Goal: Task Accomplishment & Management: Manage account settings

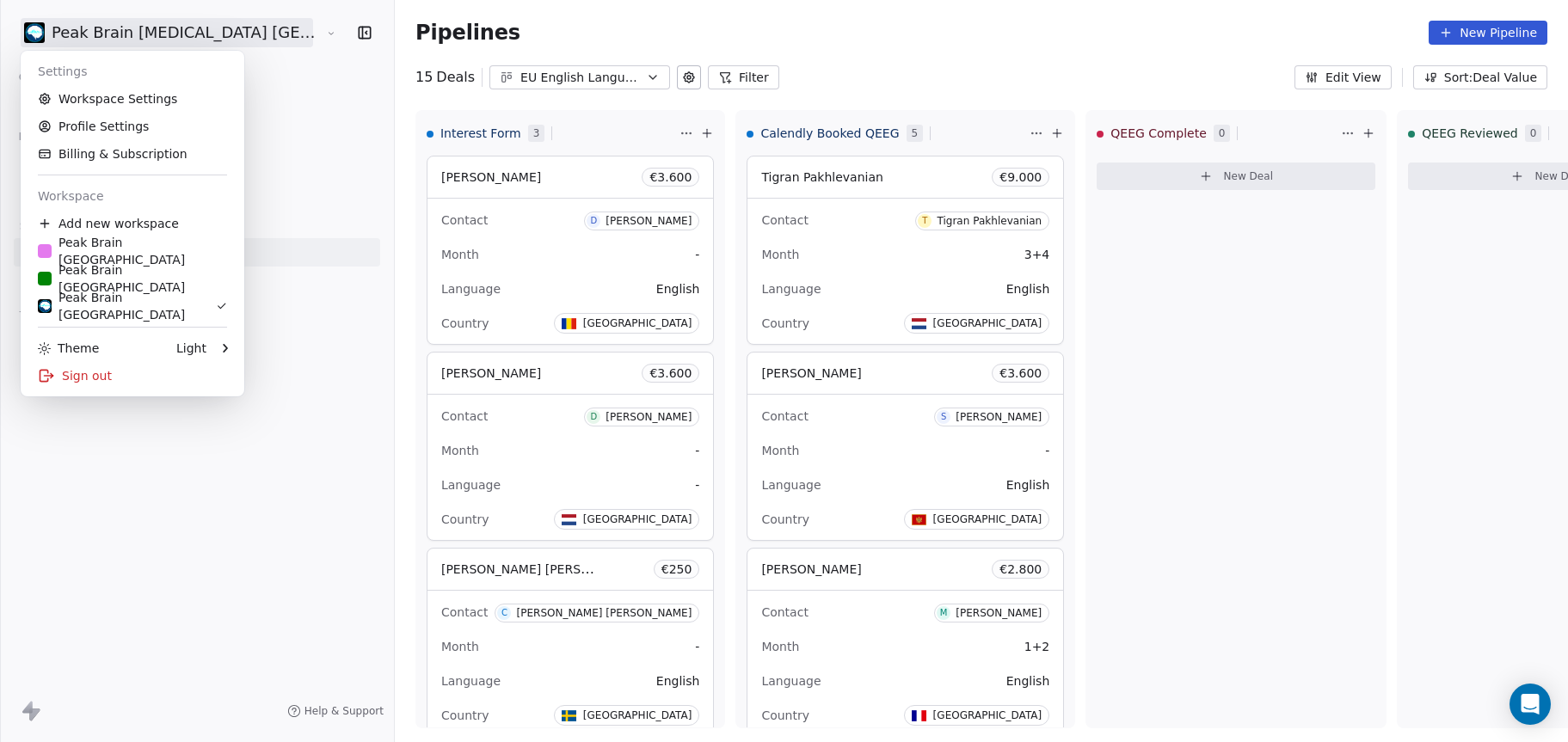
click at [235, 24] on html "Peak Brain Neurofeedback Stockholm AB Contacts People Marketing Workflows Campa…" at bounding box center [784, 371] width 1568 height 742
click at [194, 100] on link "Workspace Settings" at bounding box center [133, 98] width 210 height 27
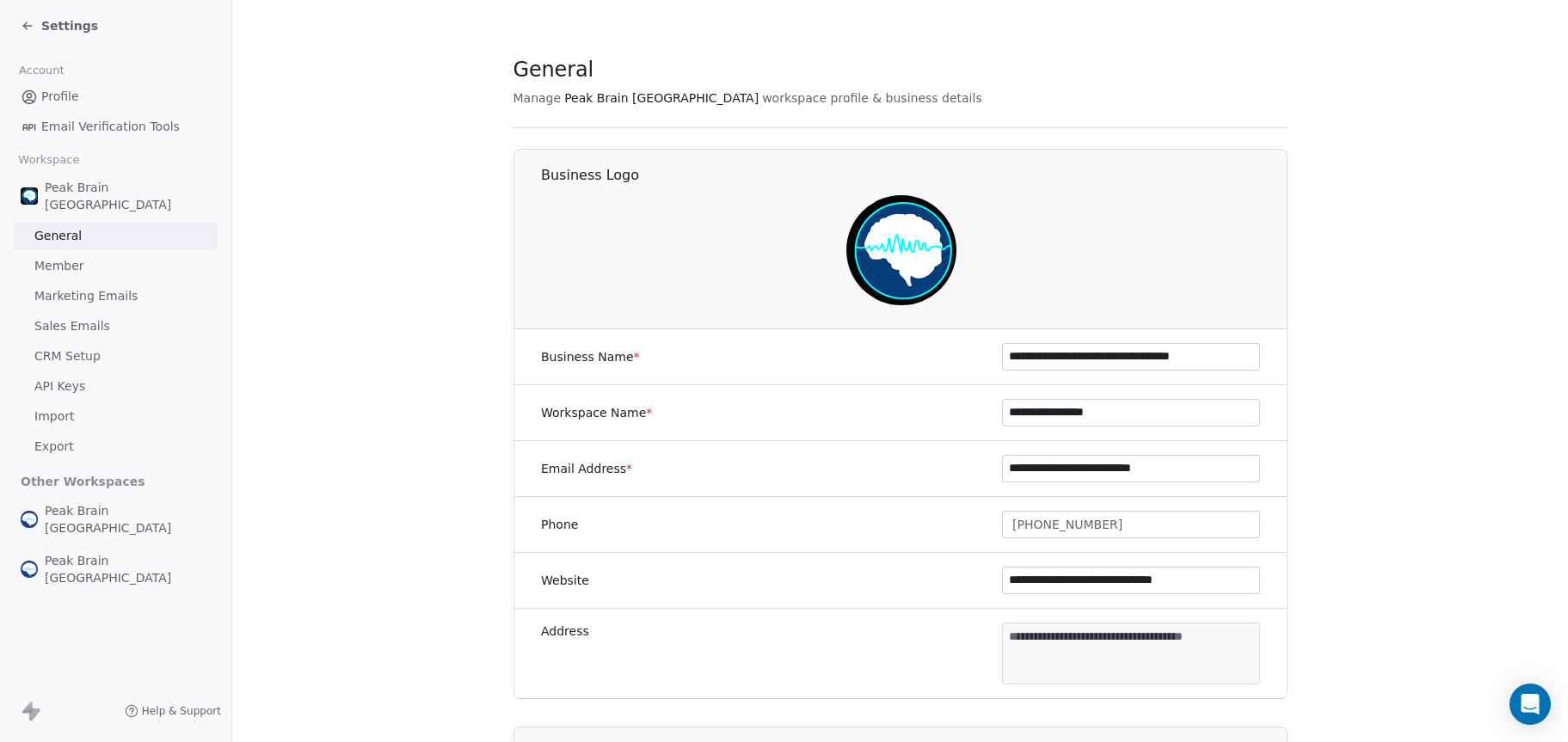
click at [77, 20] on span "Settings" at bounding box center [70, 25] width 57 height 17
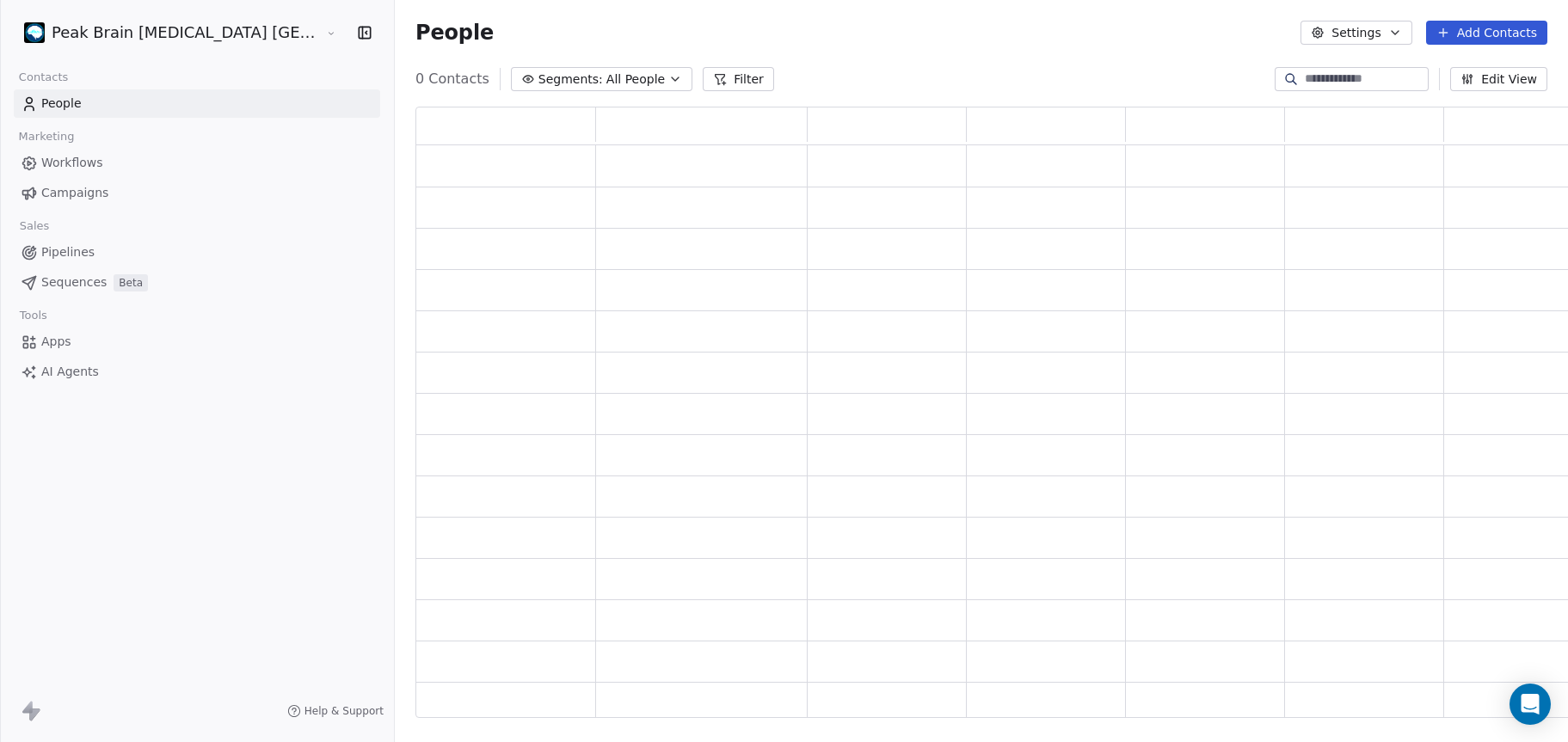
scroll to position [600, 1191]
click at [102, 31] on html "Peak Brain Neurofeedback Stockholm AB Contacts People Marketing Workflows Campa…" at bounding box center [784, 371] width 1568 height 742
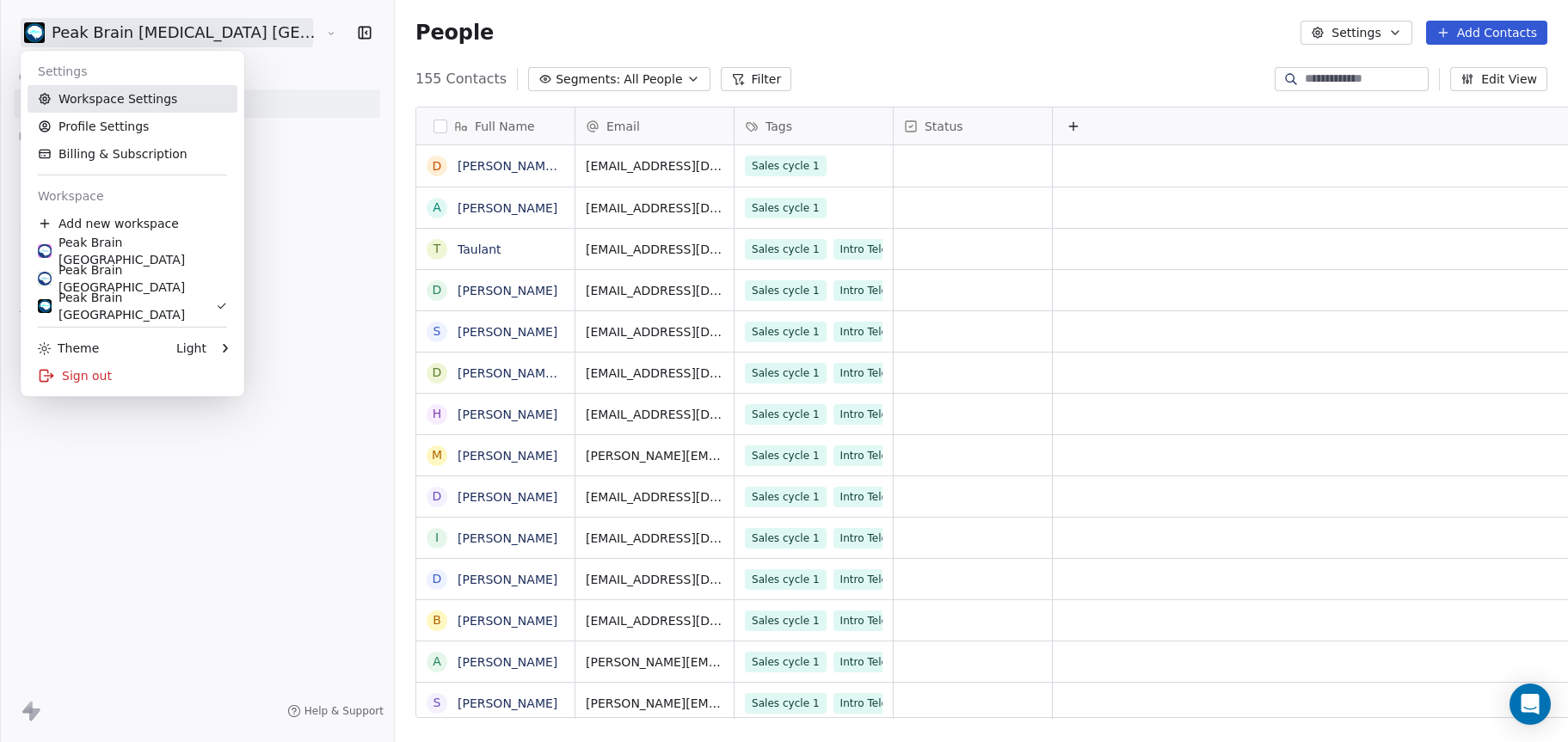
scroll to position [640, 1231]
click at [113, 246] on div "Peak Brain [GEOGRAPHIC_DATA]" at bounding box center [133, 251] width 189 height 34
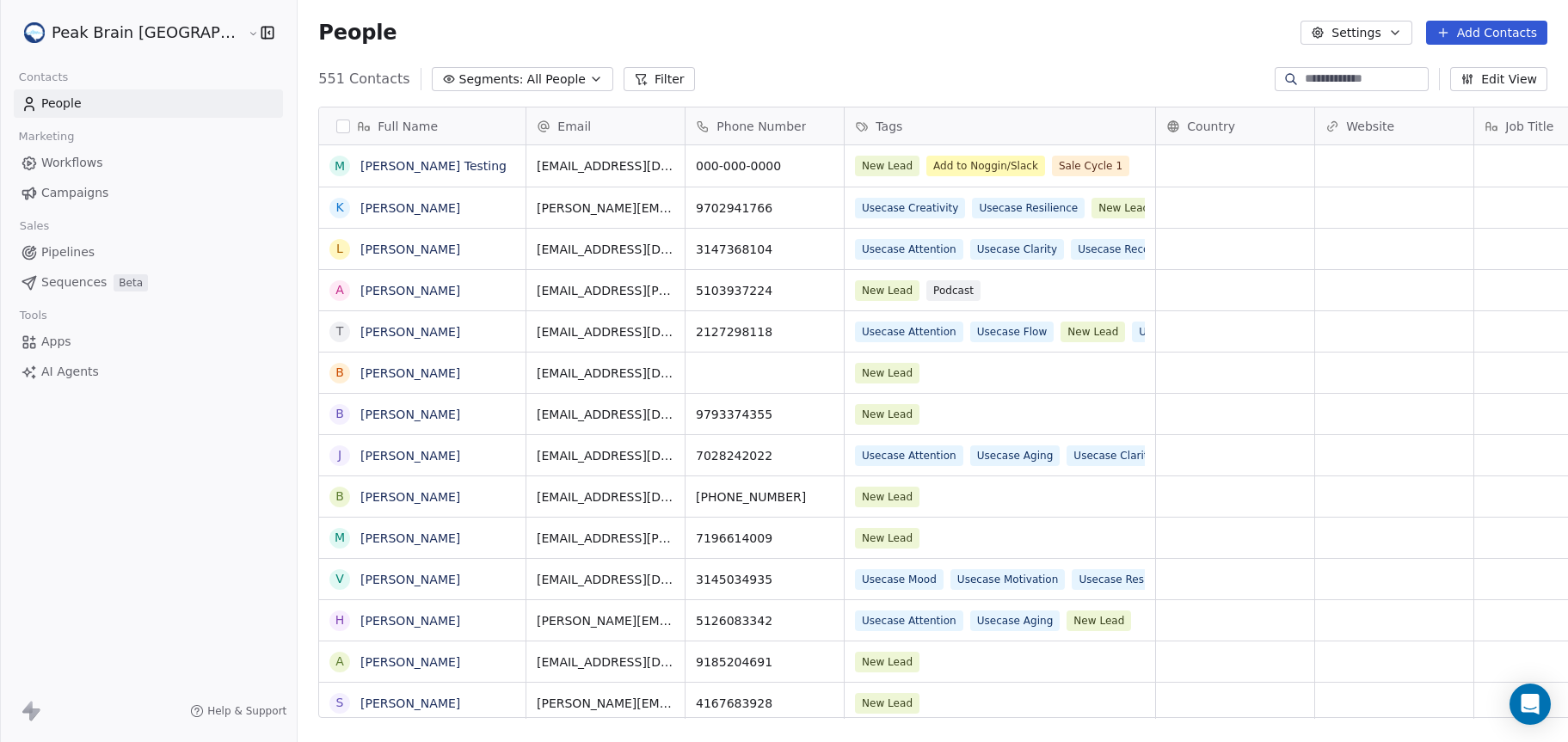
scroll to position [640, 1322]
click at [155, 44] on html "Peak Brain USA Contacts People Marketing Workflows Campaigns Sales Pipelines Se…" at bounding box center [784, 371] width 1568 height 742
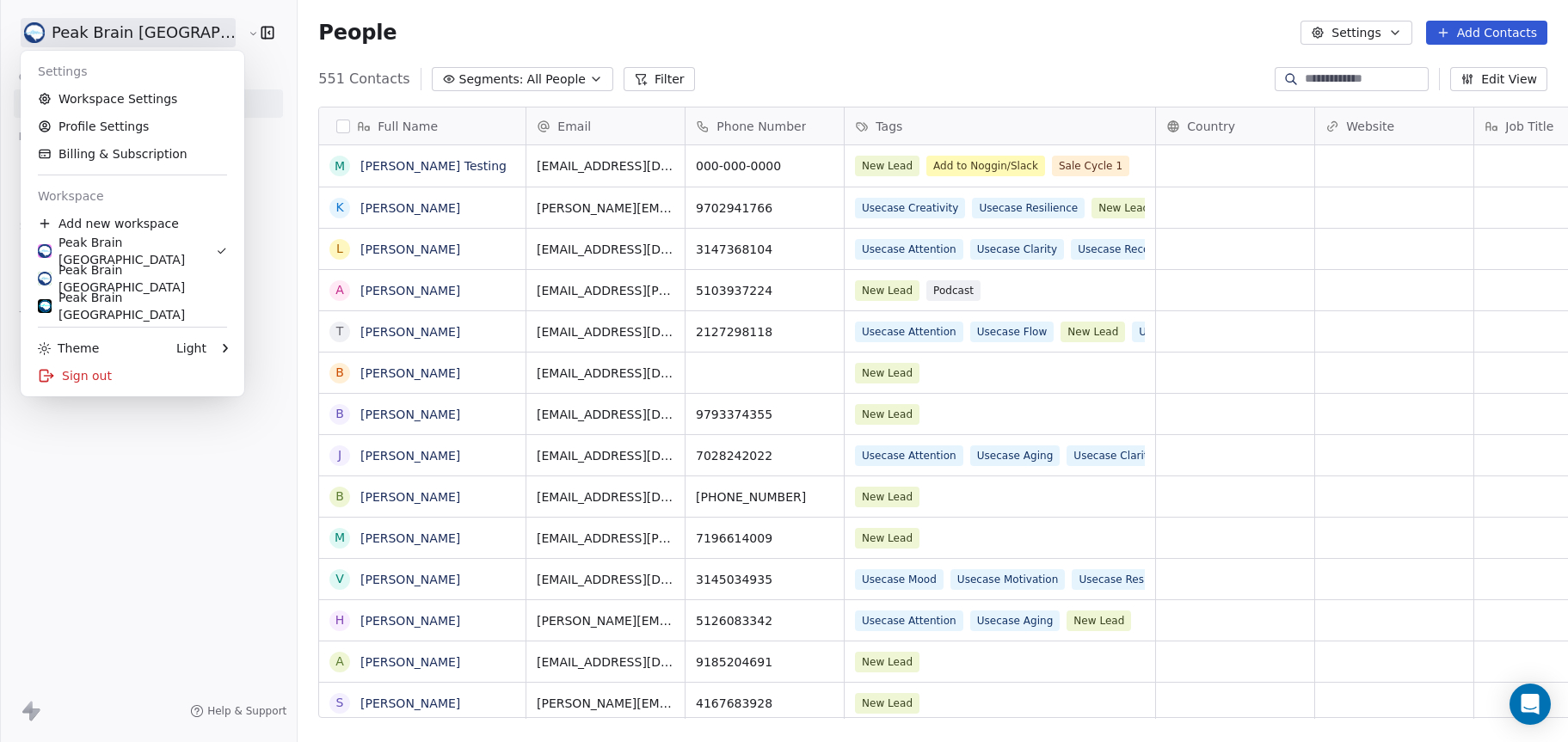
click at [163, 100] on link "Workspace Settings" at bounding box center [133, 98] width 210 height 27
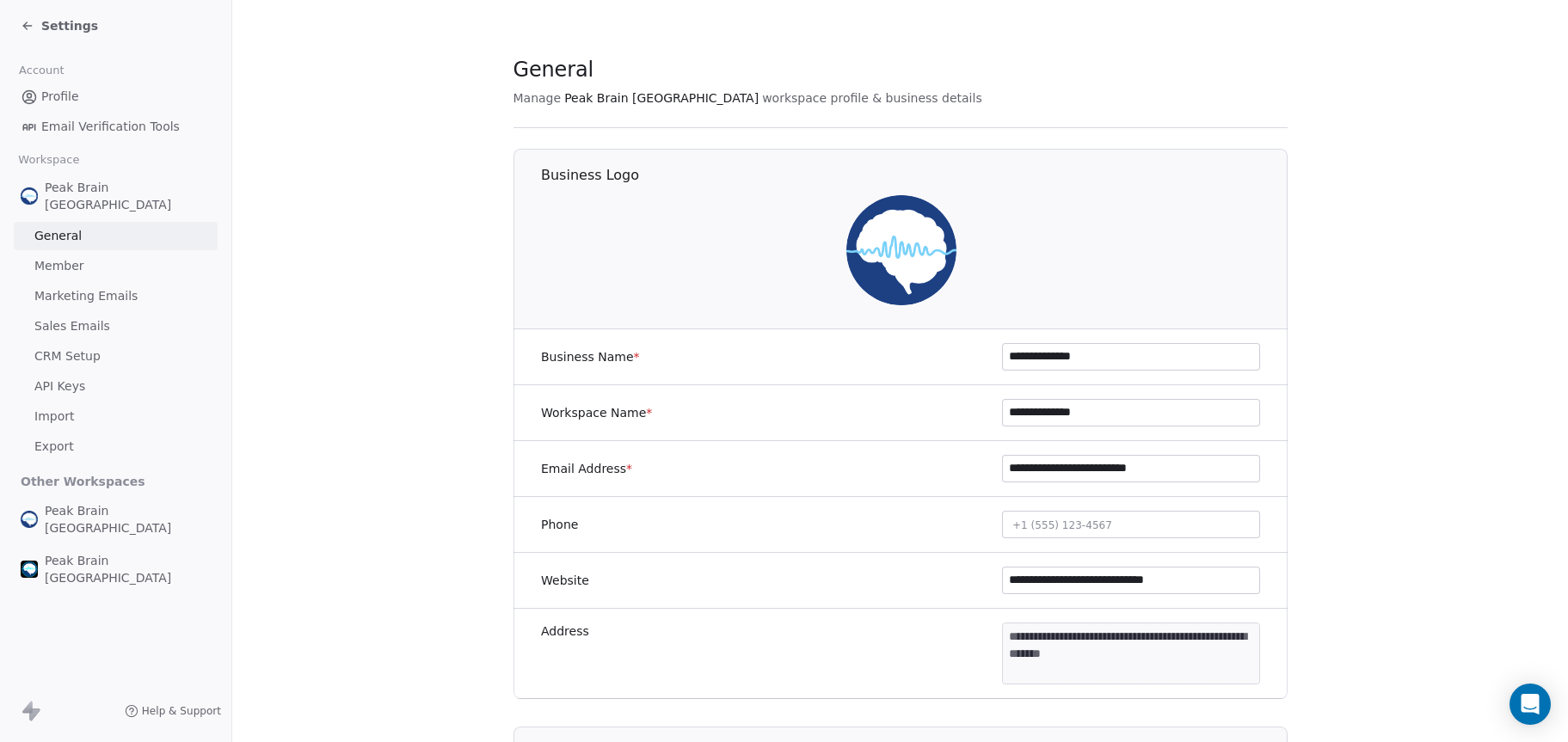
click at [104, 343] on link "CRM Setup" at bounding box center [116, 357] width 204 height 28
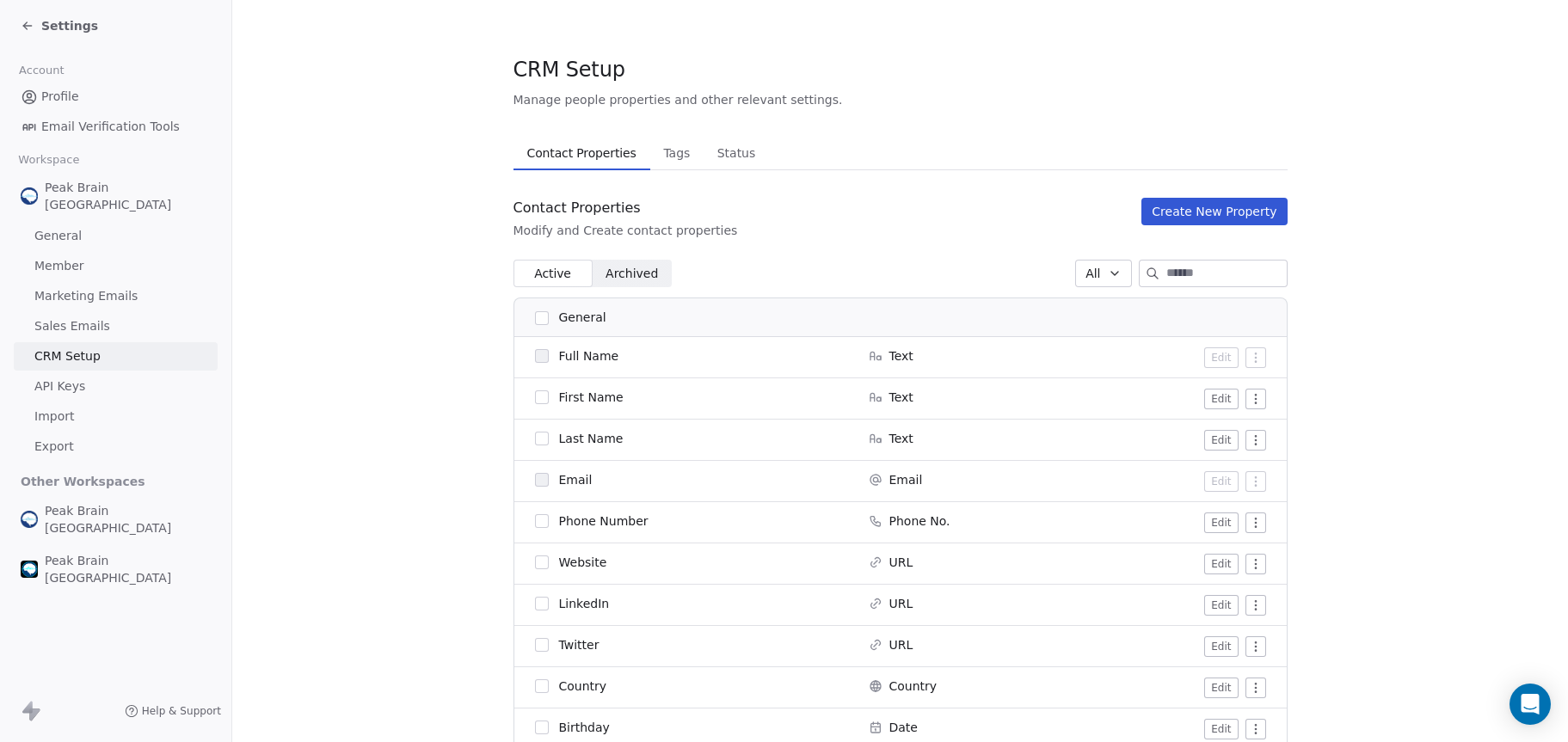
click at [669, 163] on span "Tags" at bounding box center [677, 153] width 41 height 24
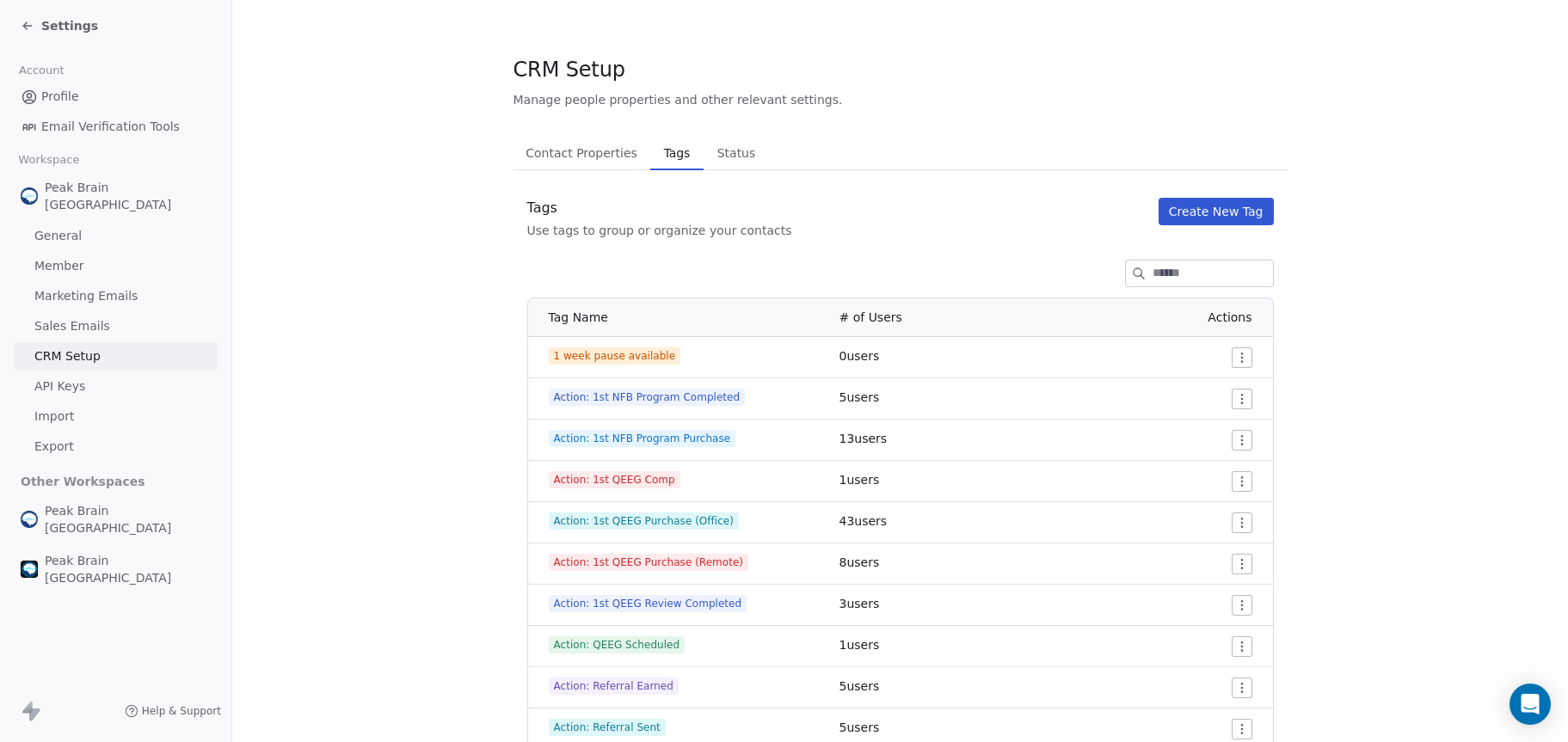
click at [1194, 205] on button "Create New Tag" at bounding box center [1216, 211] width 115 height 27
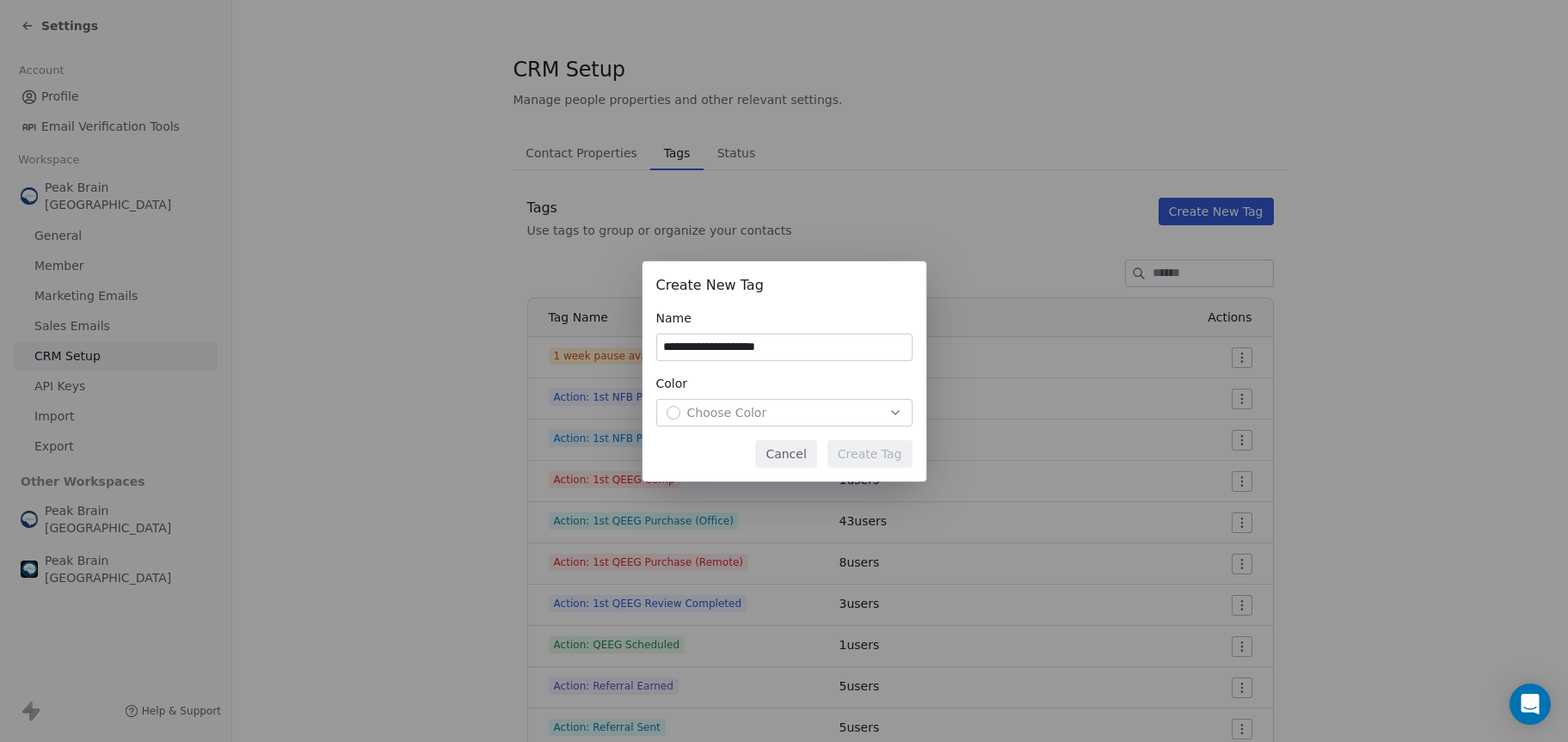
type input "**********"
click at [718, 418] on span "Choose Color" at bounding box center [727, 413] width 80 height 17
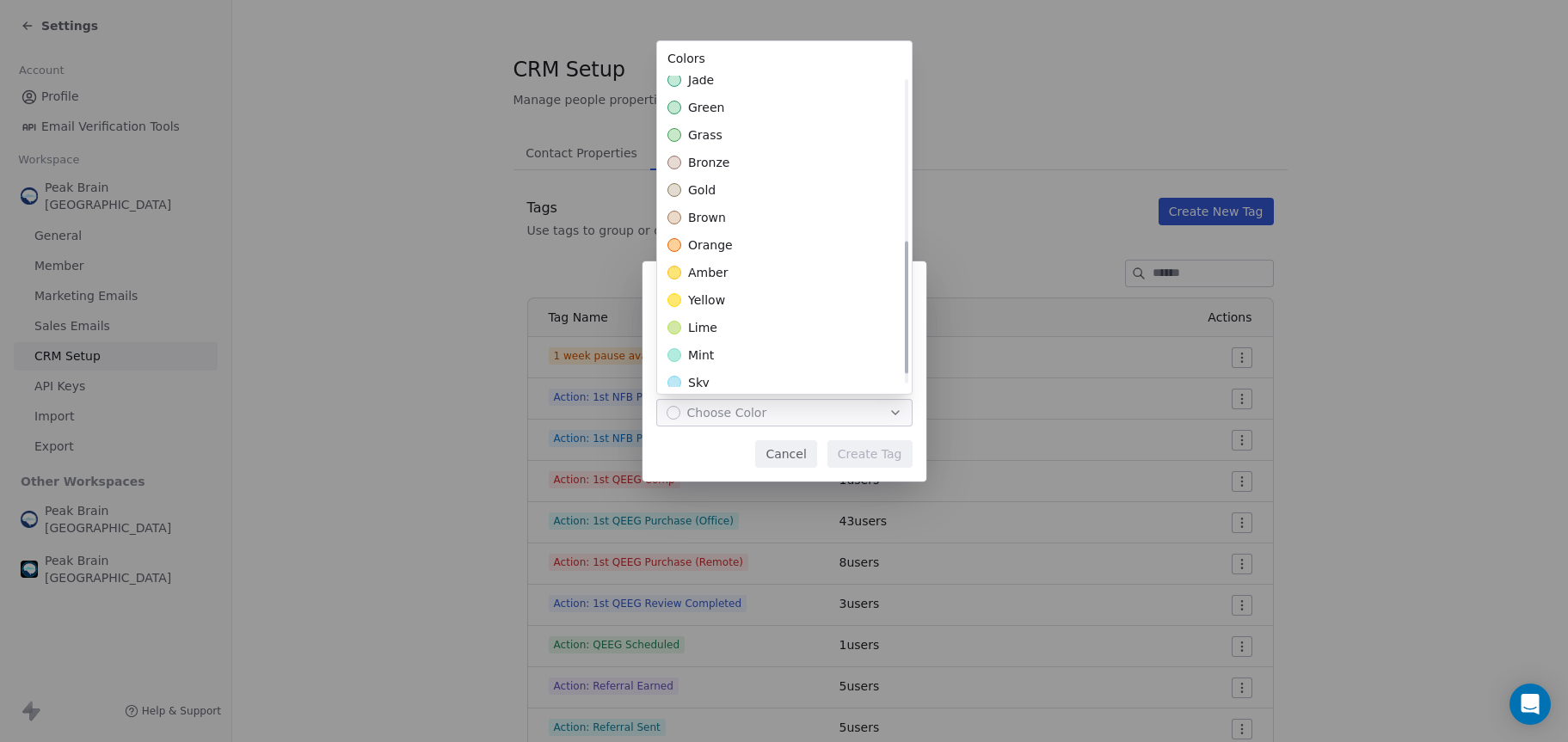
scroll to position [355, 0]
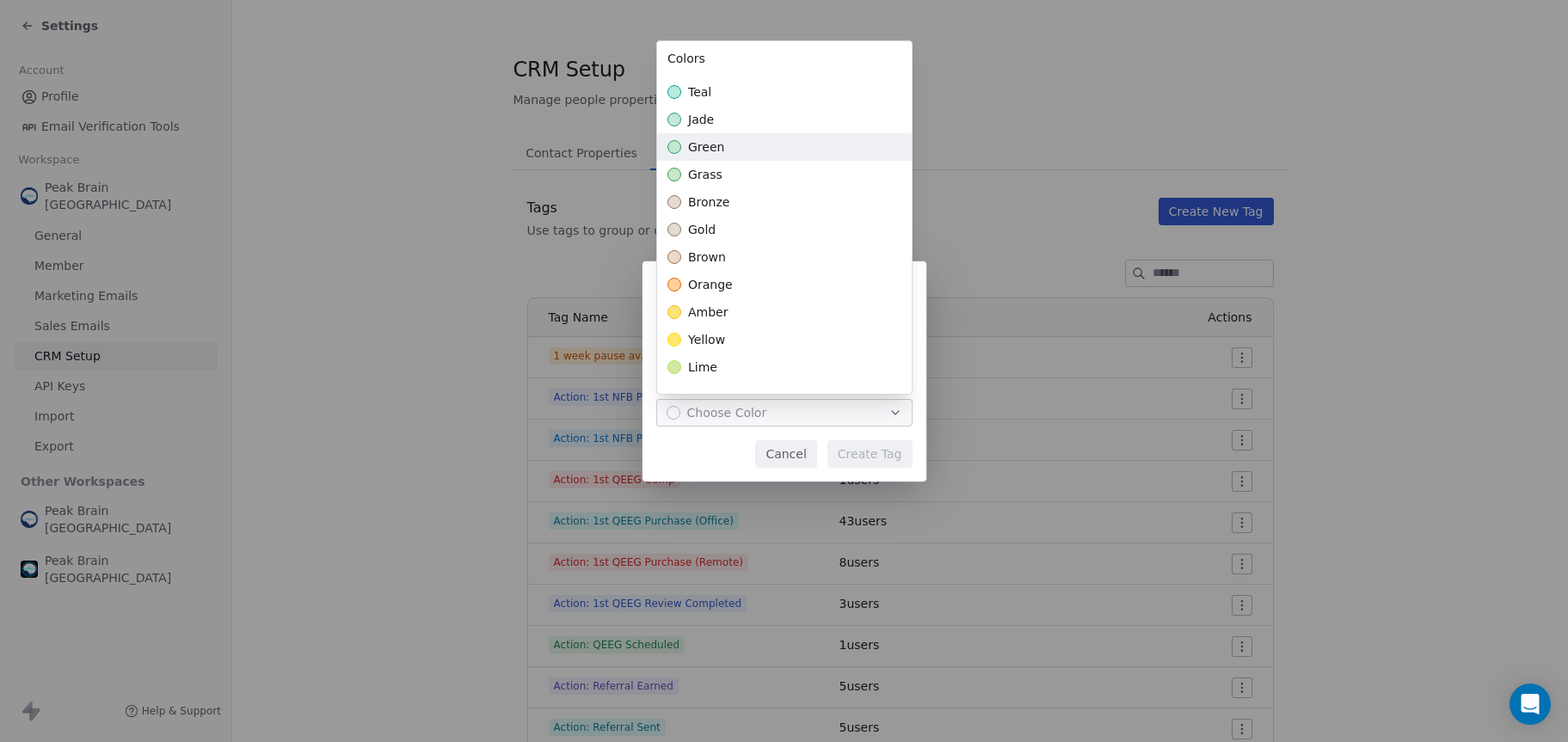
click at [694, 147] on span "green" at bounding box center [706, 147] width 36 height 17
click at [734, 458] on div "**********" at bounding box center [784, 371] width 1568 height 220
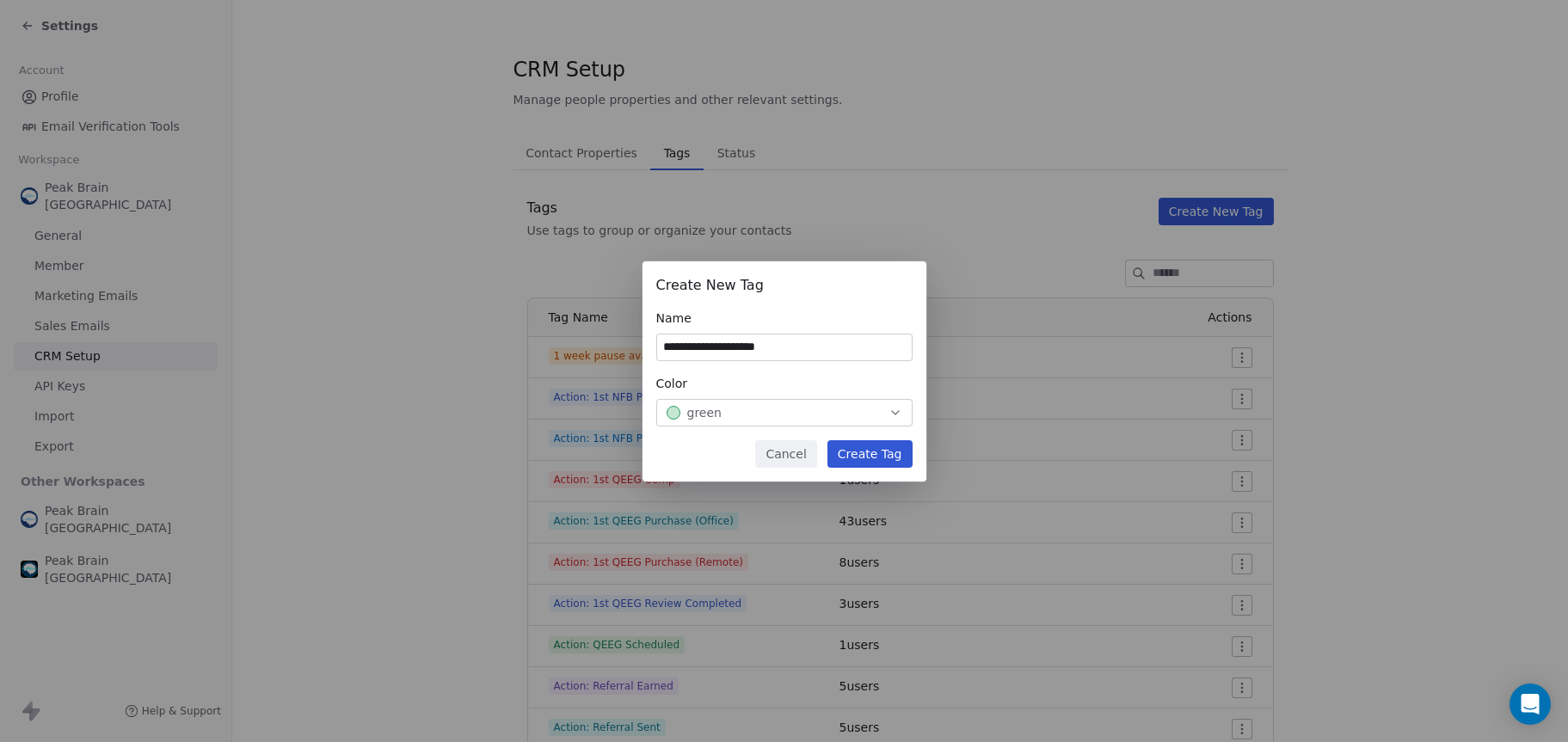
click at [888, 458] on button "Create Tag" at bounding box center [870, 454] width 85 height 27
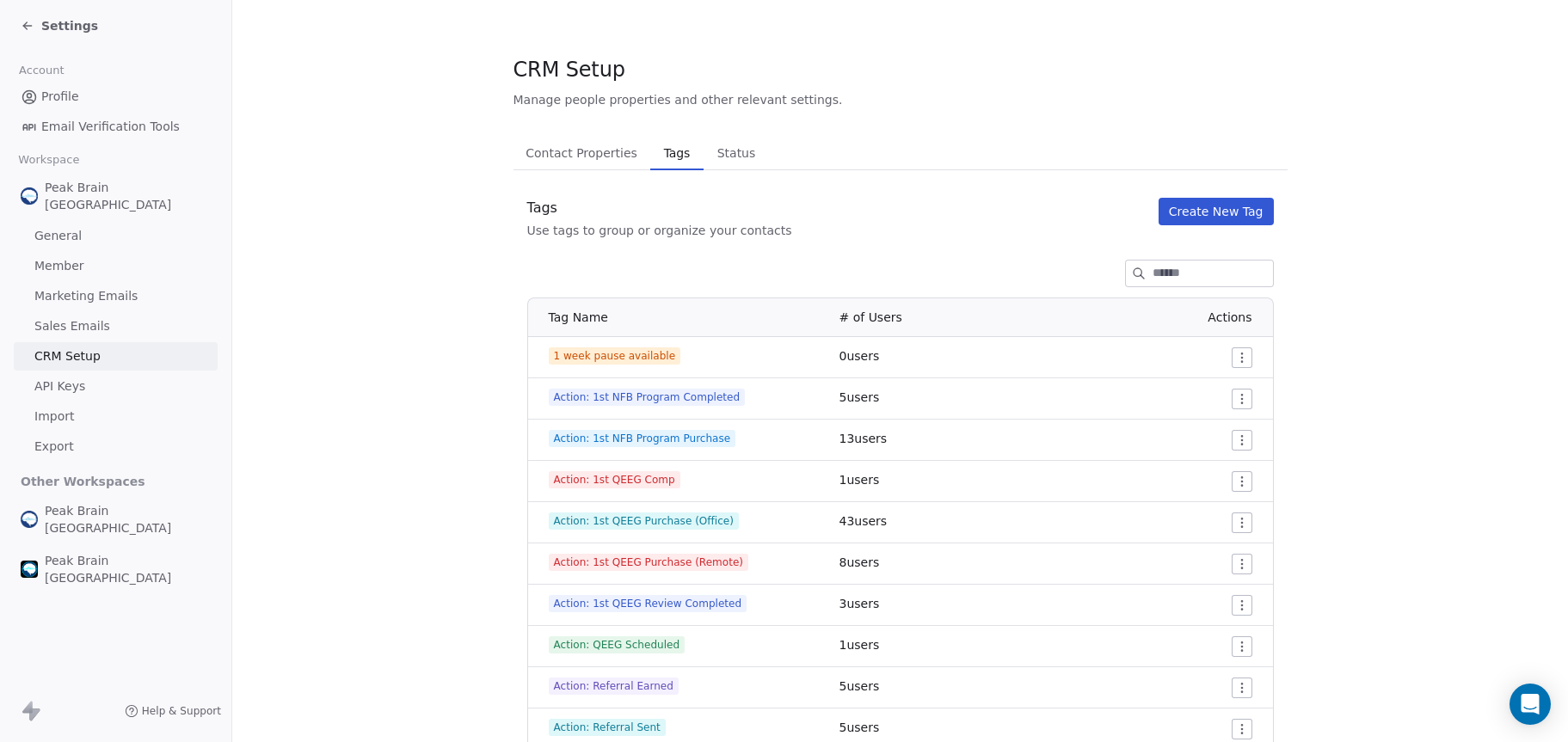
click at [70, 43] on div "Settings" at bounding box center [116, 26] width 231 height 51
click at [71, 28] on span "Settings" at bounding box center [70, 25] width 57 height 17
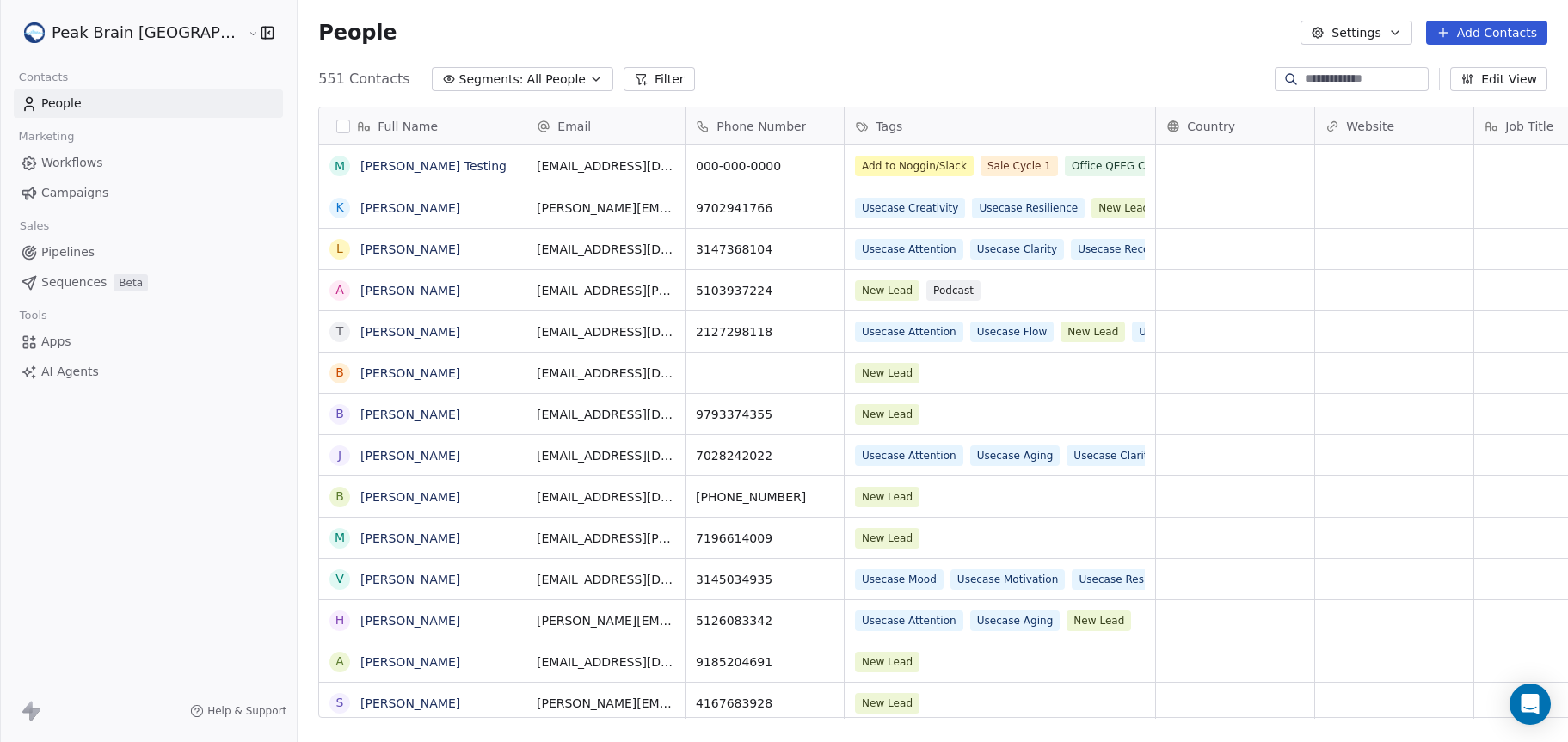
scroll to position [640, 1322]
click at [93, 172] on link "Workflows" at bounding box center [148, 163] width 269 height 28
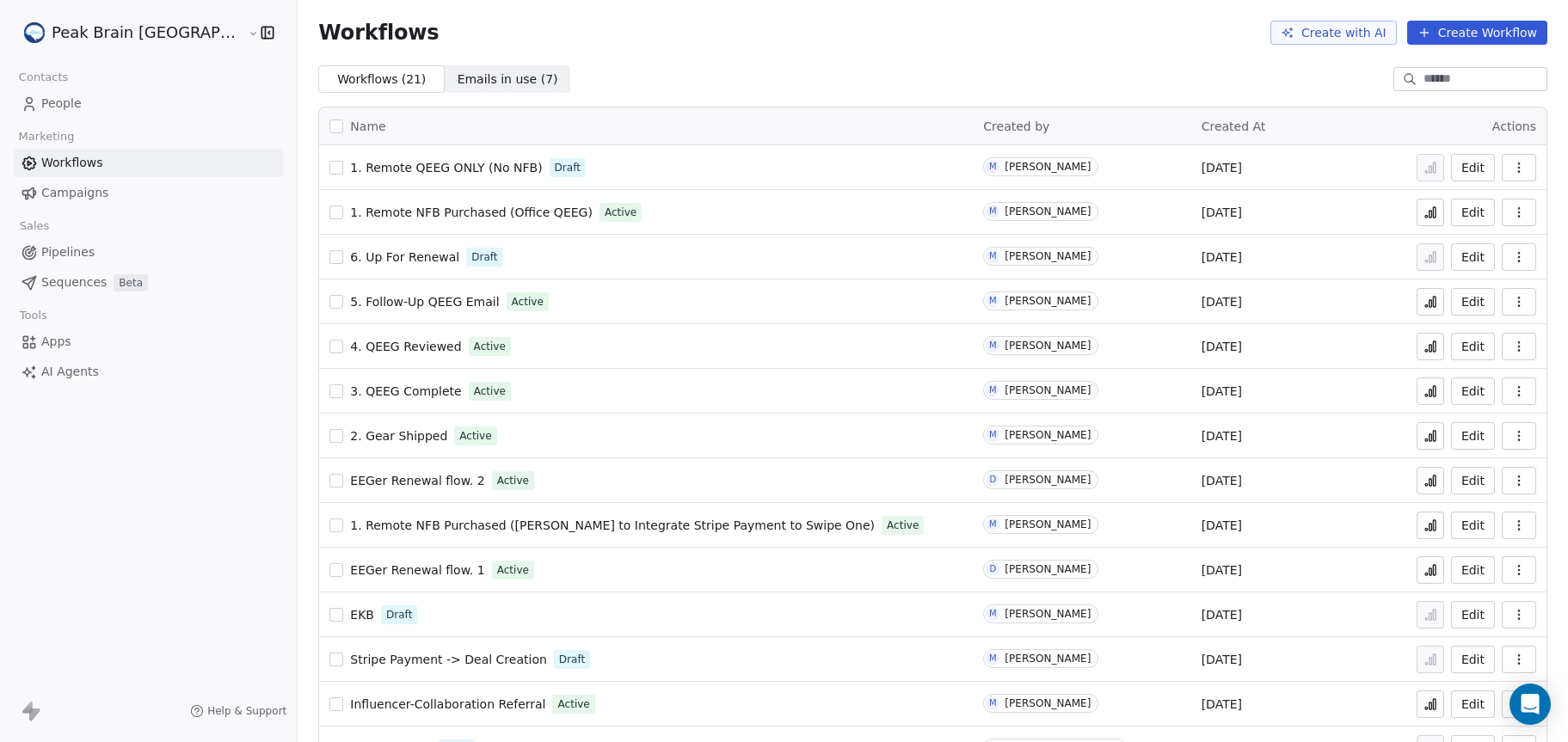
click at [350, 213] on span "1. Remote NFB Purchased (Office QEEG)" at bounding box center [471, 213] width 243 height 14
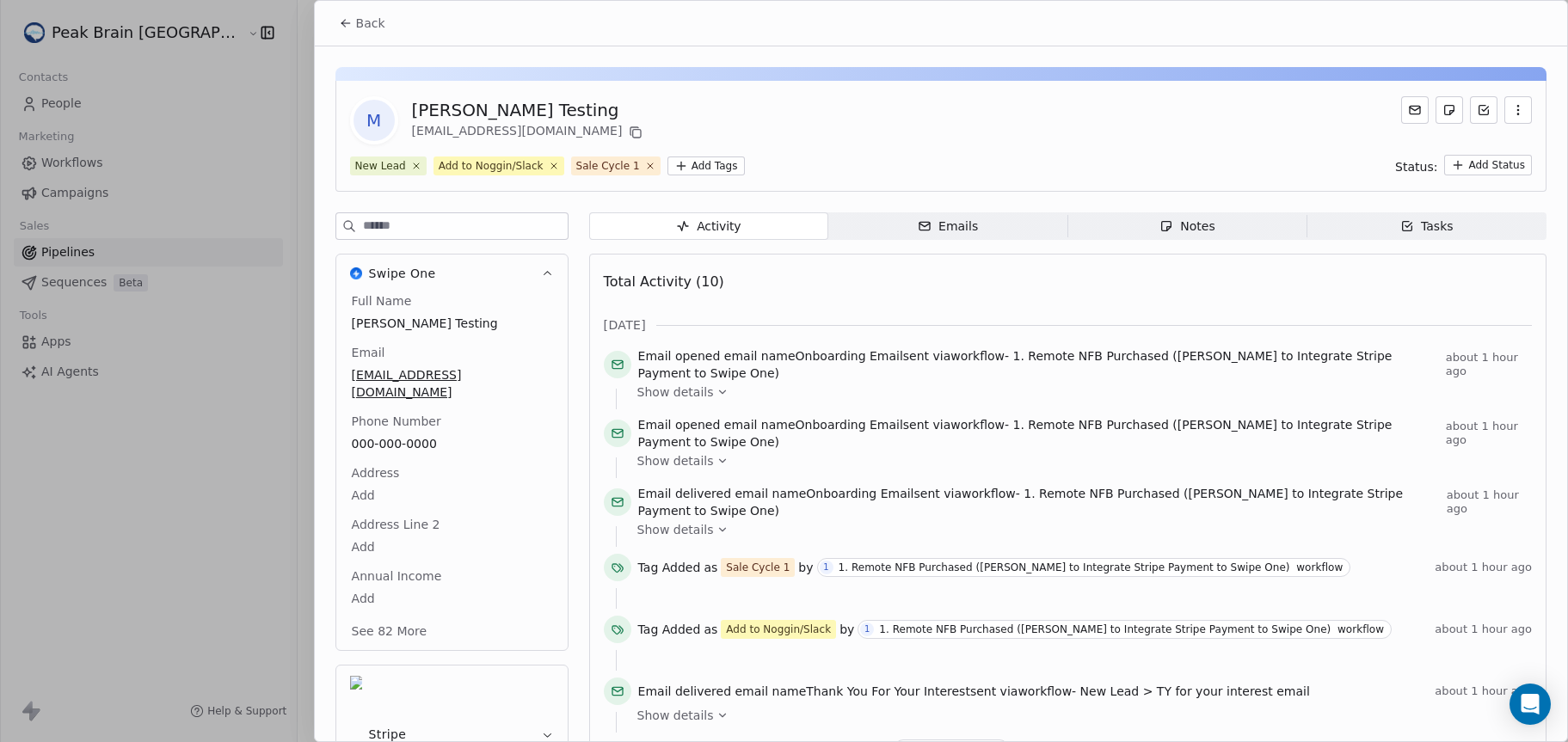
click at [351, 30] on button "Back" at bounding box center [362, 23] width 67 height 31
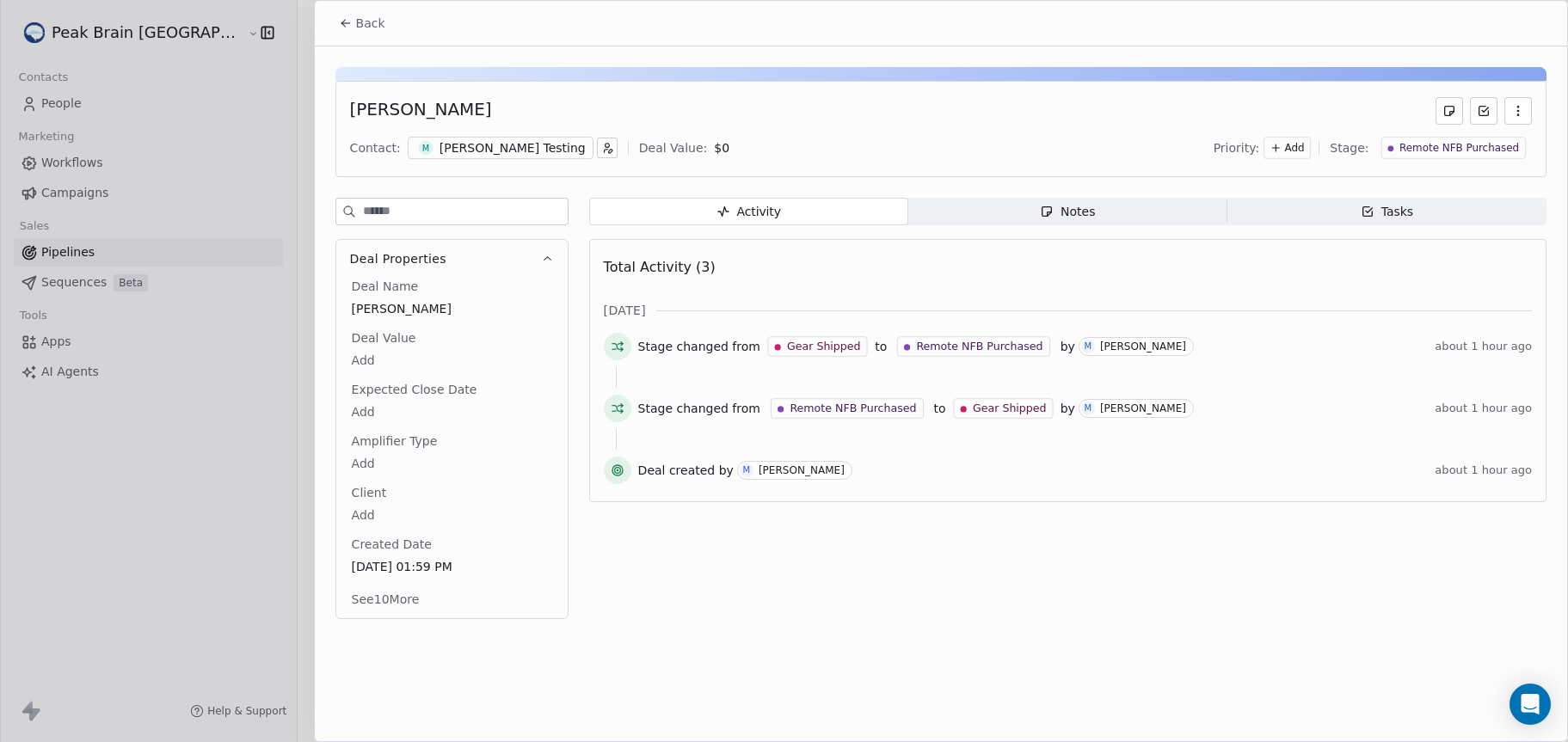
click at [367, 20] on span "Back" at bounding box center [370, 23] width 29 height 17
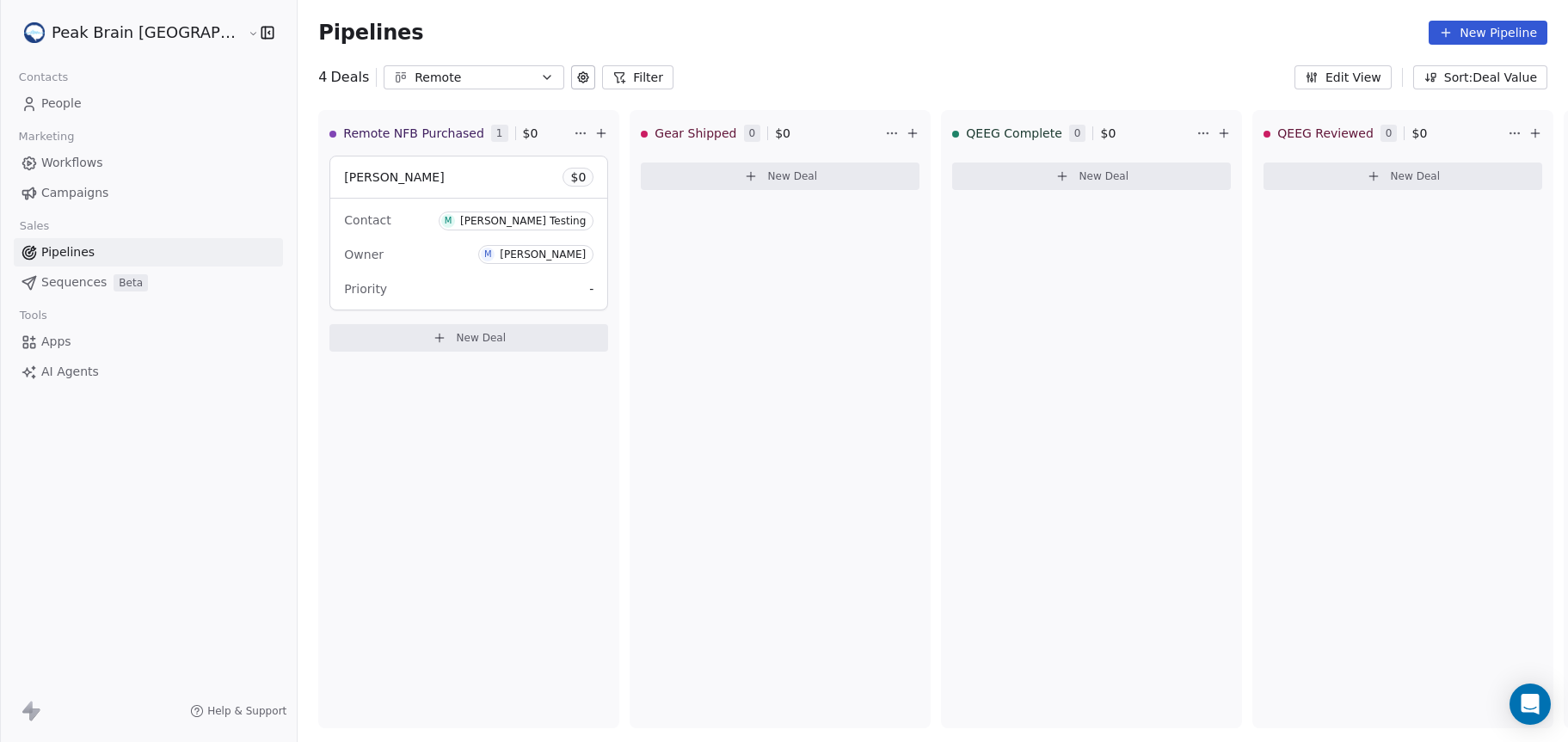
click at [576, 82] on icon at bounding box center [583, 78] width 14 height 14
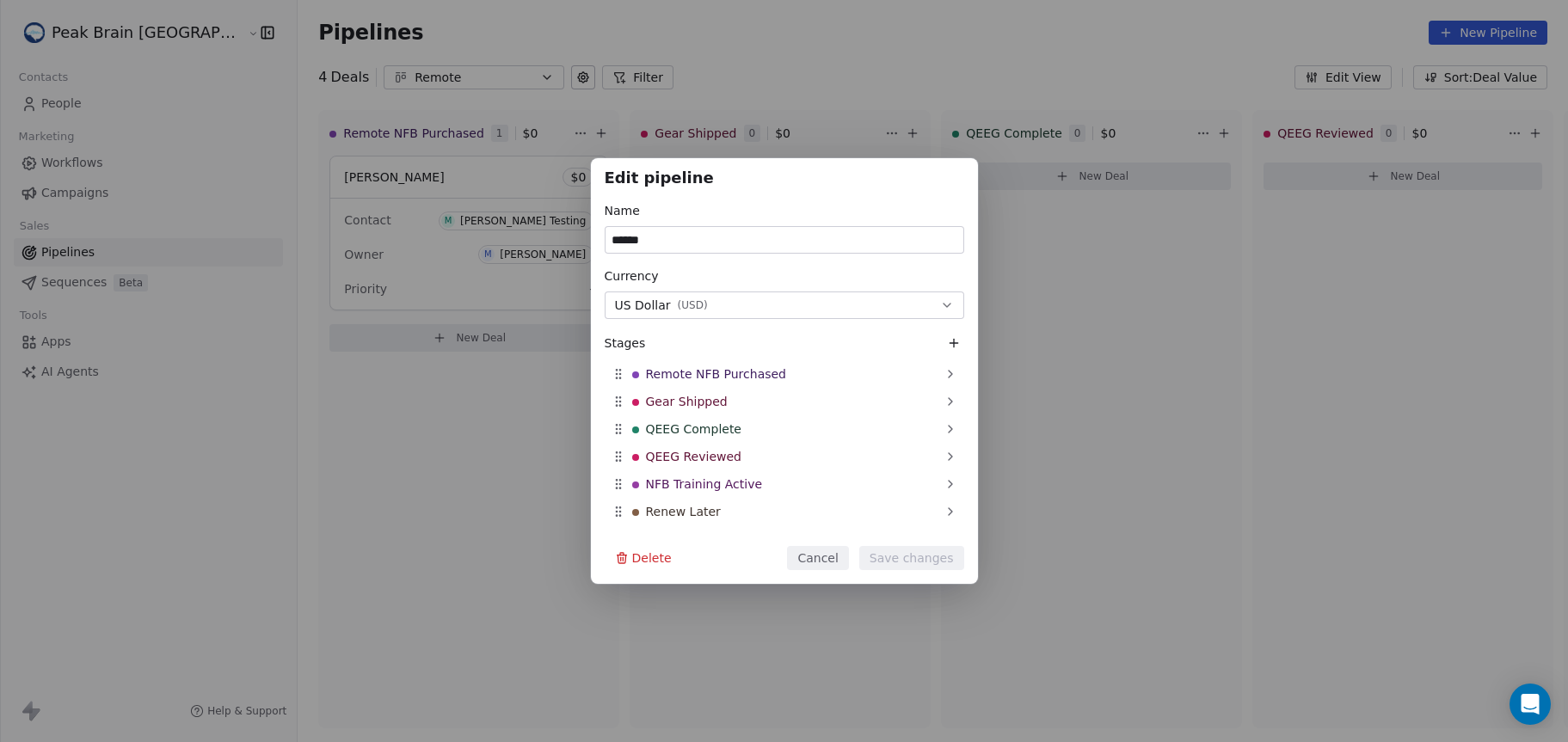
click at [947, 342] on icon at bounding box center [954, 344] width 14 height 14
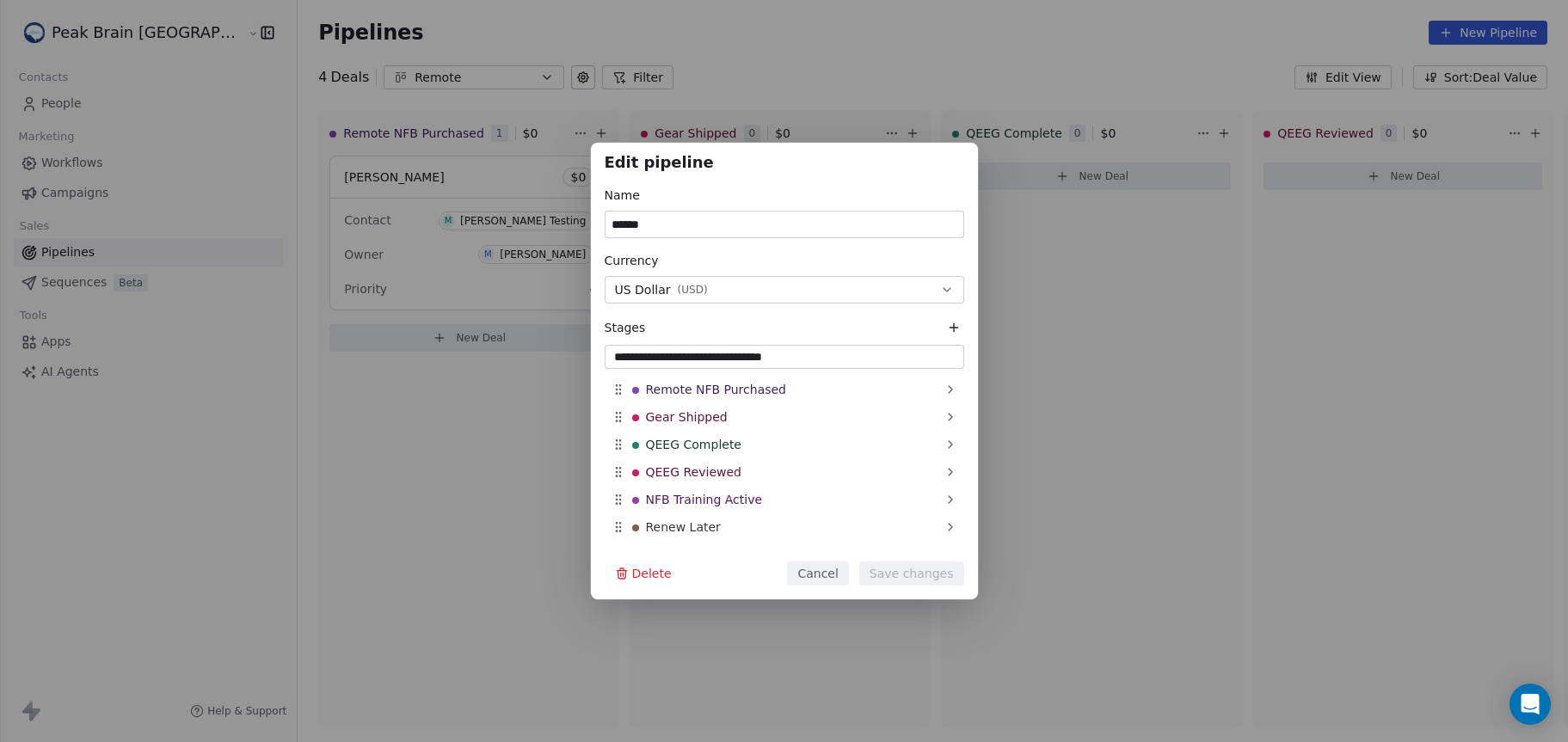
type input "**********"
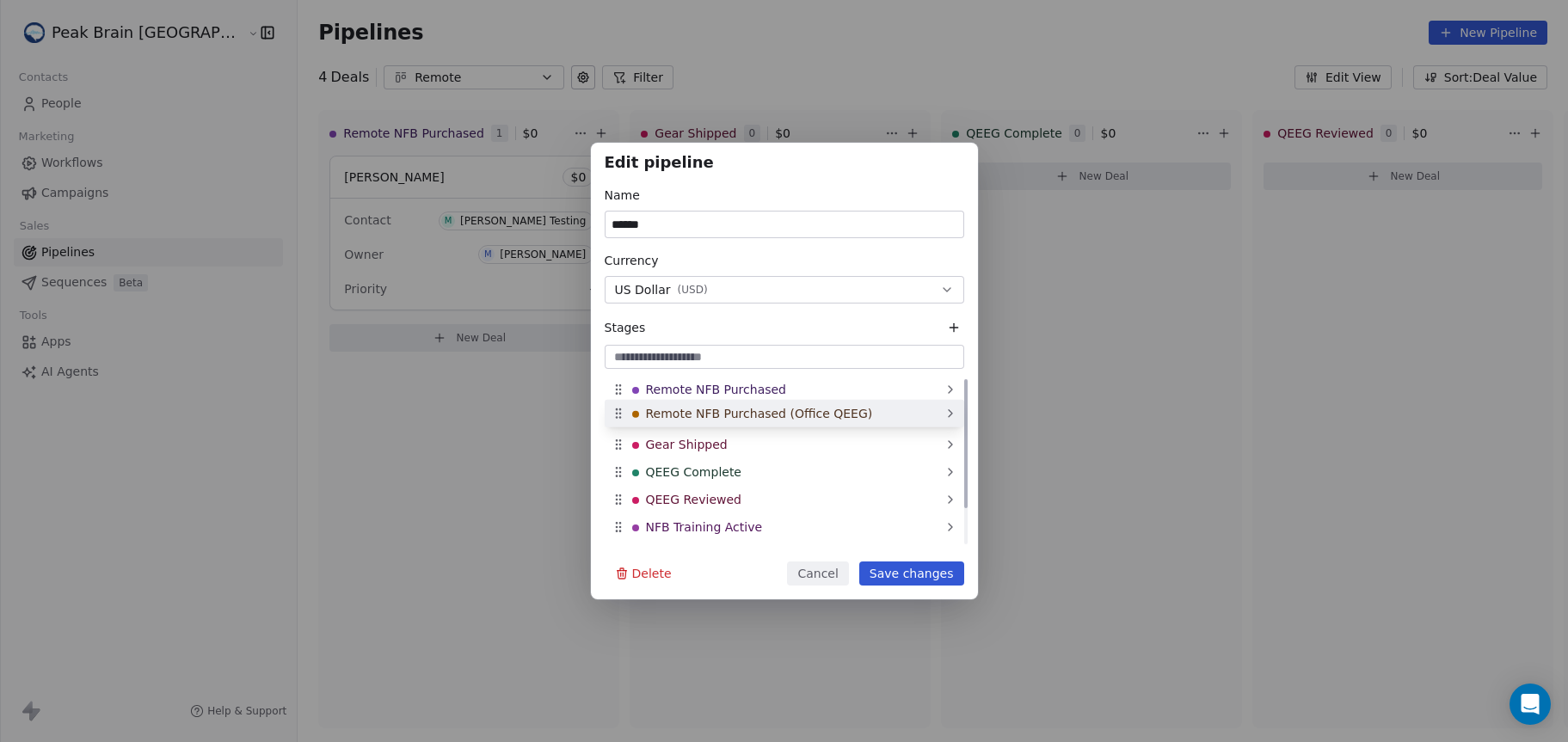
drag, startPoint x: 617, startPoint y: 538, endPoint x: 607, endPoint y: 414, distance: 124.4
click at [608, 415] on div "Remote NFB Purchased (Office QEEG)" at bounding box center [784, 413] width 360 height 27
click at [913, 574] on button "Save changes" at bounding box center [912, 573] width 105 height 24
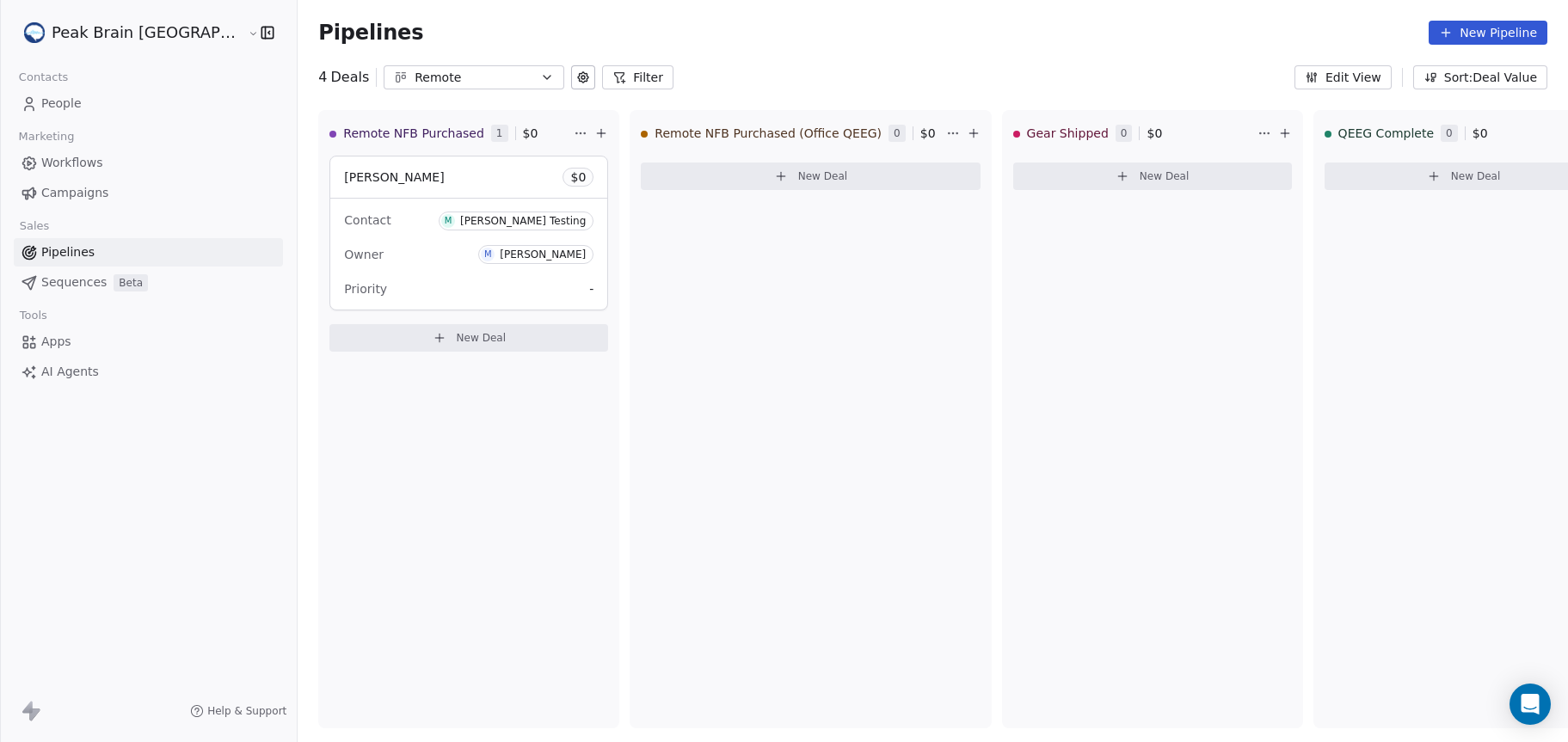
click at [45, 170] on span "Workflows" at bounding box center [72, 163] width 62 height 18
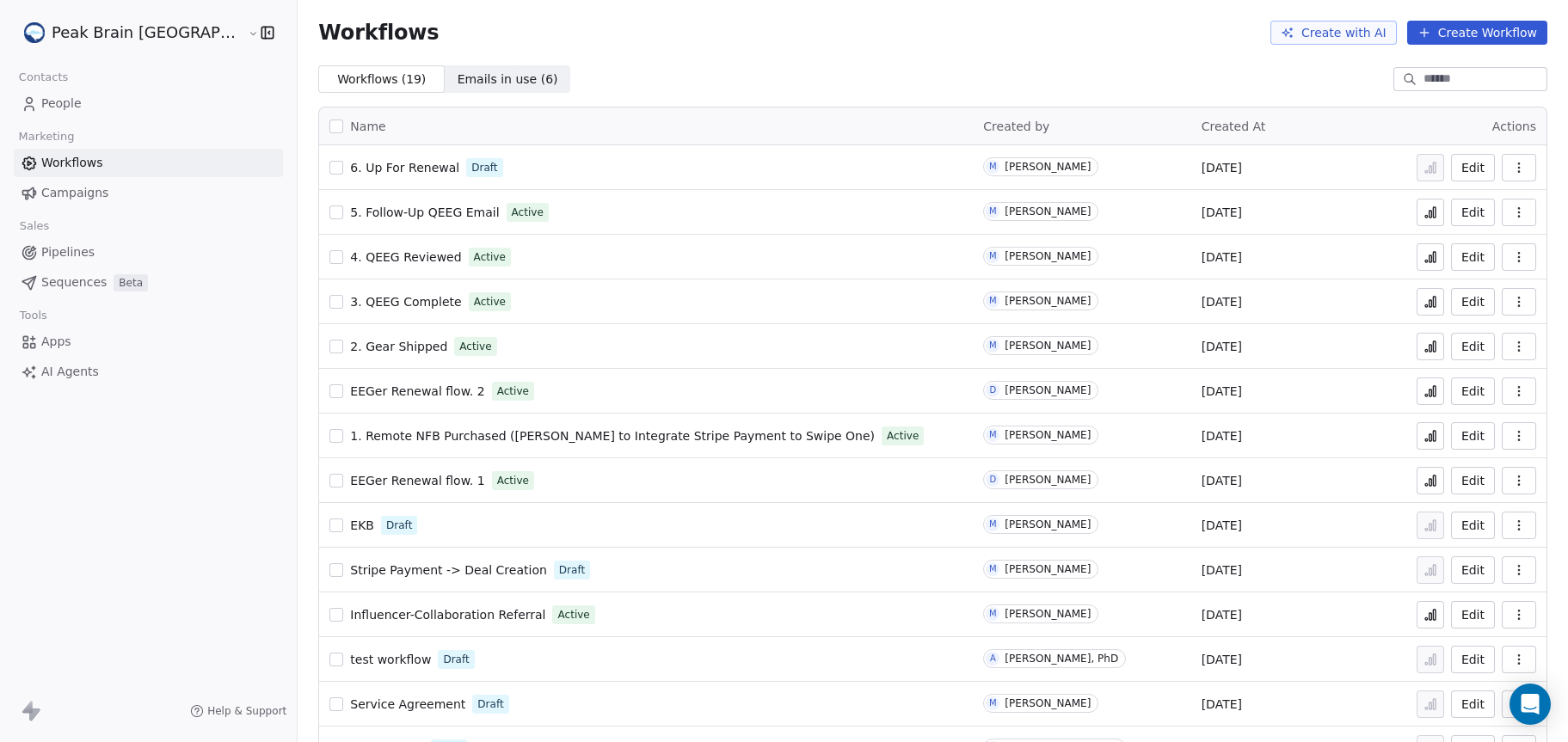
scroll to position [39, 0]
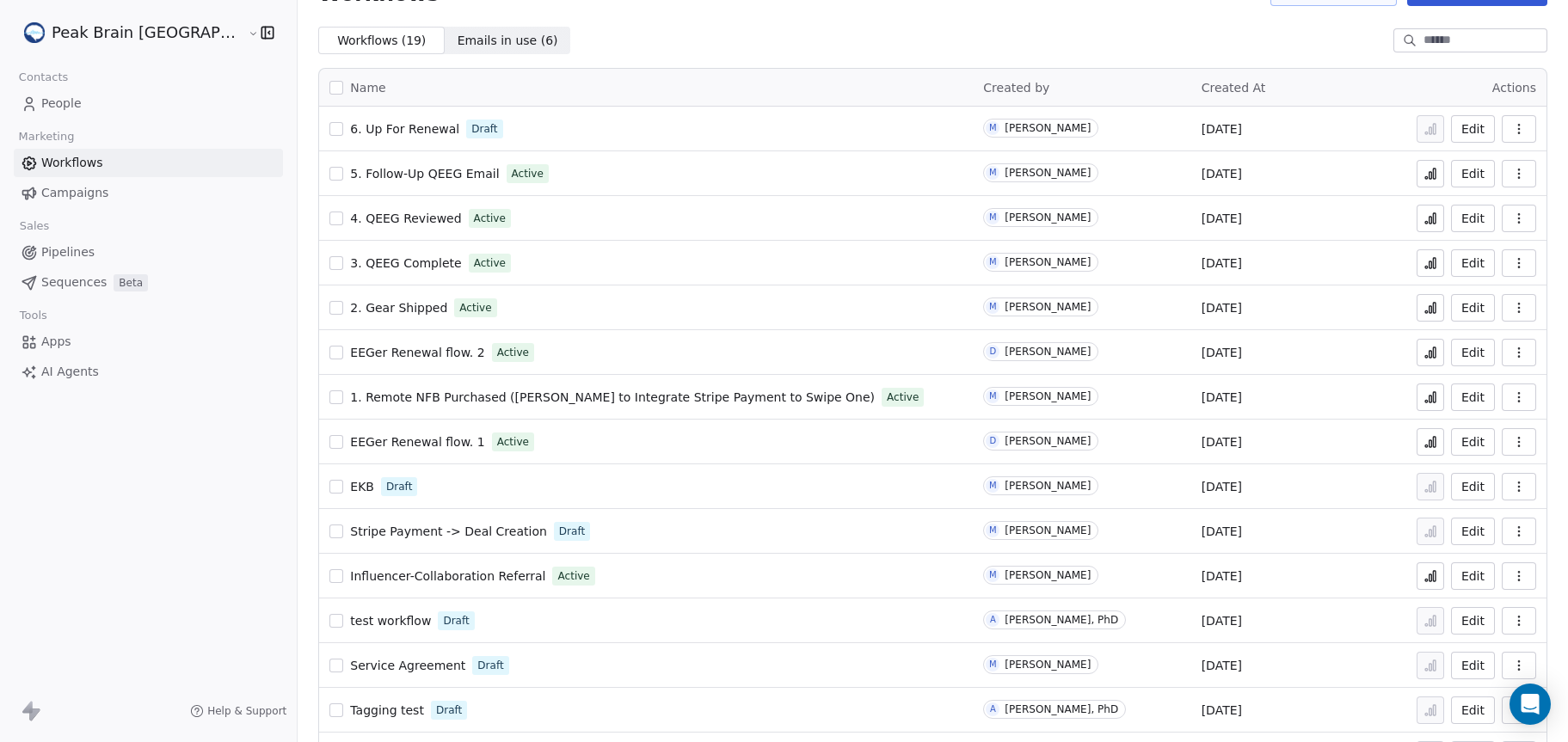
click at [524, 394] on span "1. Remote NFB Purchased ([PERSON_NAME] to Integrate Stripe Payment to Swipe One)" at bounding box center [612, 398] width 525 height 14
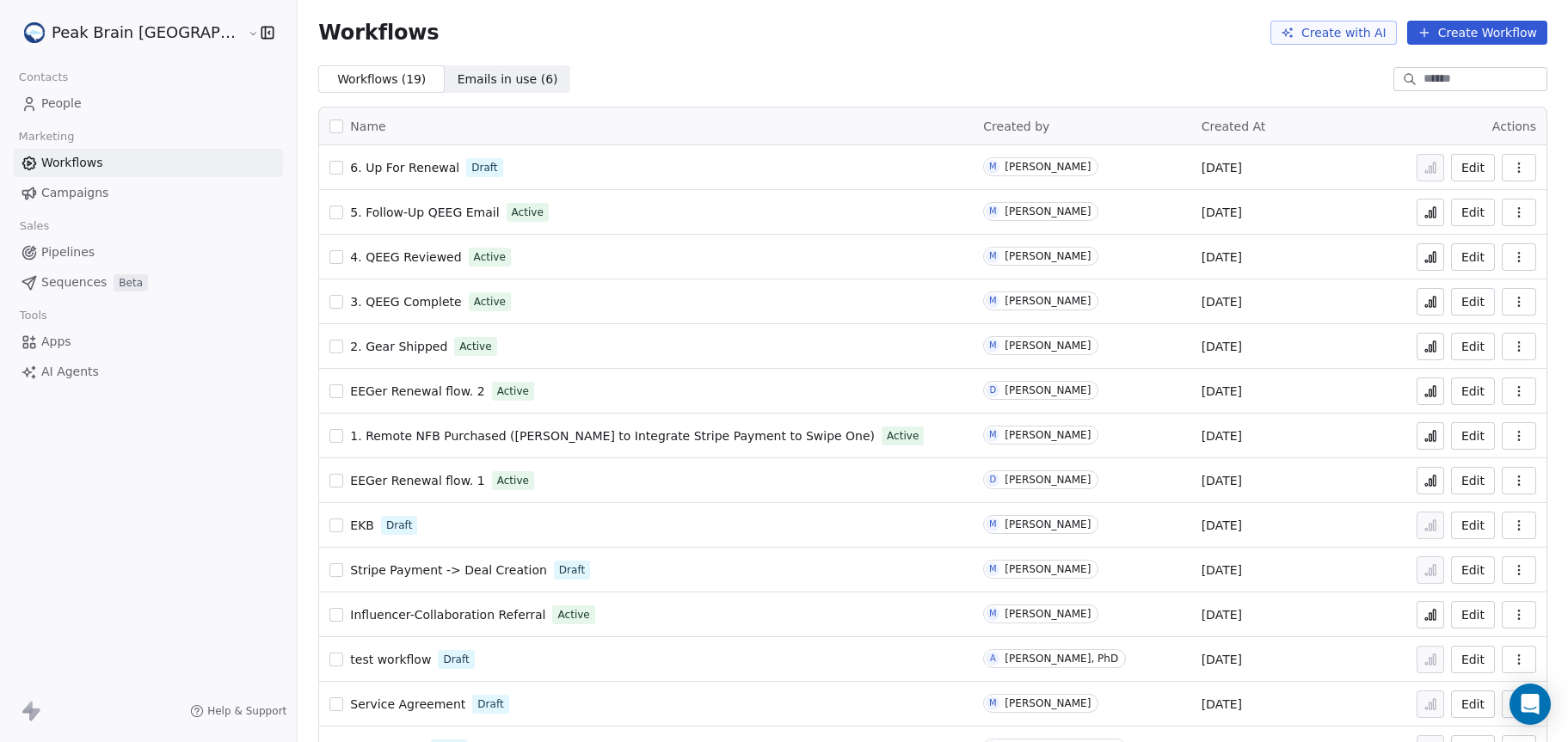
scroll to position [3, 0]
click at [1466, 33] on button "Create Workflow" at bounding box center [1477, 29] width 140 height 24
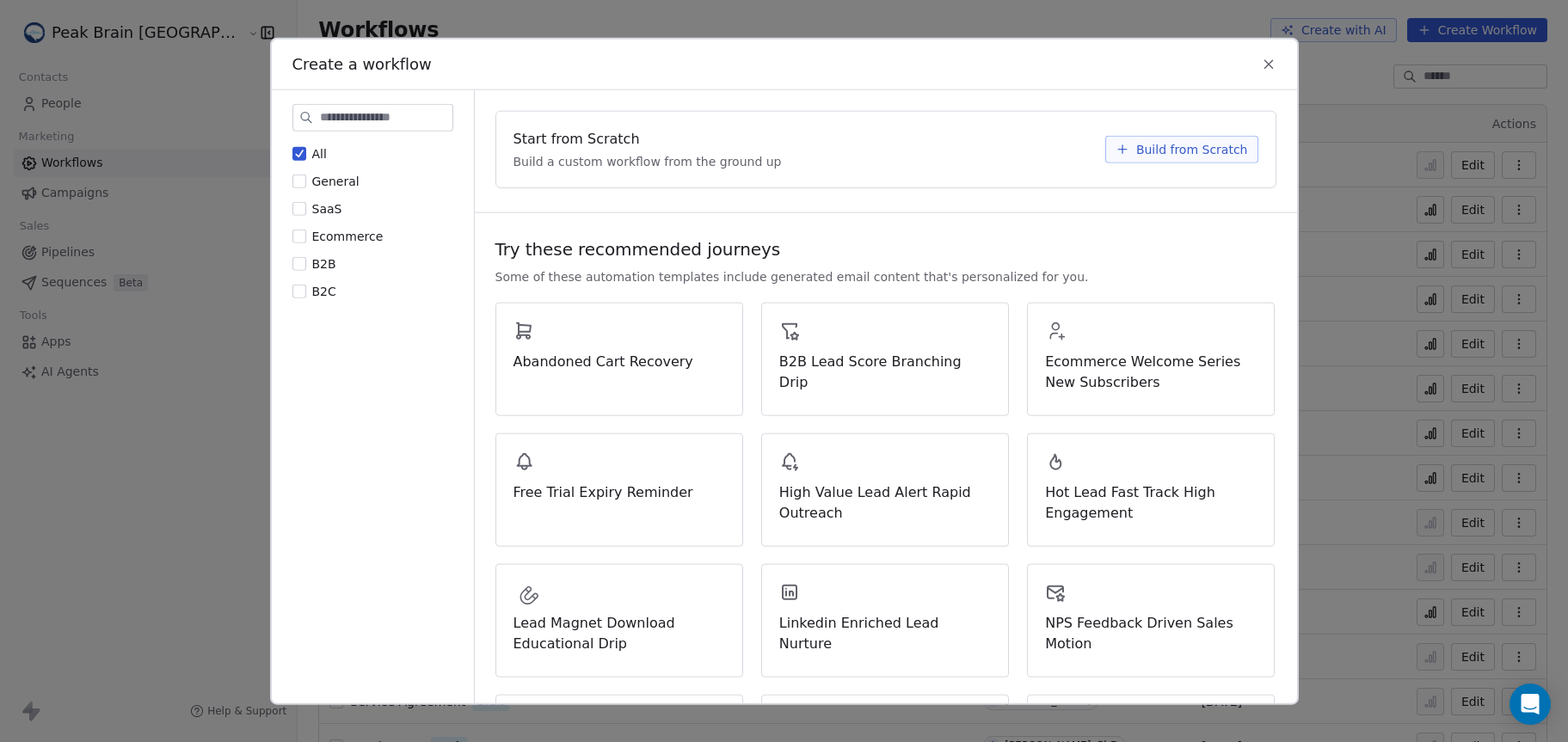
click at [1154, 137] on button "Build from Scratch" at bounding box center [1181, 148] width 153 height 27
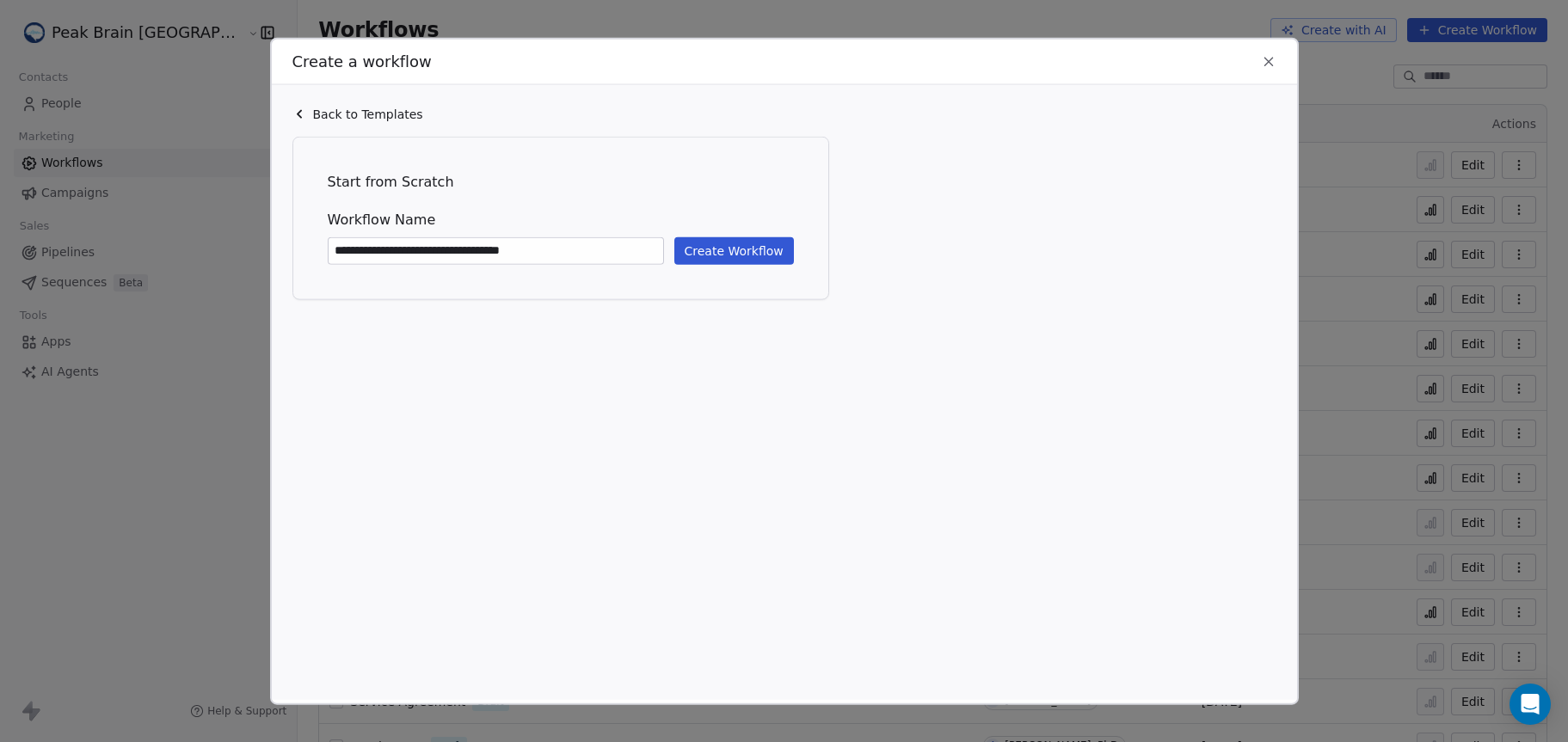
type input "**********"
click at [746, 254] on button "Create Workflow" at bounding box center [733, 250] width 119 height 27
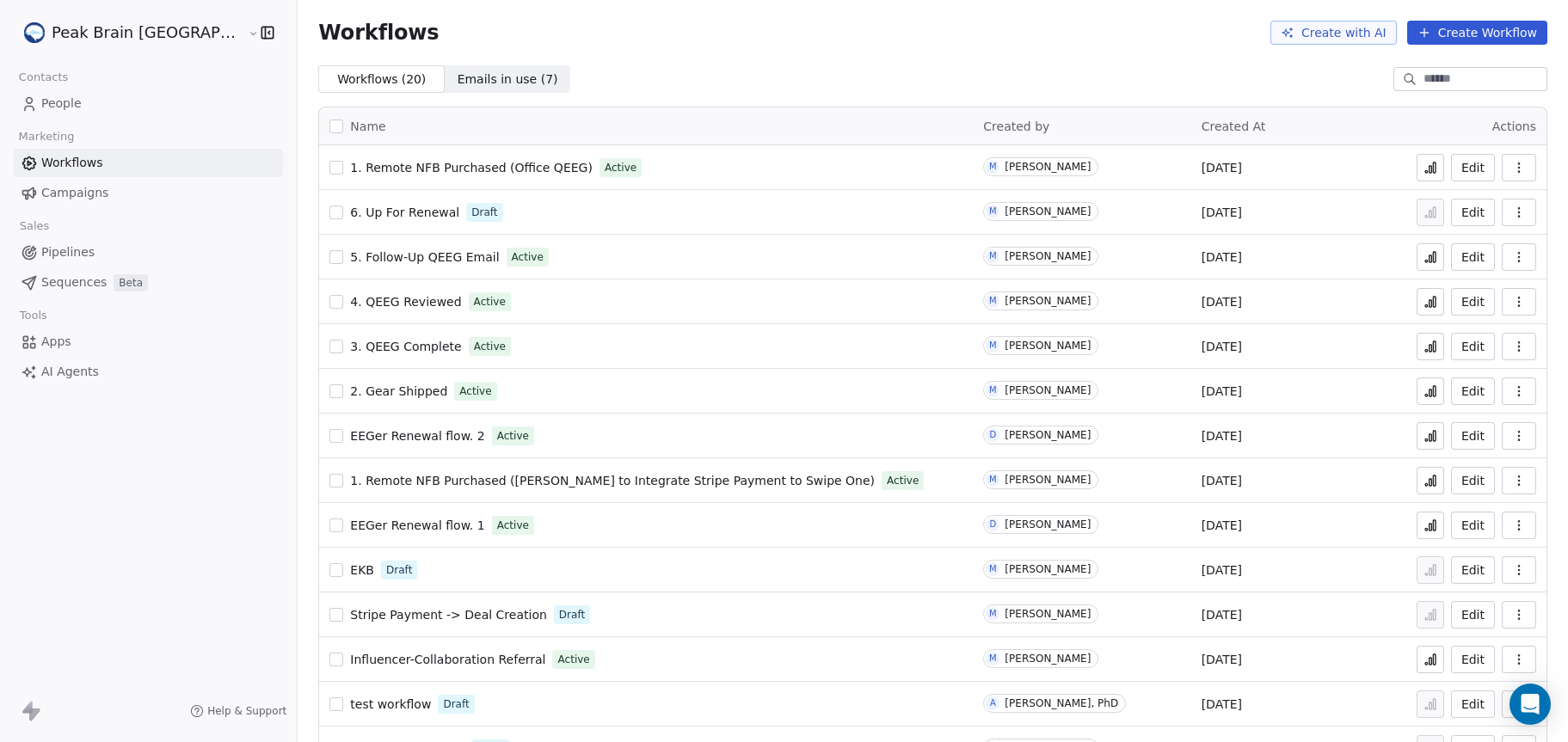
click at [350, 486] on span "1. Remote NFB Purchased ([PERSON_NAME] to Integrate Stripe Payment to Swipe One)" at bounding box center [612, 481] width 525 height 14
click at [84, 255] on span "Pipelines" at bounding box center [68, 253] width 53 height 18
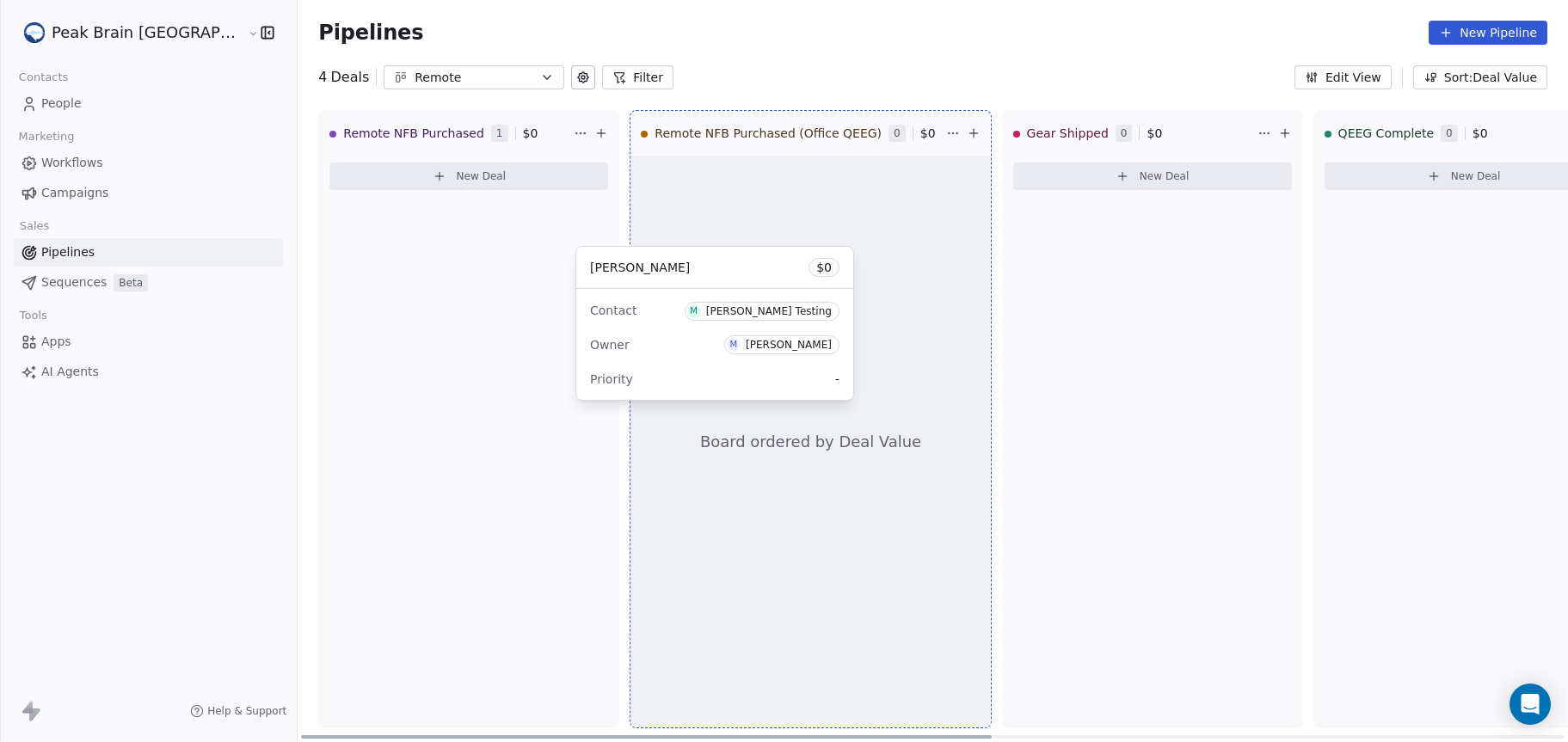
drag, startPoint x: 372, startPoint y: 182, endPoint x: 683, endPoint y: 273, distance: 324.0
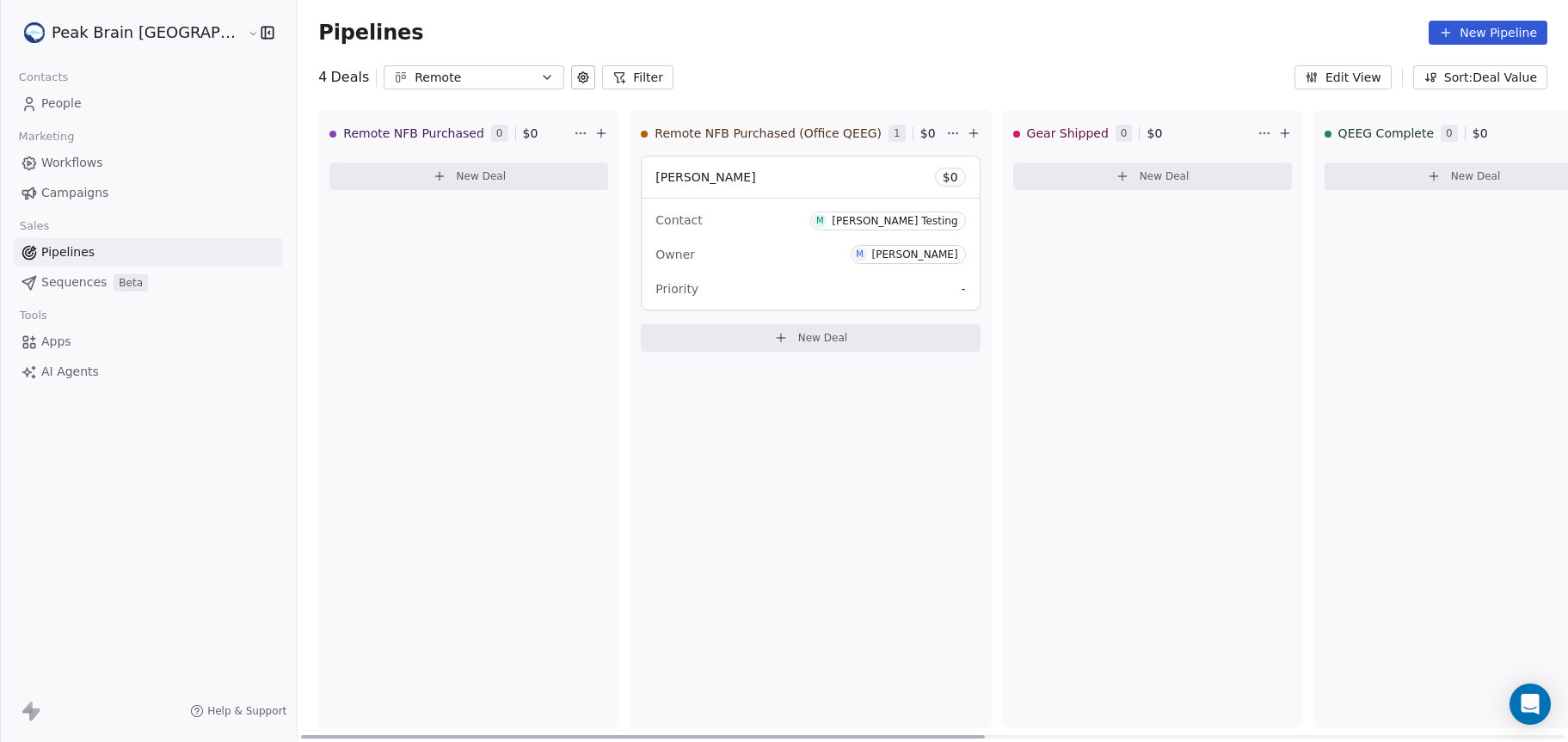
click at [692, 188] on div "[PERSON_NAME] Test $ 0" at bounding box center [810, 177] width 337 height 42
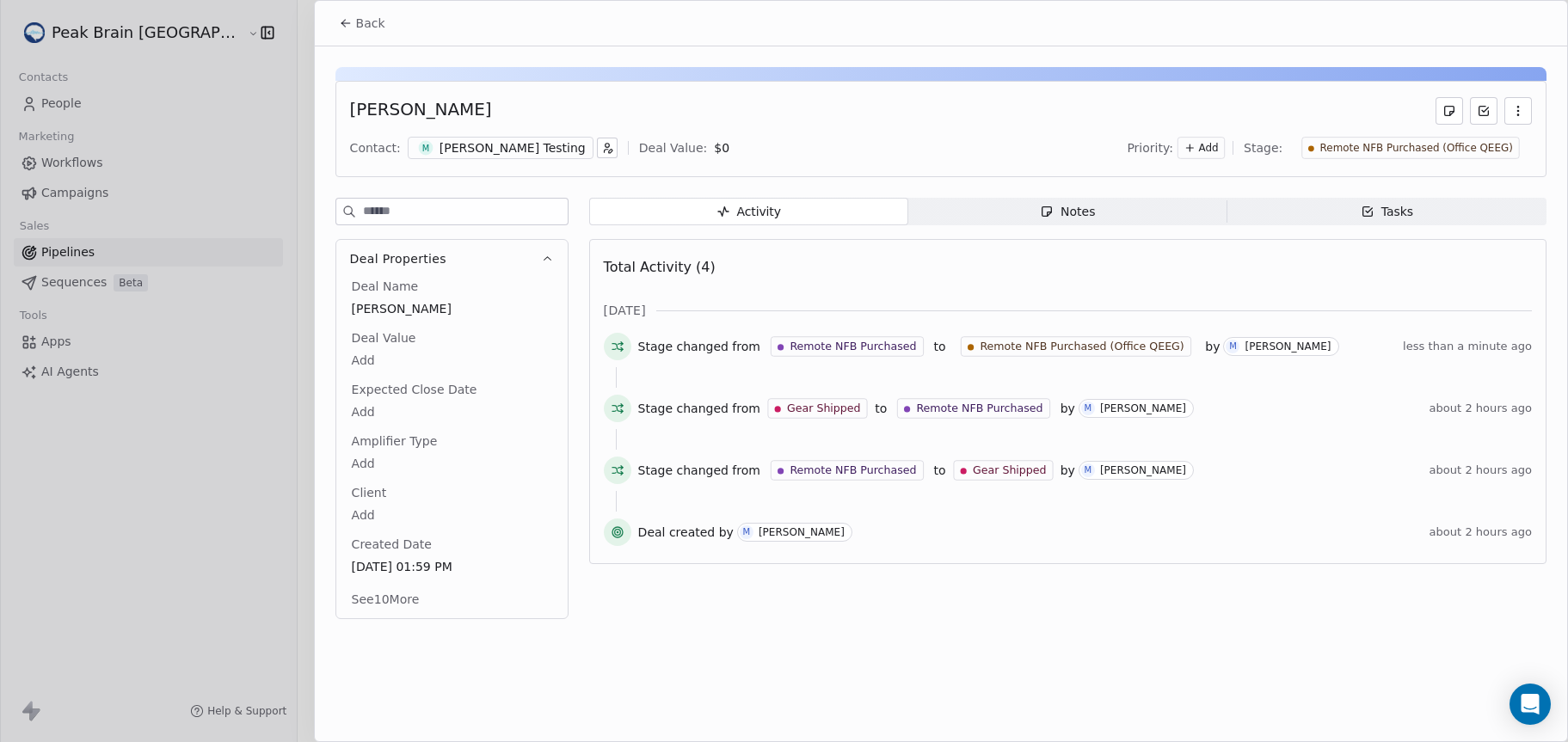
click at [472, 151] on div "[PERSON_NAME] Testing" at bounding box center [513, 148] width 147 height 17
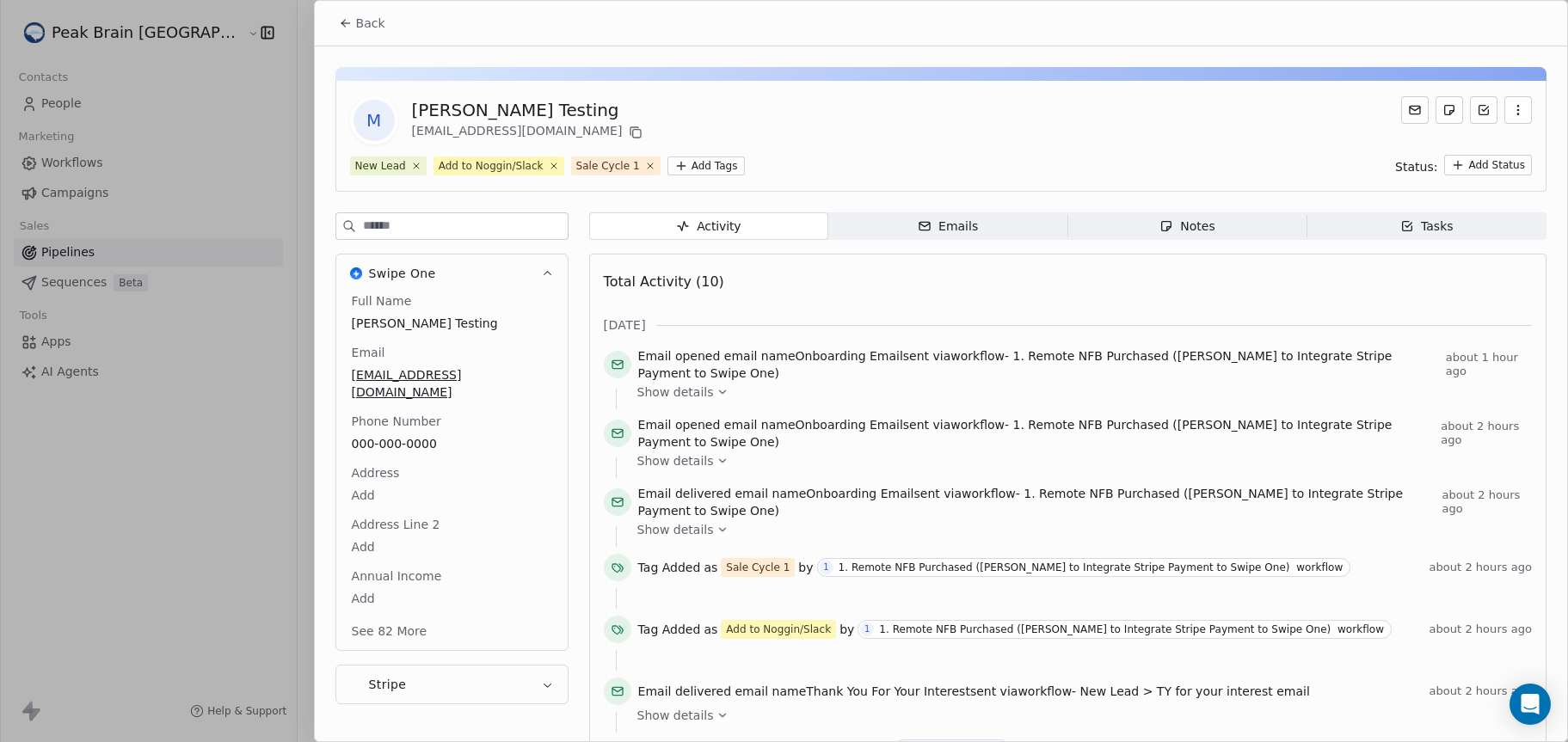
click at [363, 26] on span "Back" at bounding box center [370, 23] width 29 height 17
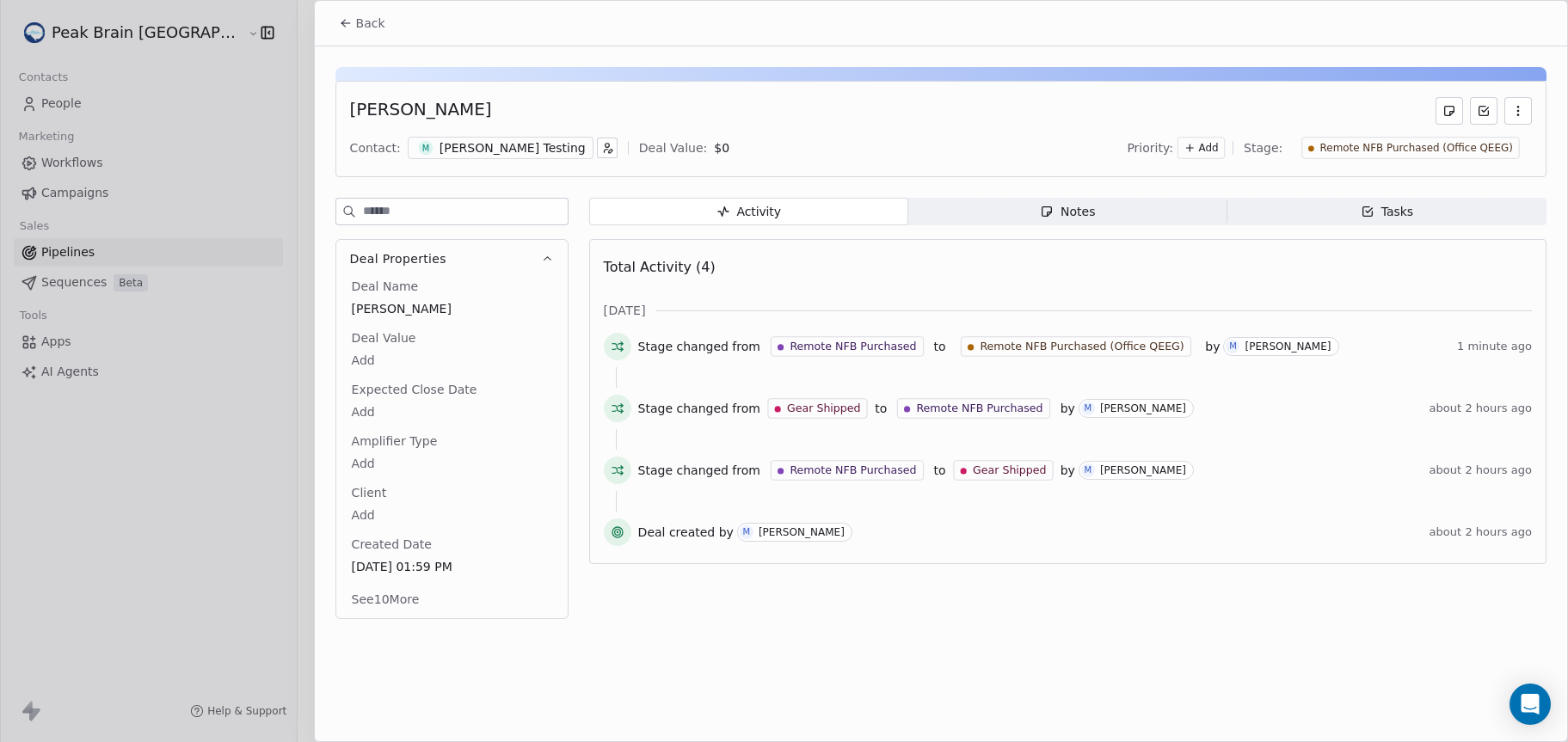
click at [158, 185] on div at bounding box center [784, 371] width 1568 height 742
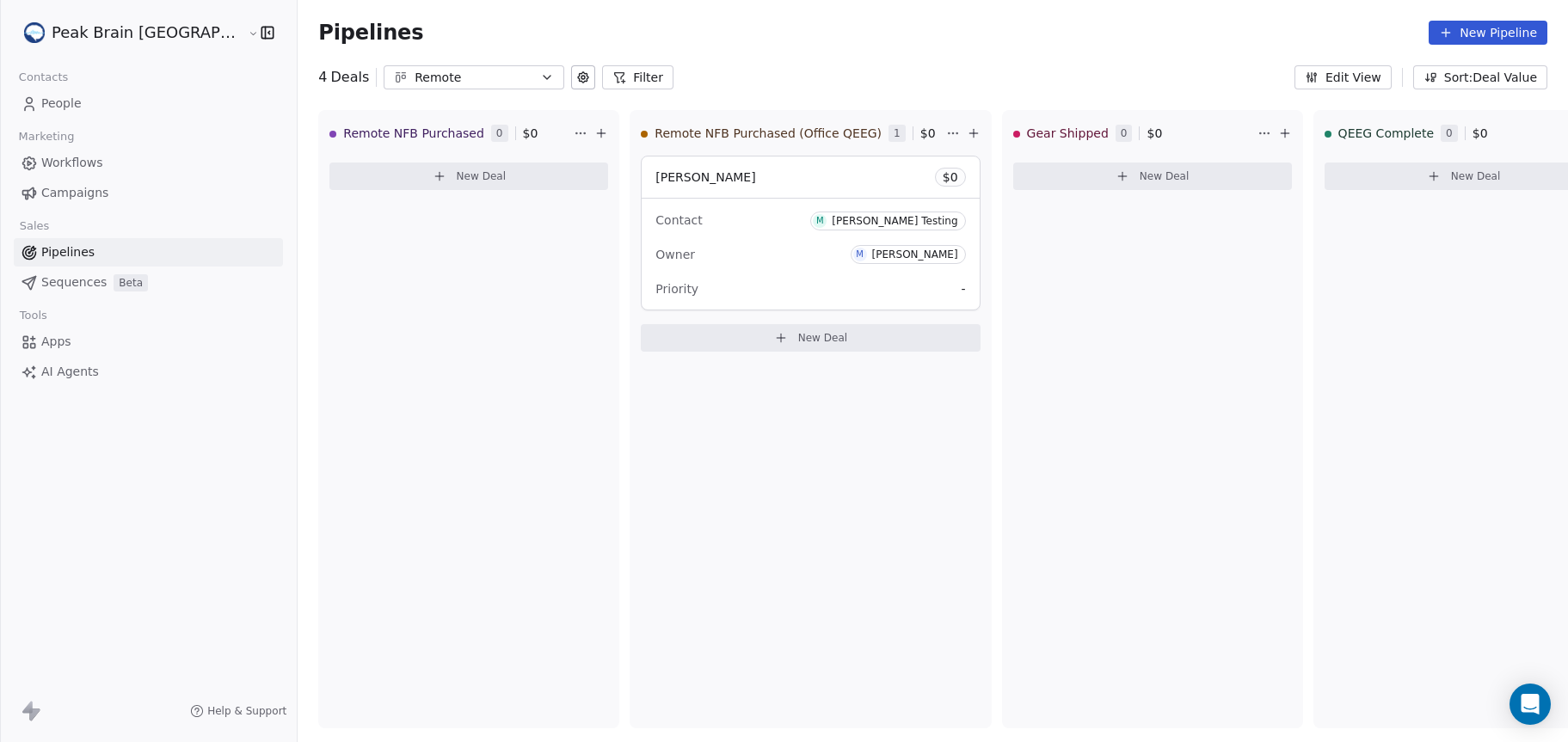
click at [114, 163] on link "Workflows" at bounding box center [148, 163] width 269 height 28
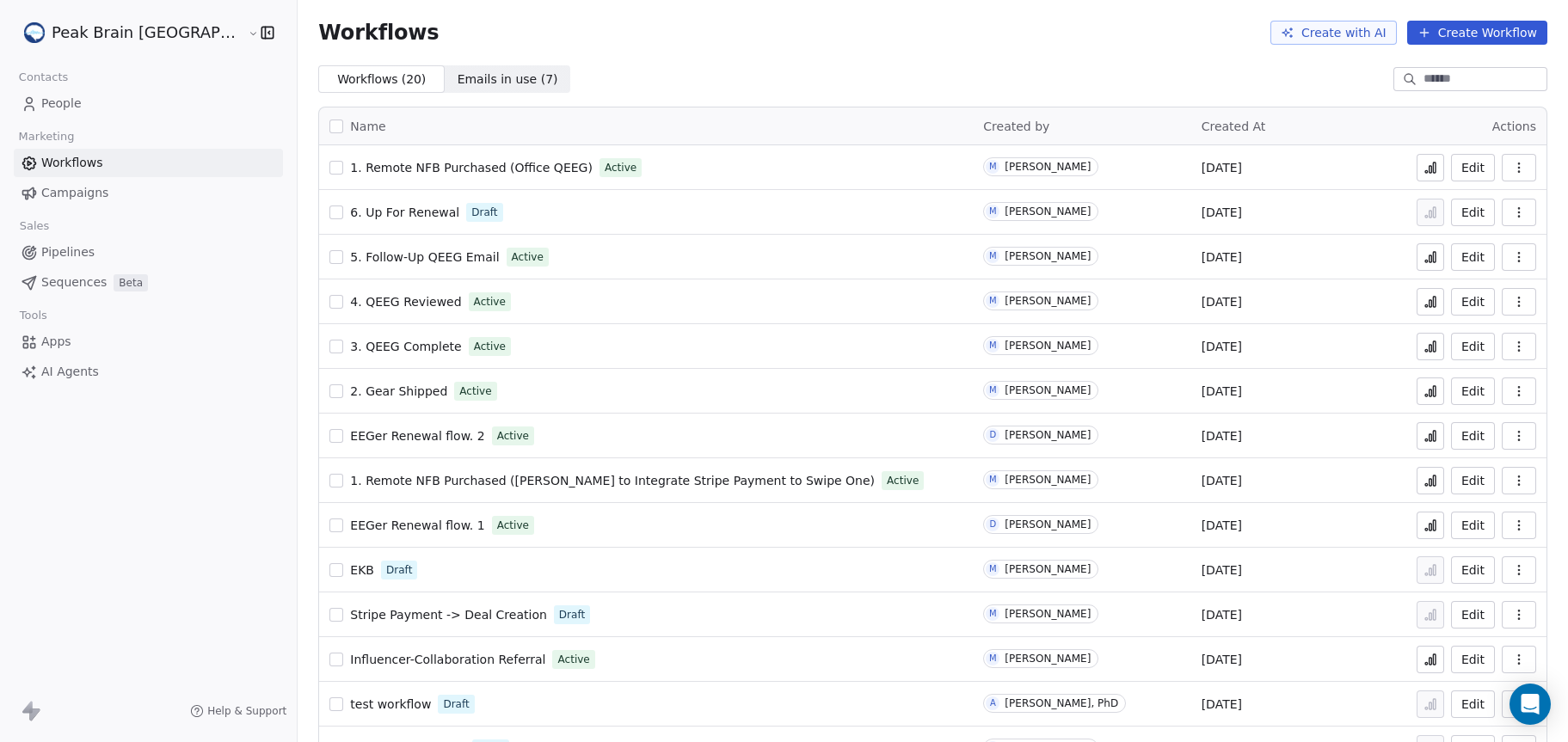
click at [358, 170] on span "1. Remote NFB Purchased (Office QEEG)" at bounding box center [471, 168] width 243 height 14
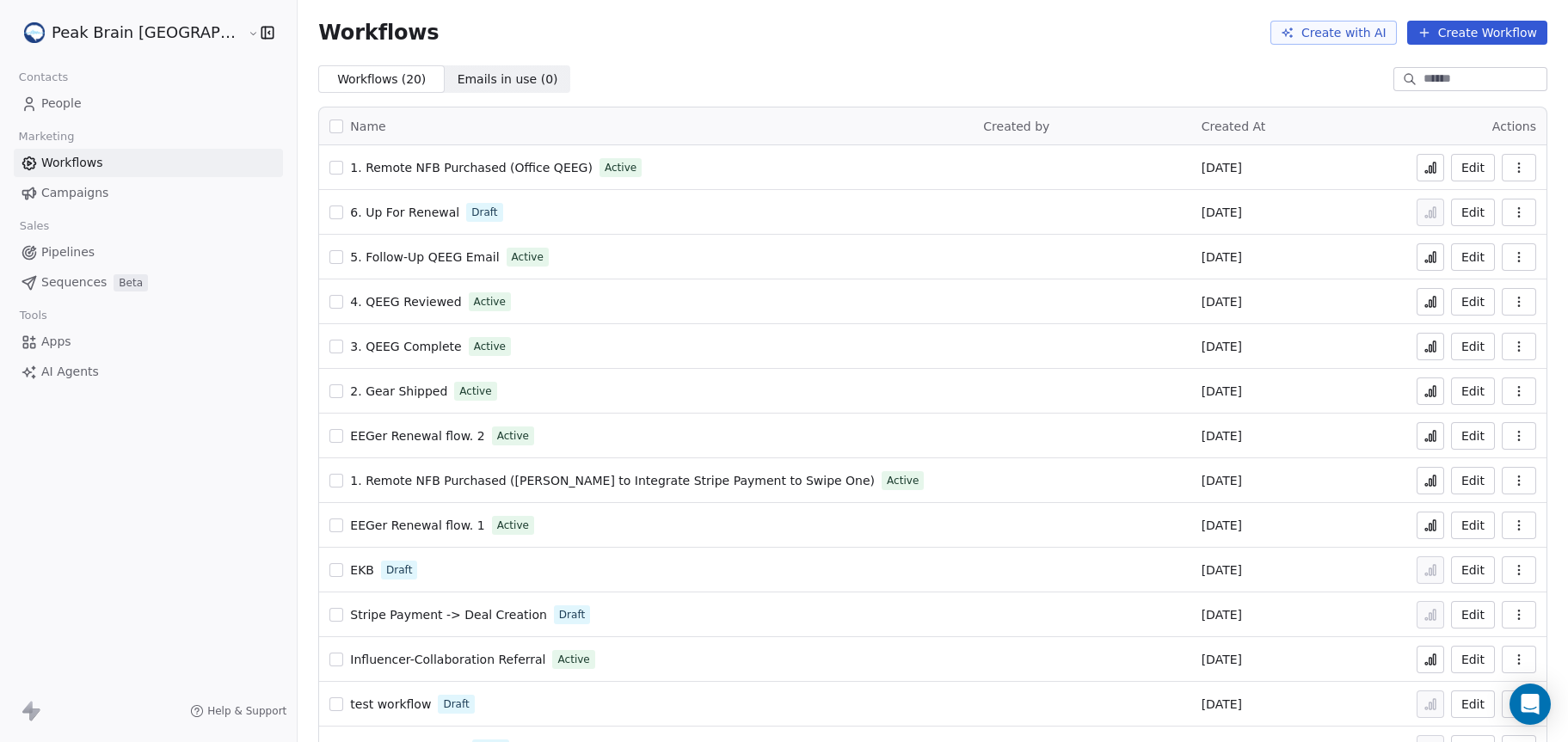
click at [79, 249] on span "Pipelines" at bounding box center [68, 253] width 53 height 18
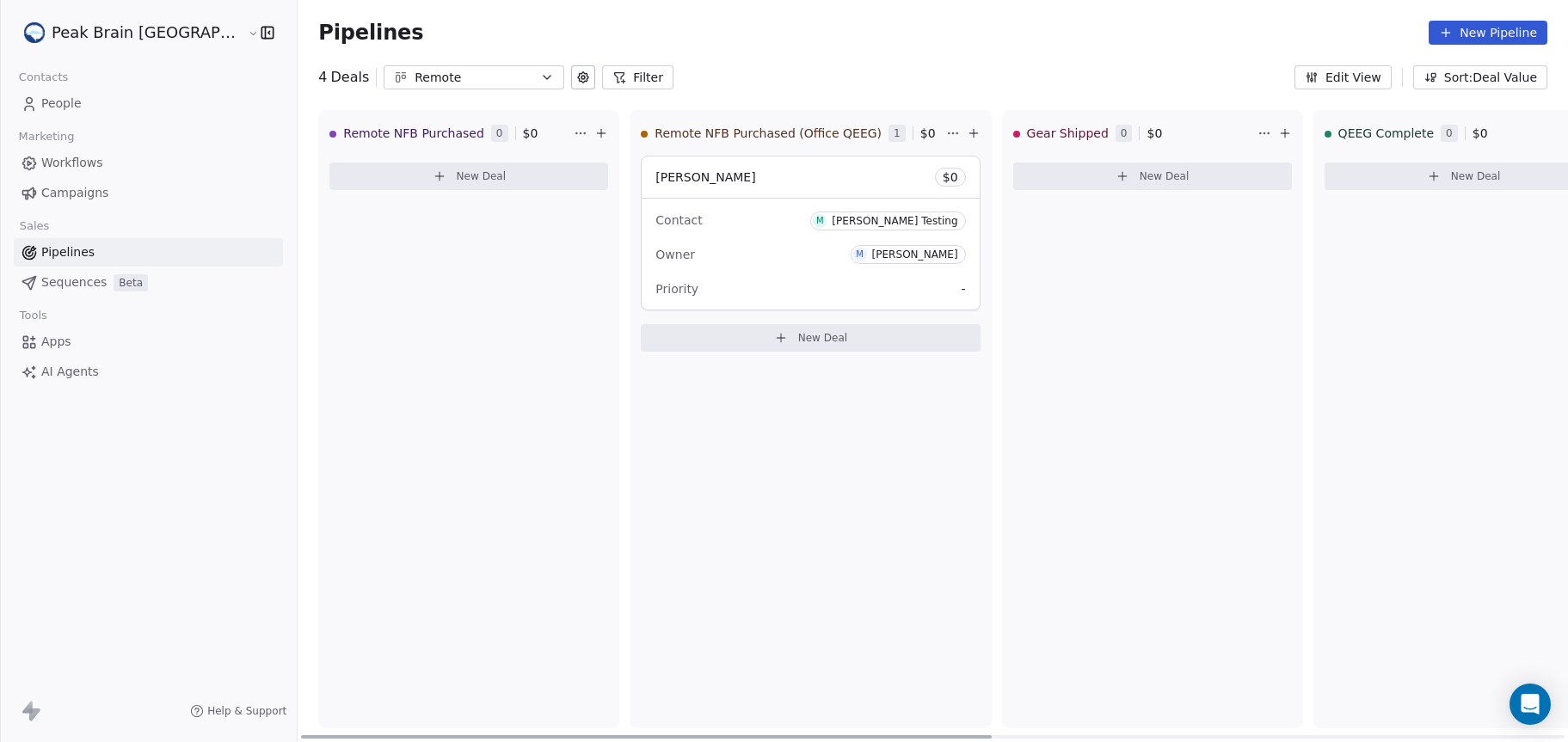
click at [692, 209] on div "Contact M Madeleine Testing" at bounding box center [810, 220] width 310 height 28
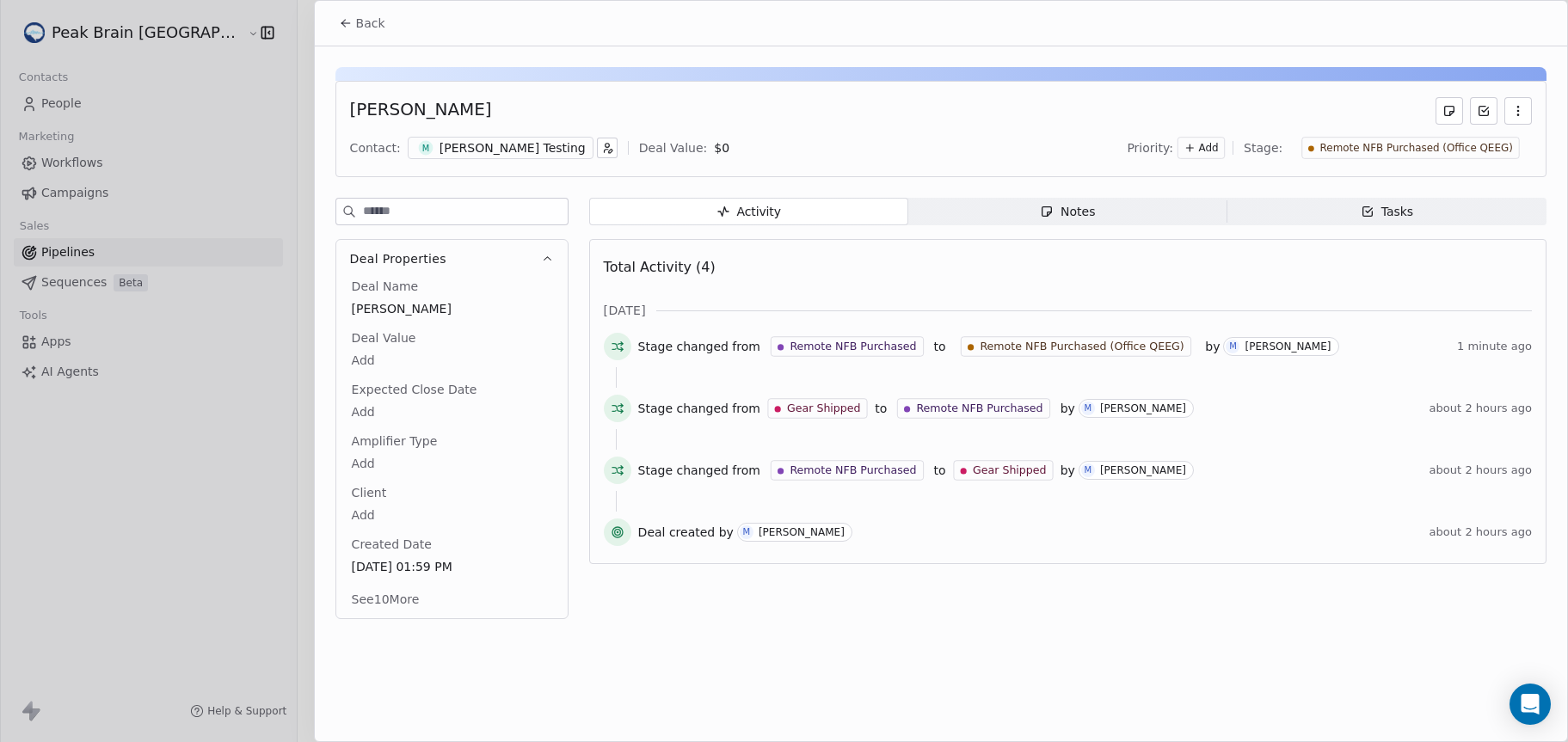
click at [434, 151] on div "M Madeleine Testing" at bounding box center [501, 148] width 186 height 22
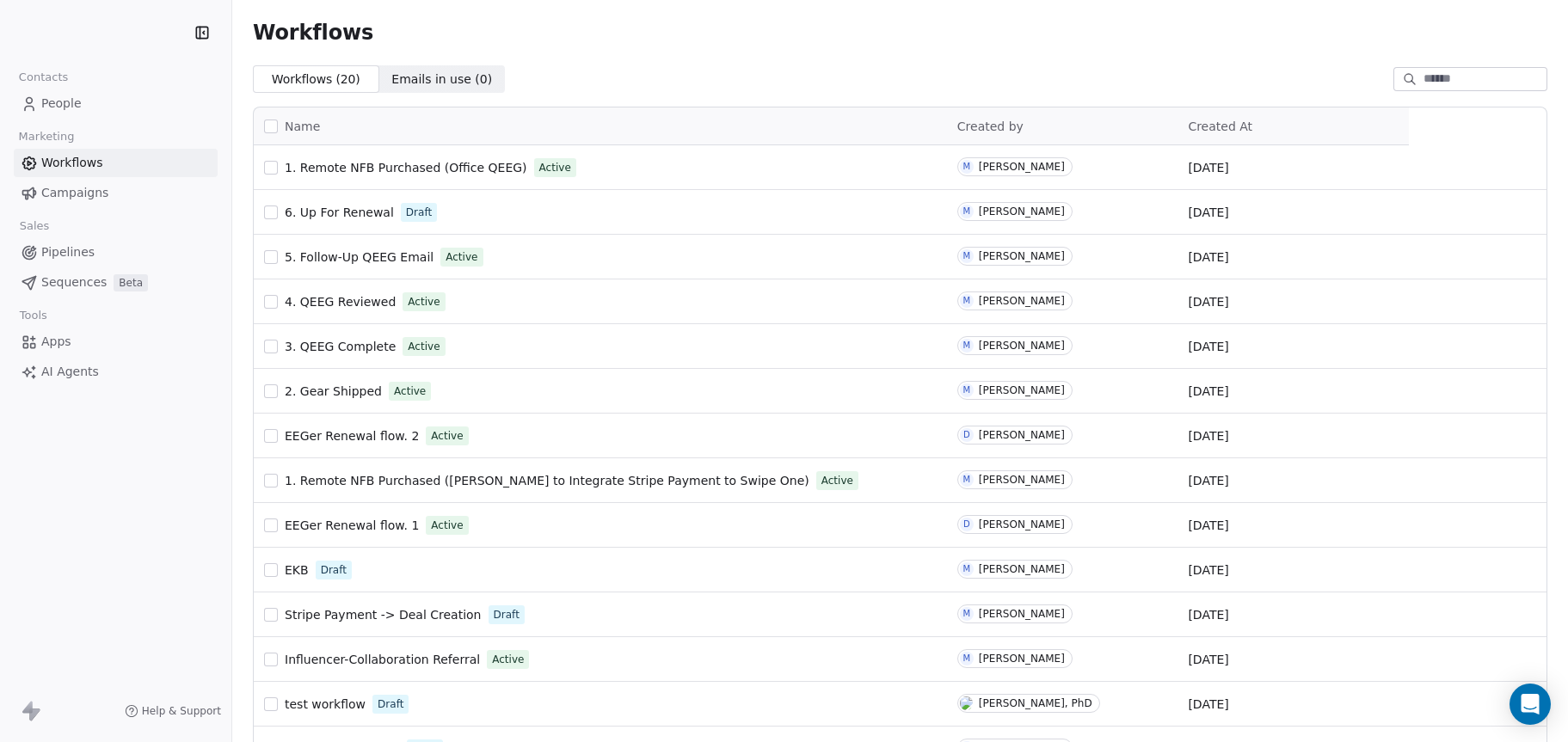
click at [87, 247] on span "Pipelines" at bounding box center [68, 253] width 53 height 18
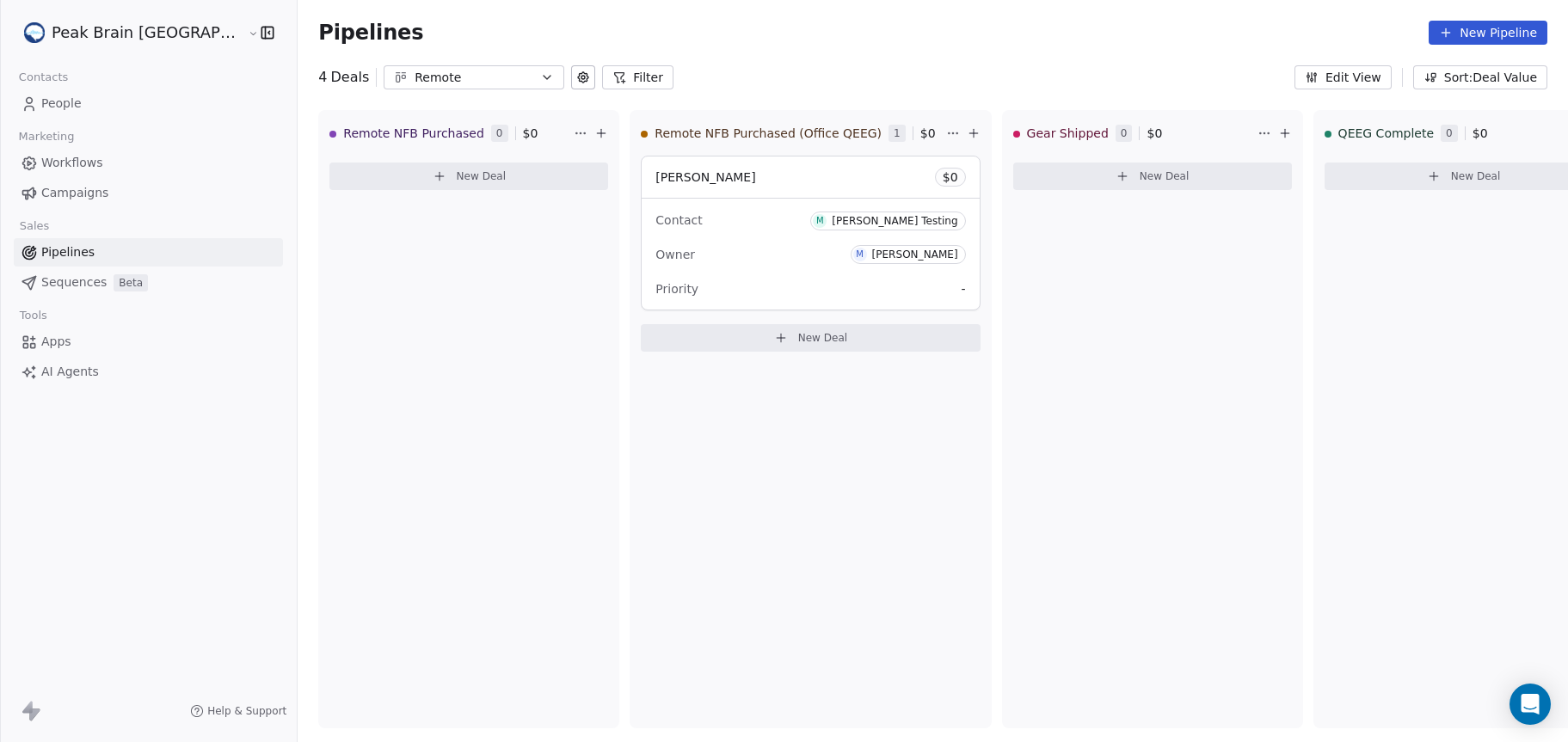
click at [581, 76] on icon at bounding box center [583, 78] width 4 height 4
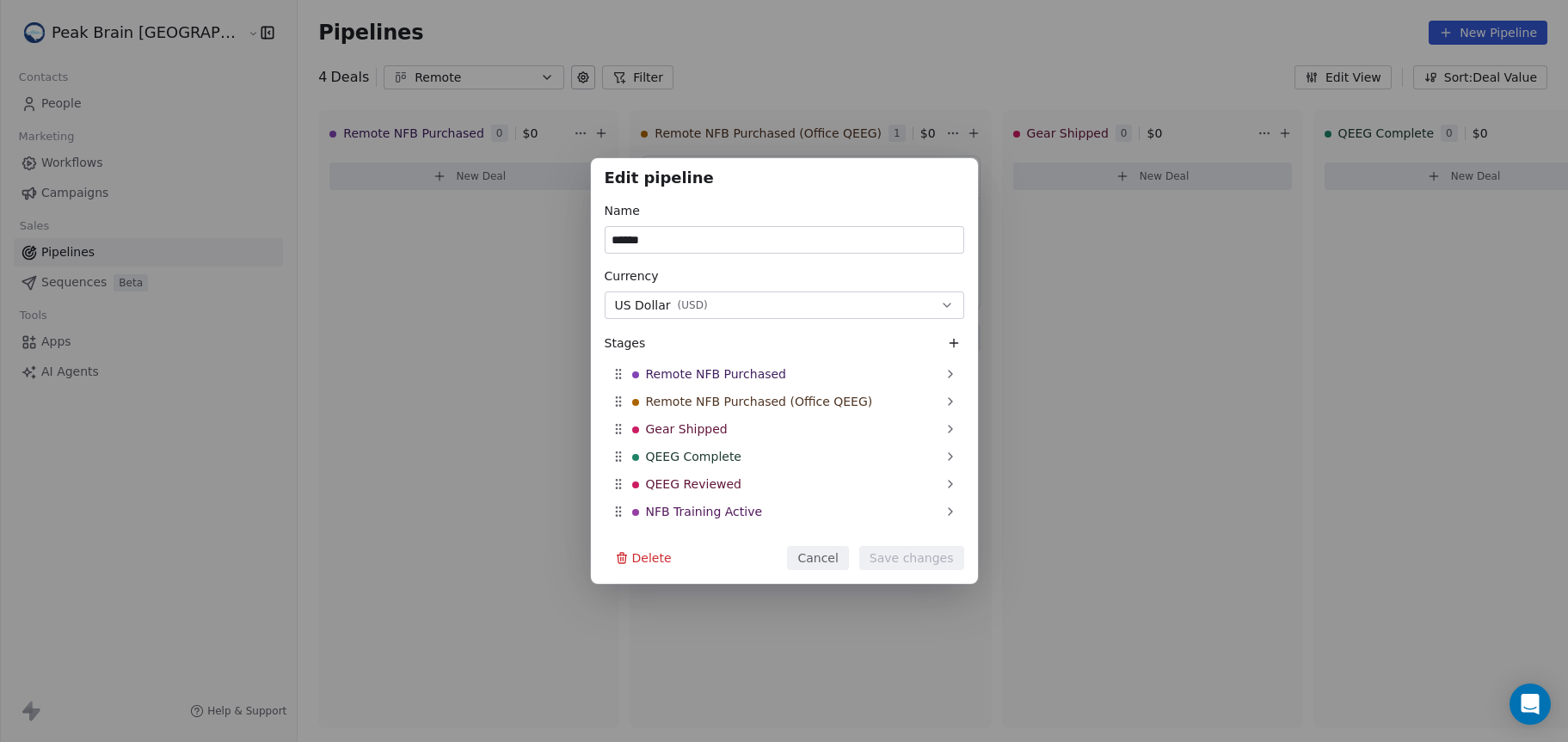
click at [947, 343] on icon at bounding box center [954, 344] width 14 height 14
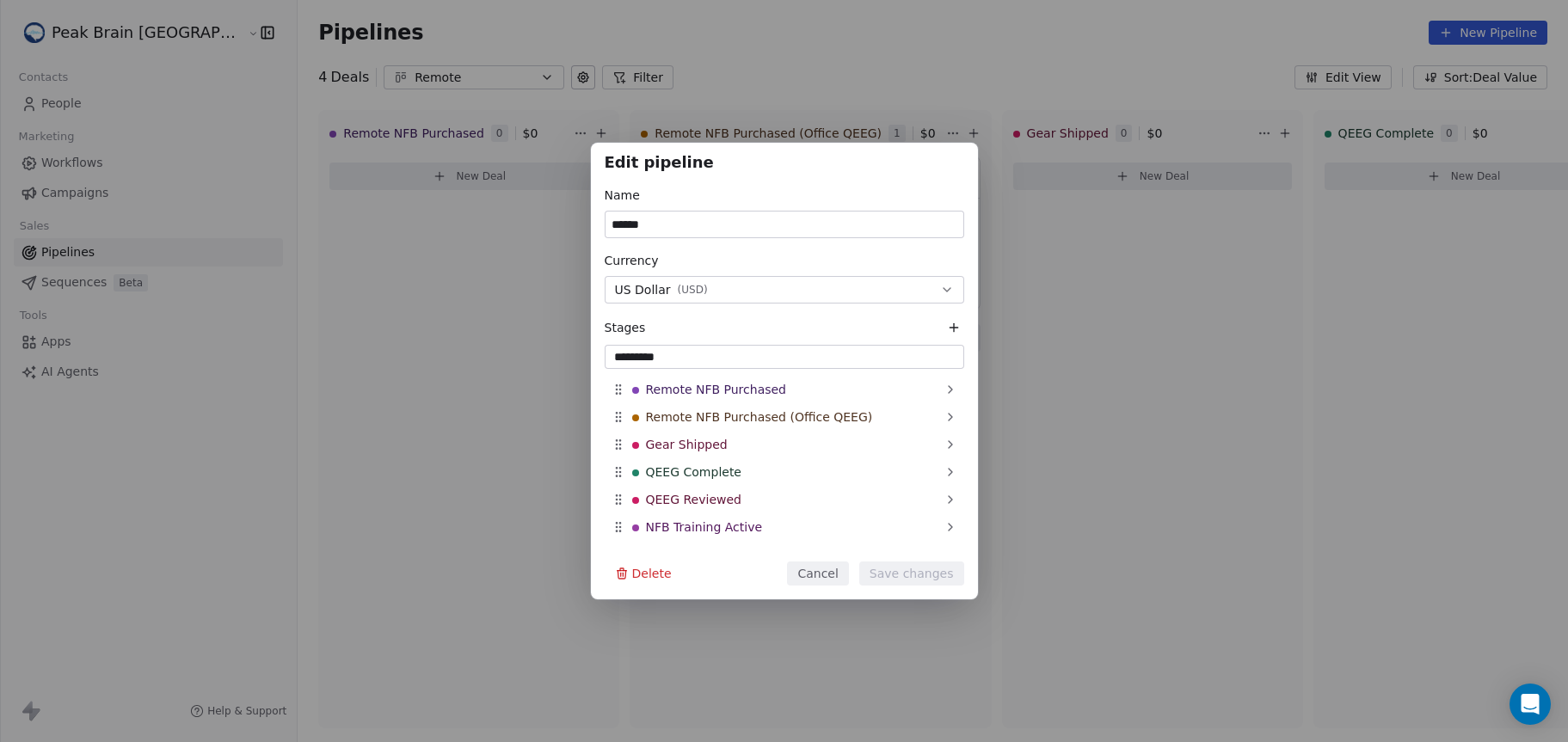
type input "*********"
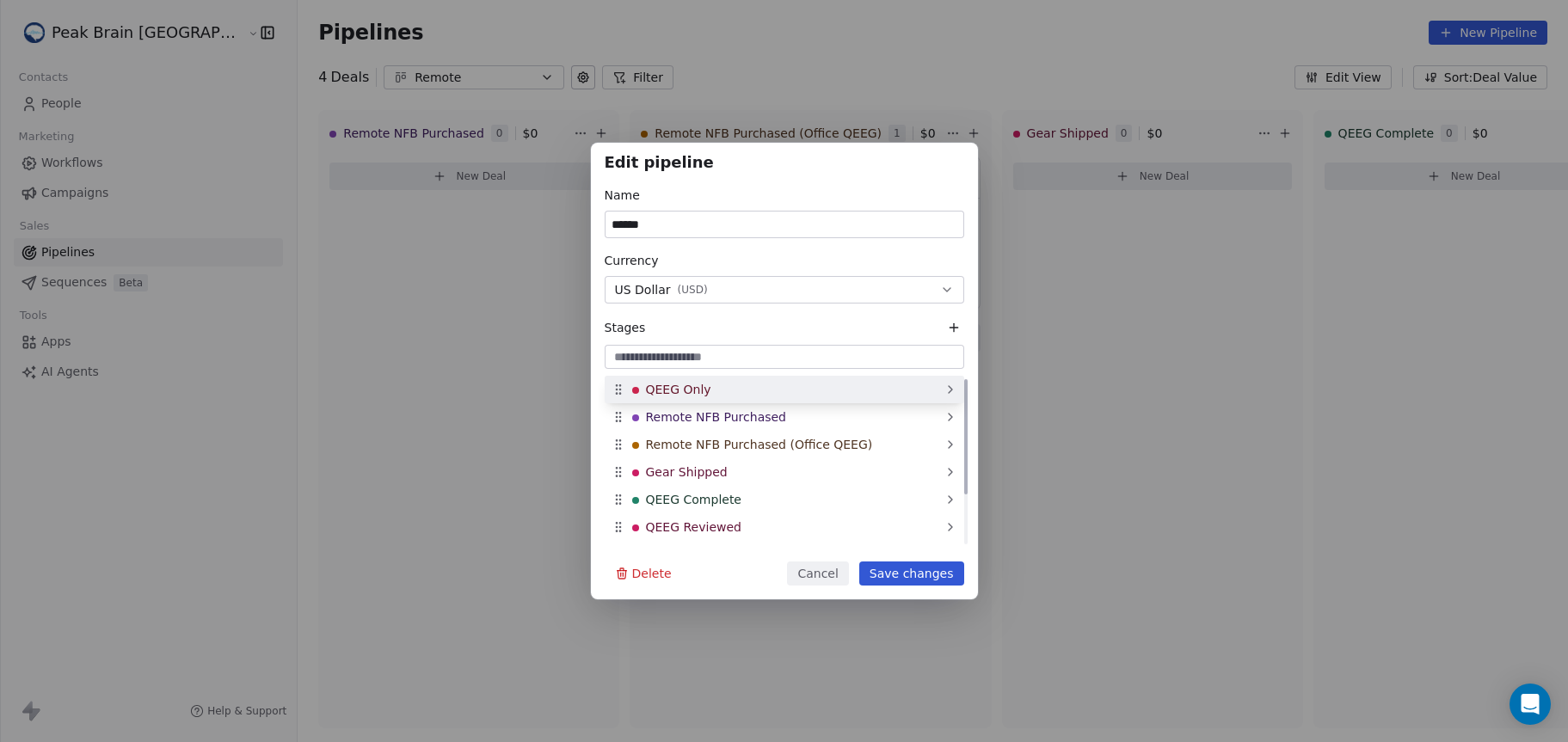
drag, startPoint x: 613, startPoint y: 535, endPoint x: 608, endPoint y: 375, distance: 160.1
click at [610, 375] on div "QEEG Only" at bounding box center [784, 389] width 360 height 27
click at [898, 575] on button "Save changes" at bounding box center [912, 573] width 105 height 24
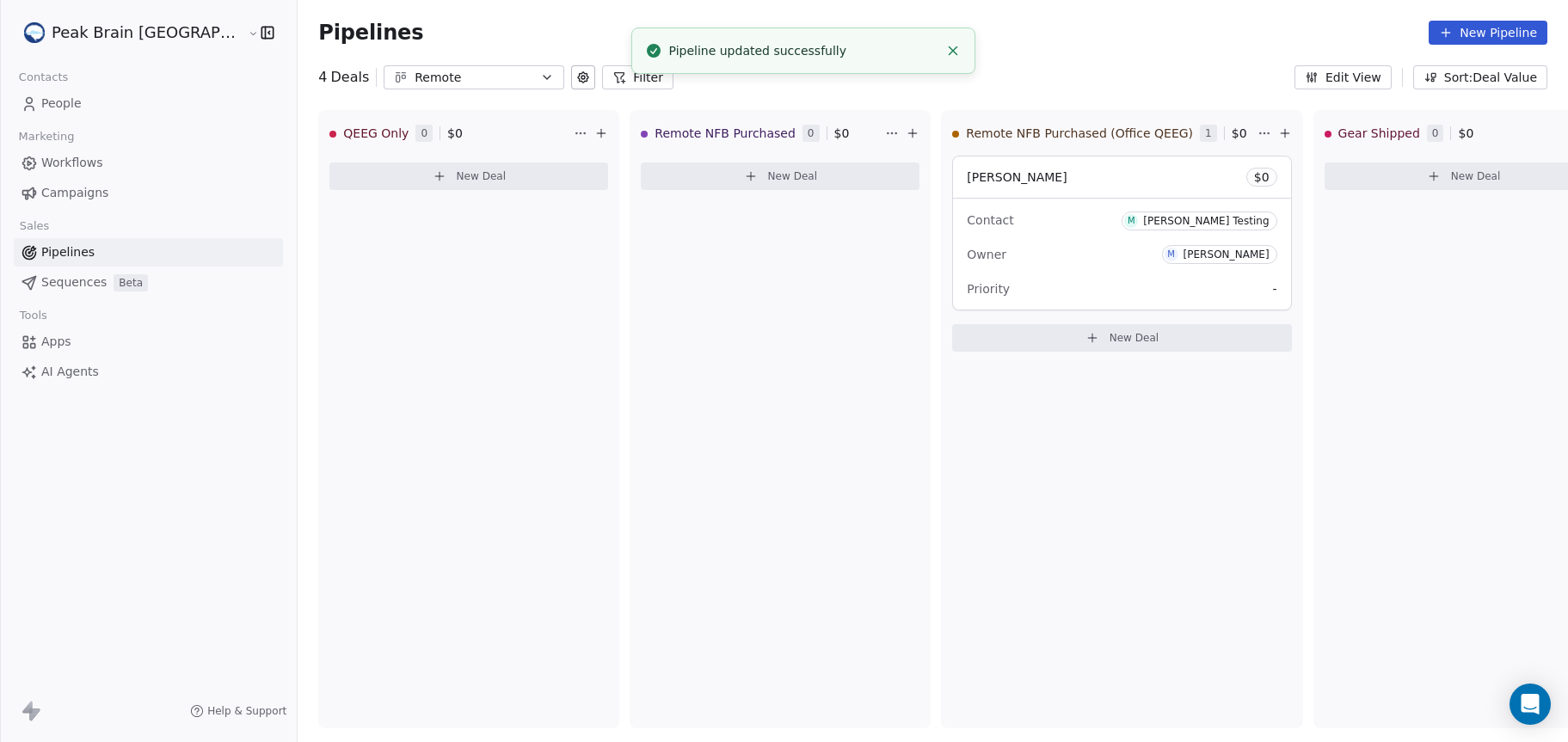
click at [155, 172] on link "Workflows" at bounding box center [148, 163] width 269 height 28
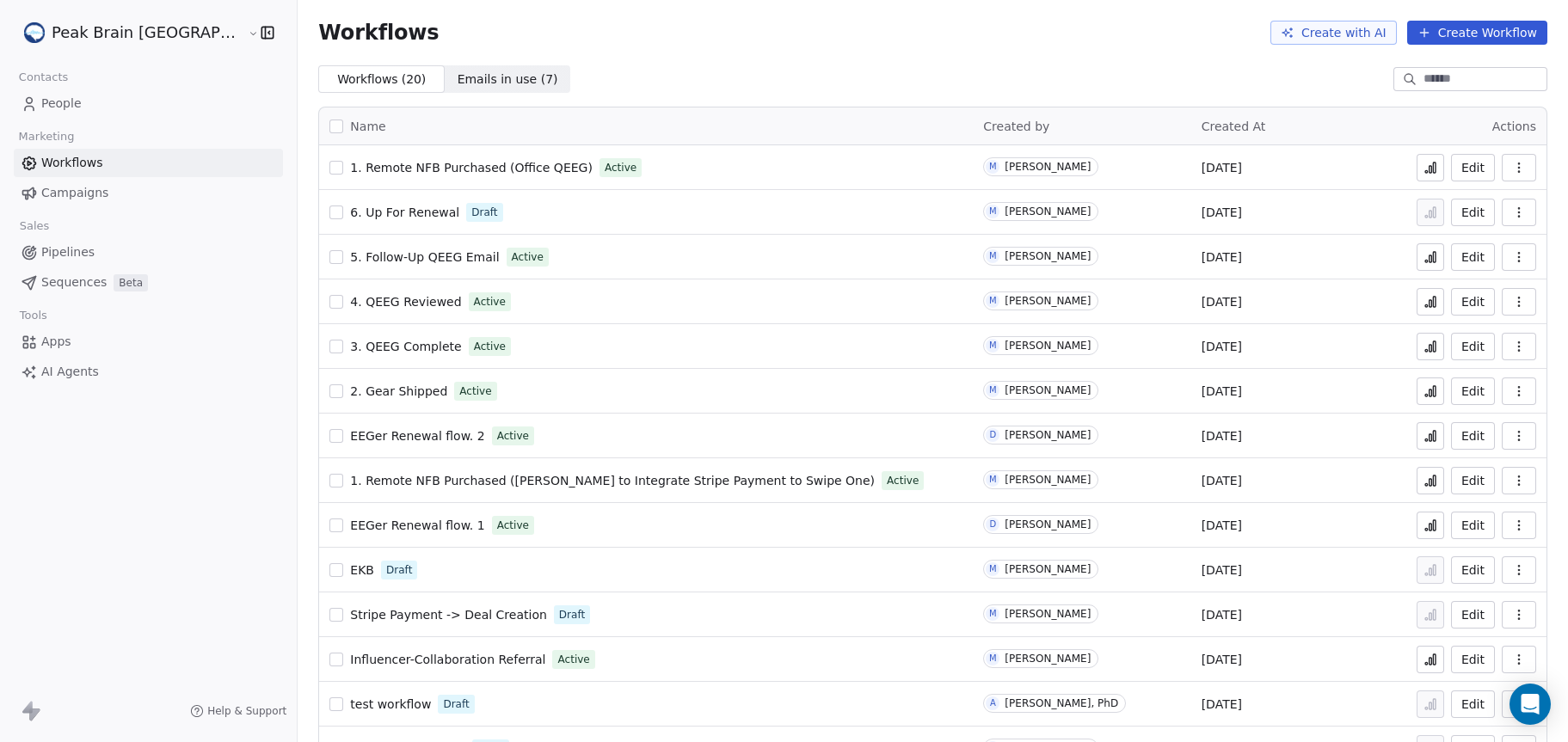
click at [1463, 34] on button "Create Workflow" at bounding box center [1477, 32] width 140 height 24
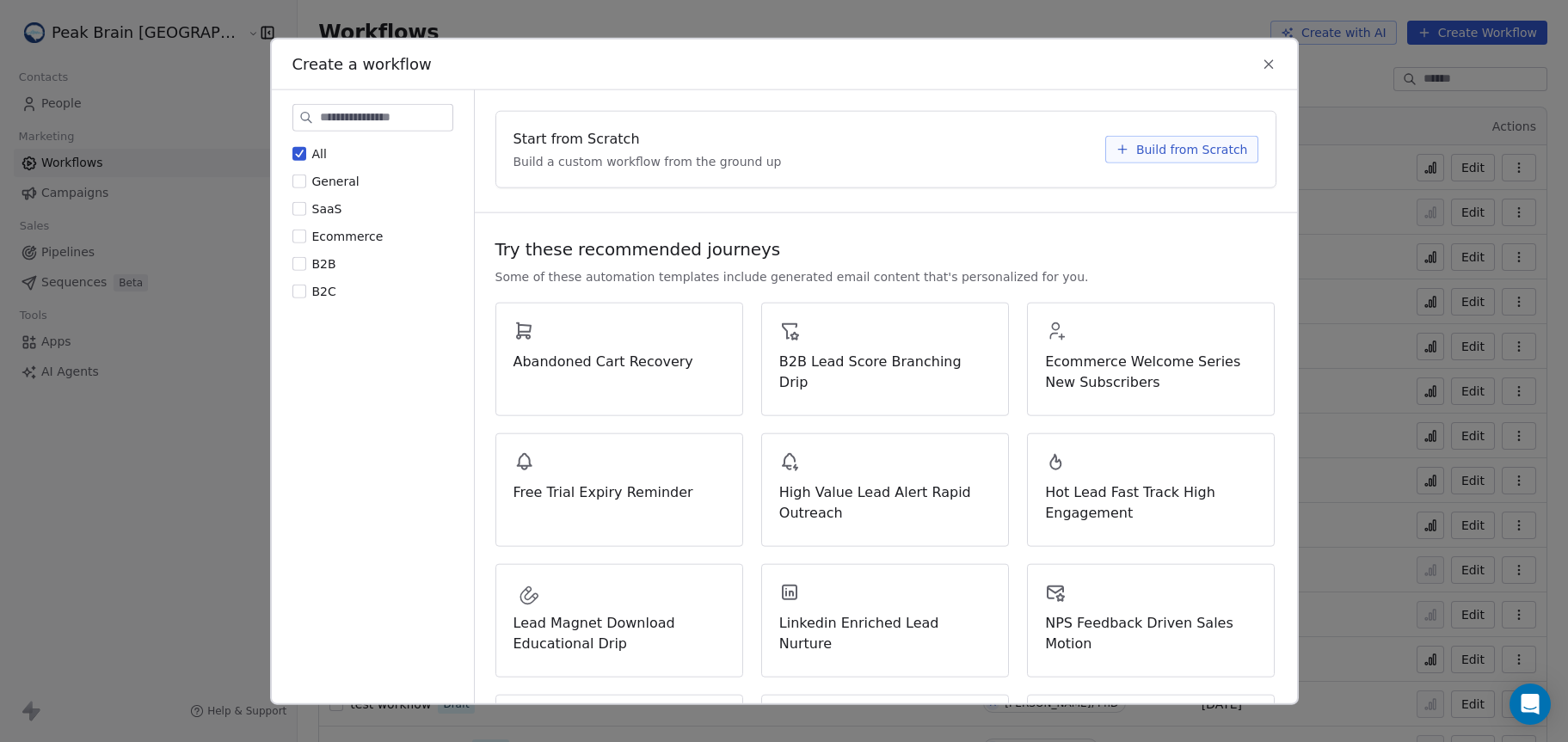
click at [1204, 141] on span "Build from Scratch" at bounding box center [1192, 148] width 112 height 17
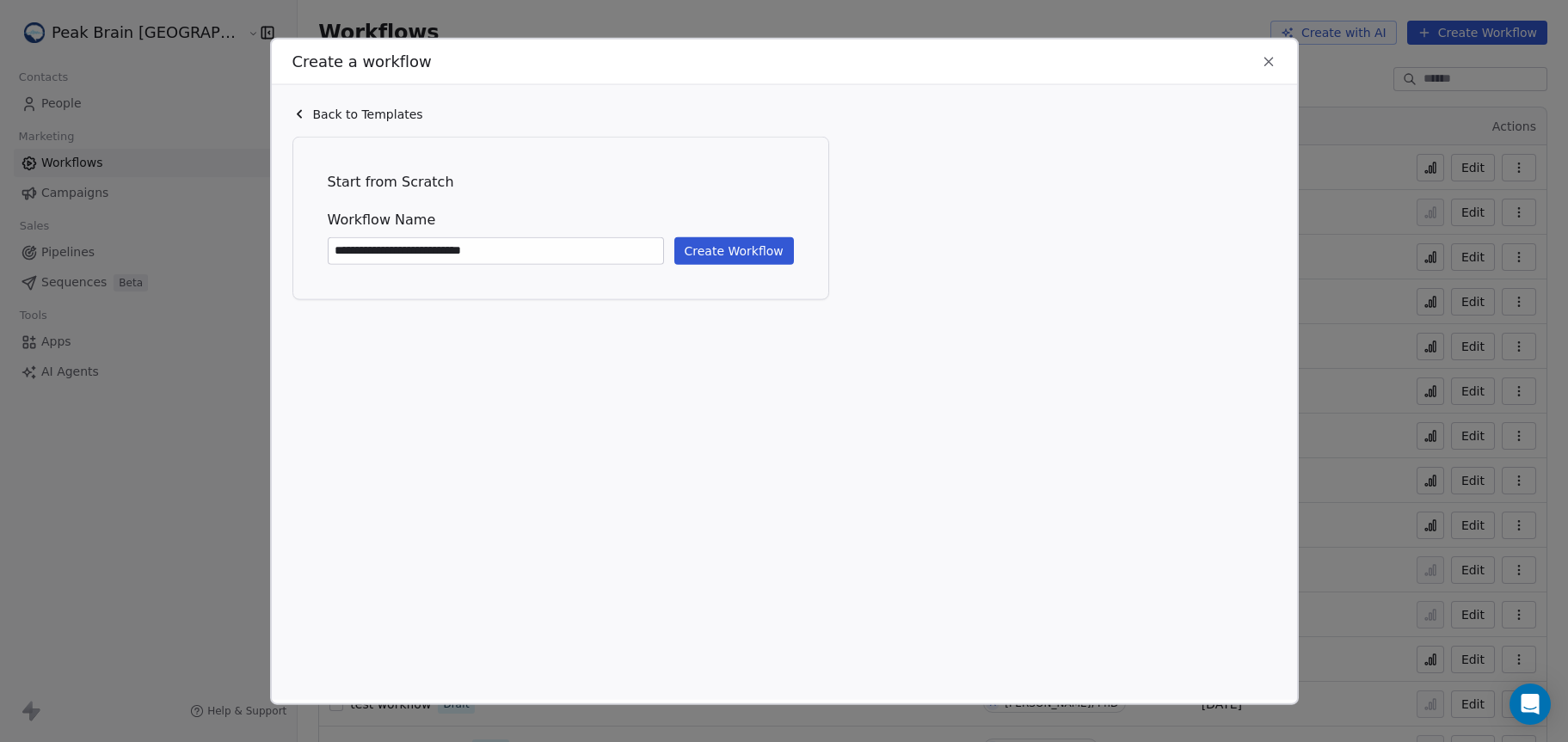
type input "**********"
click at [748, 252] on button "Create Workflow" at bounding box center [733, 250] width 119 height 27
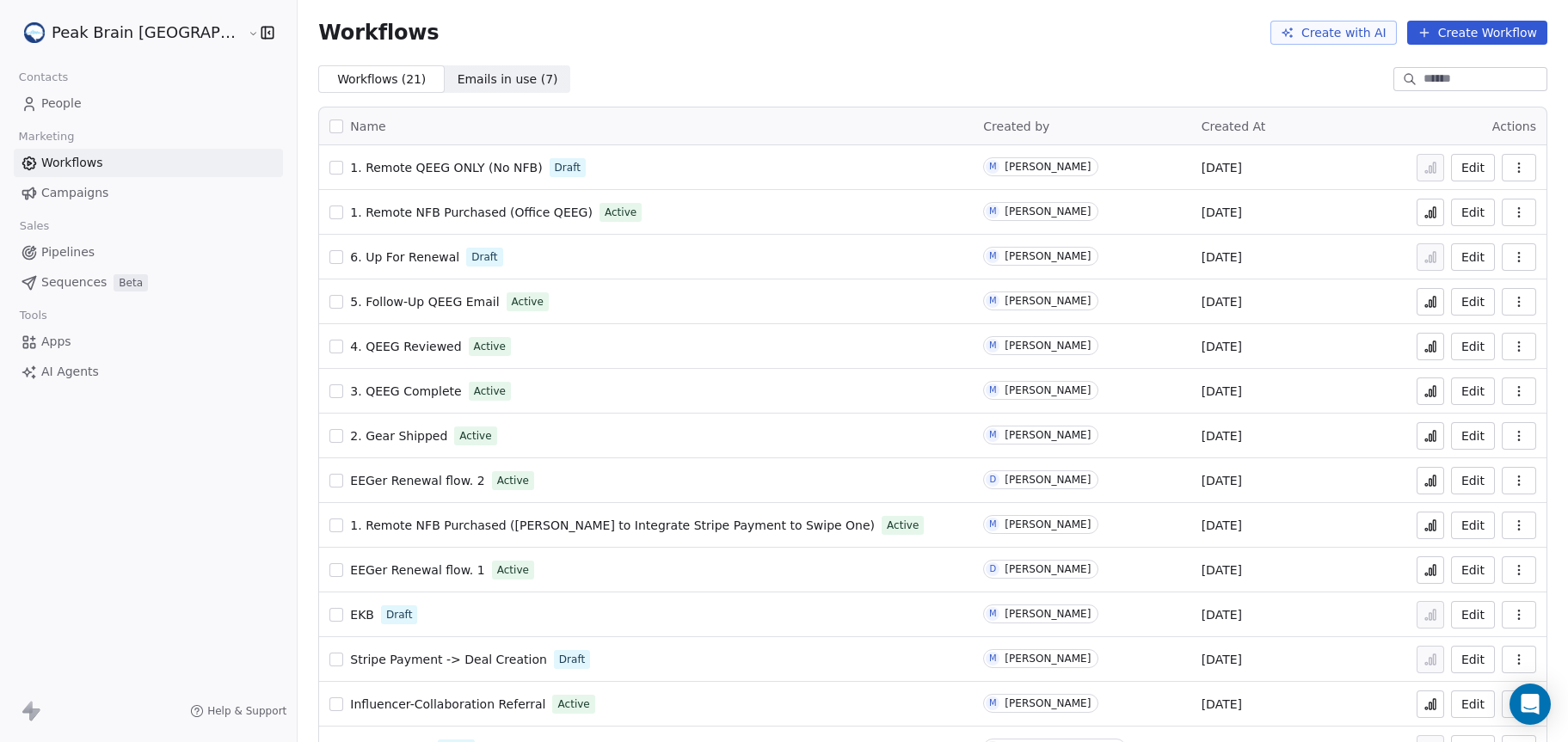
click at [428, 175] on link "1. Remote QEEG ONLY (No NFB)" at bounding box center [445, 167] width 192 height 17
click at [120, 42] on html "Peak Brain [GEOGRAPHIC_DATA] Contacts People Marketing Workflows Campaigns Sale…" at bounding box center [784, 371] width 1568 height 742
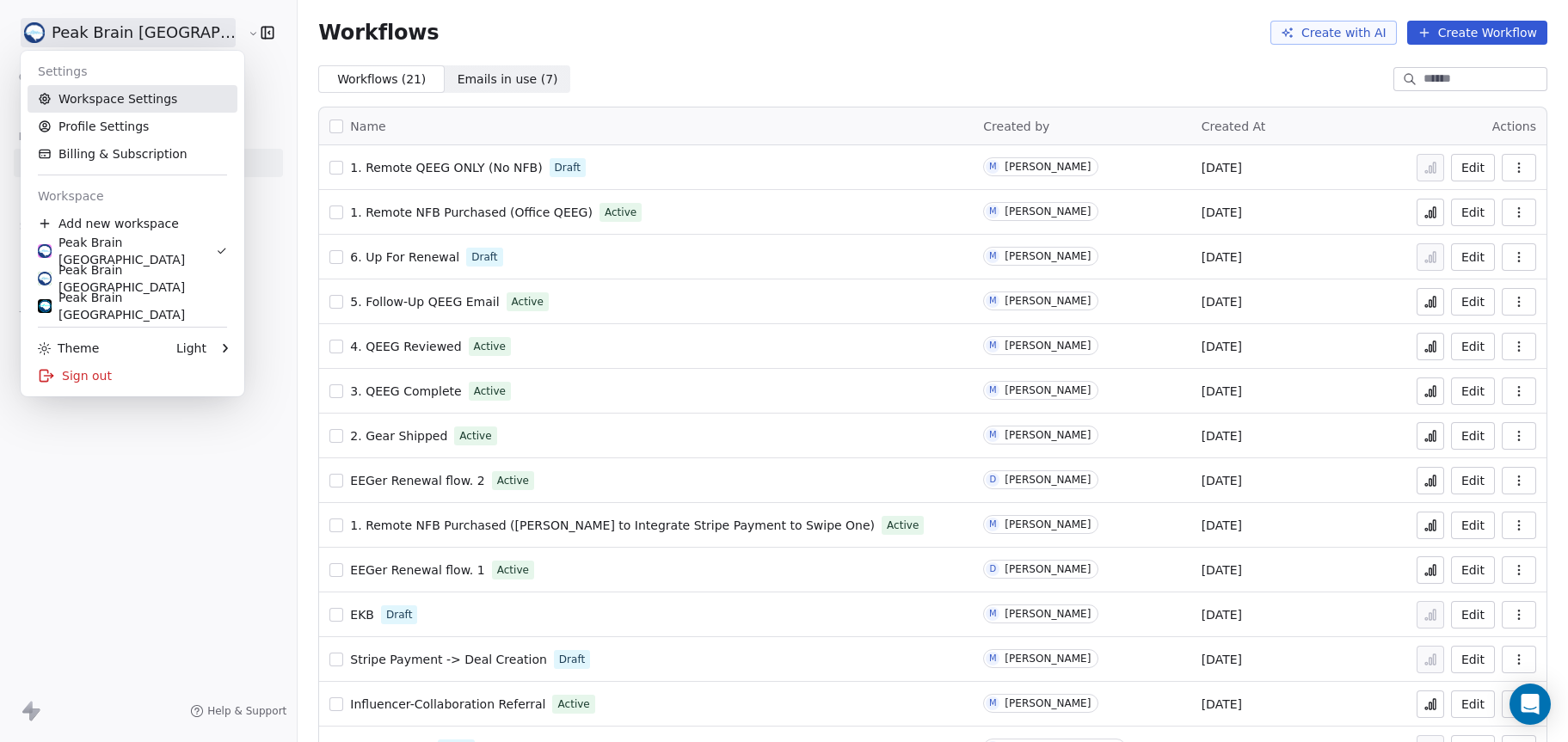
click at [133, 96] on link "Workspace Settings" at bounding box center [133, 98] width 210 height 27
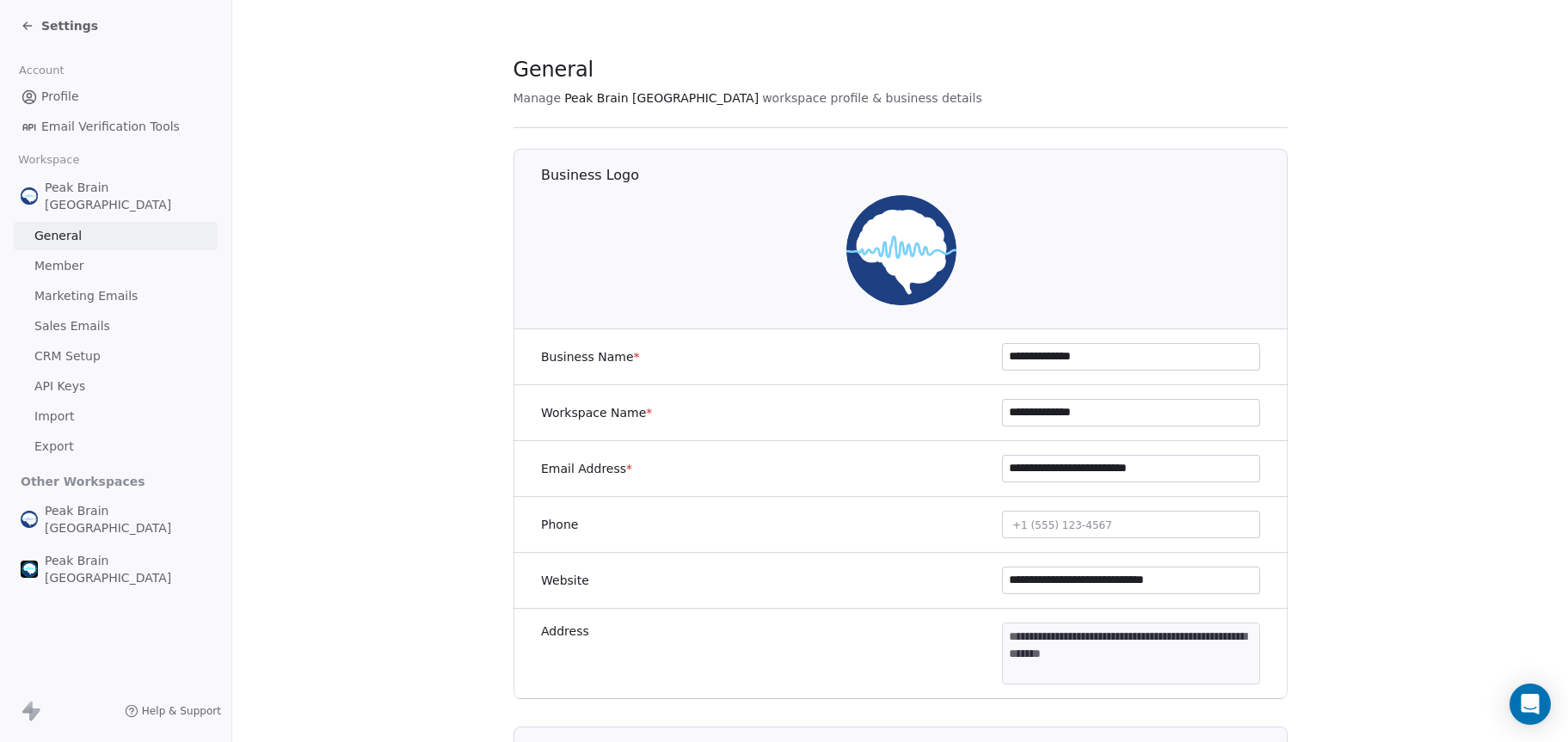
click at [93, 347] on span "CRM Setup" at bounding box center [67, 356] width 66 height 18
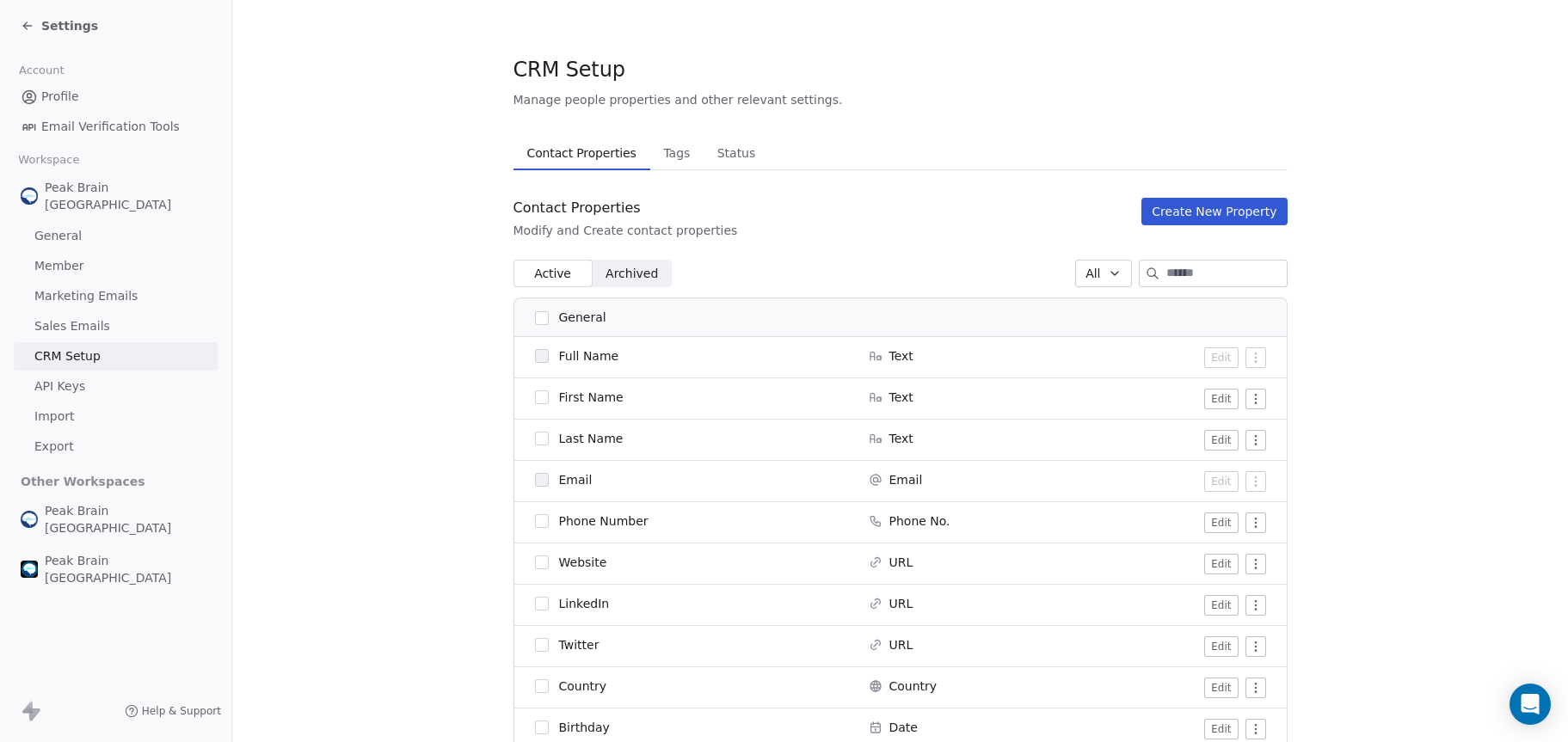
click at [672, 155] on span "Tags" at bounding box center [677, 153] width 41 height 24
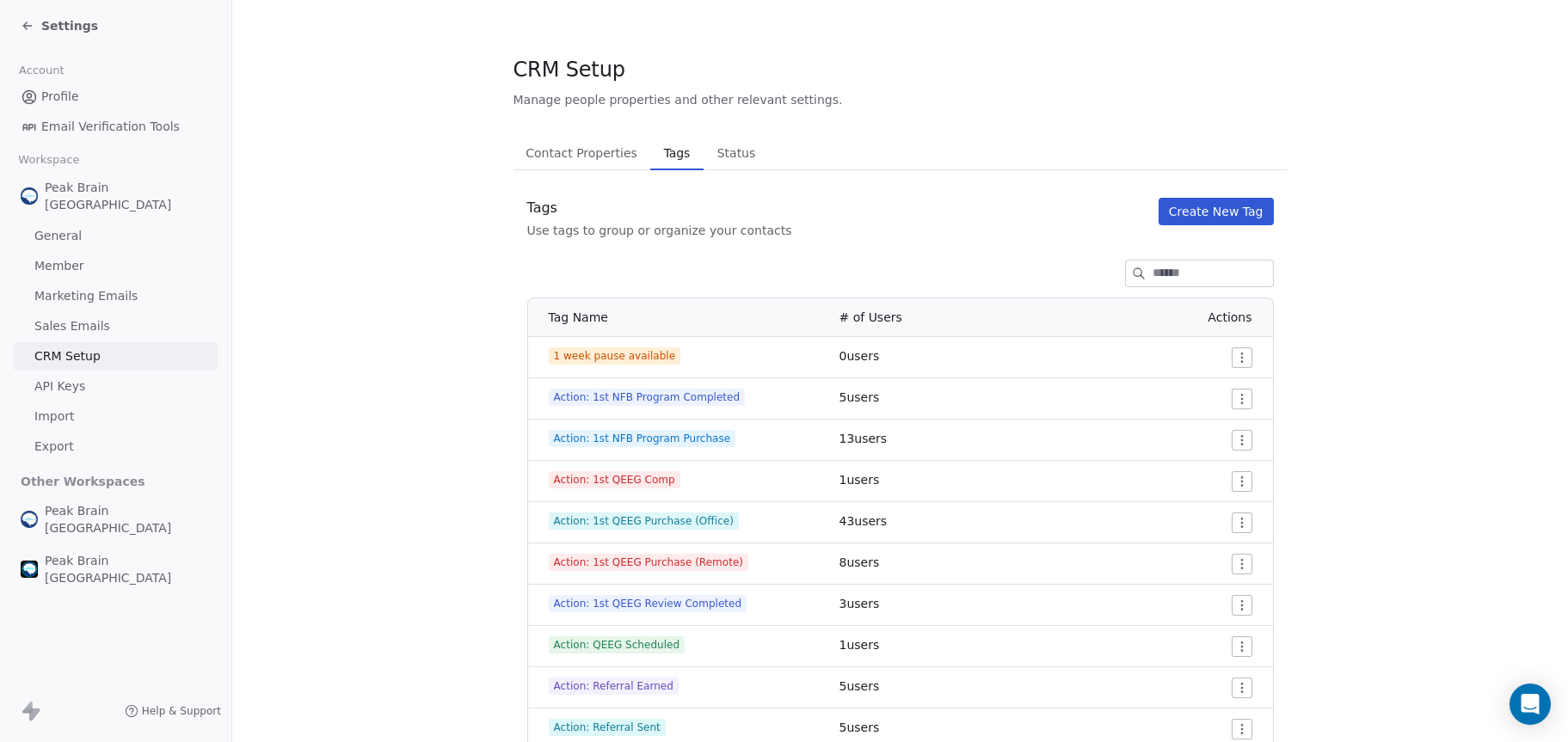
click at [1180, 223] on button "Create New Tag" at bounding box center [1216, 211] width 115 height 27
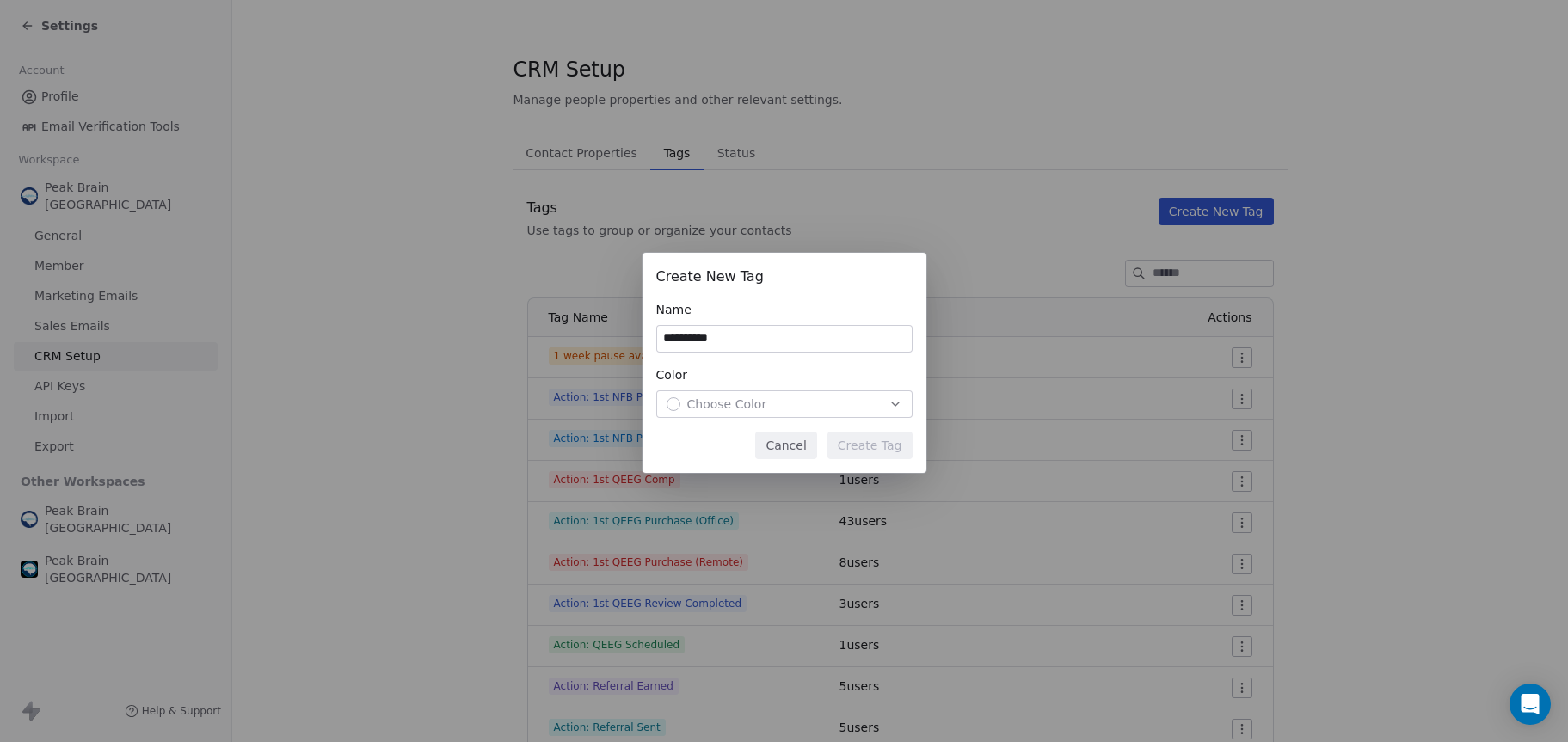
type input "*********"
click at [889, 399] on icon "button" at bounding box center [896, 405] width 14 height 14
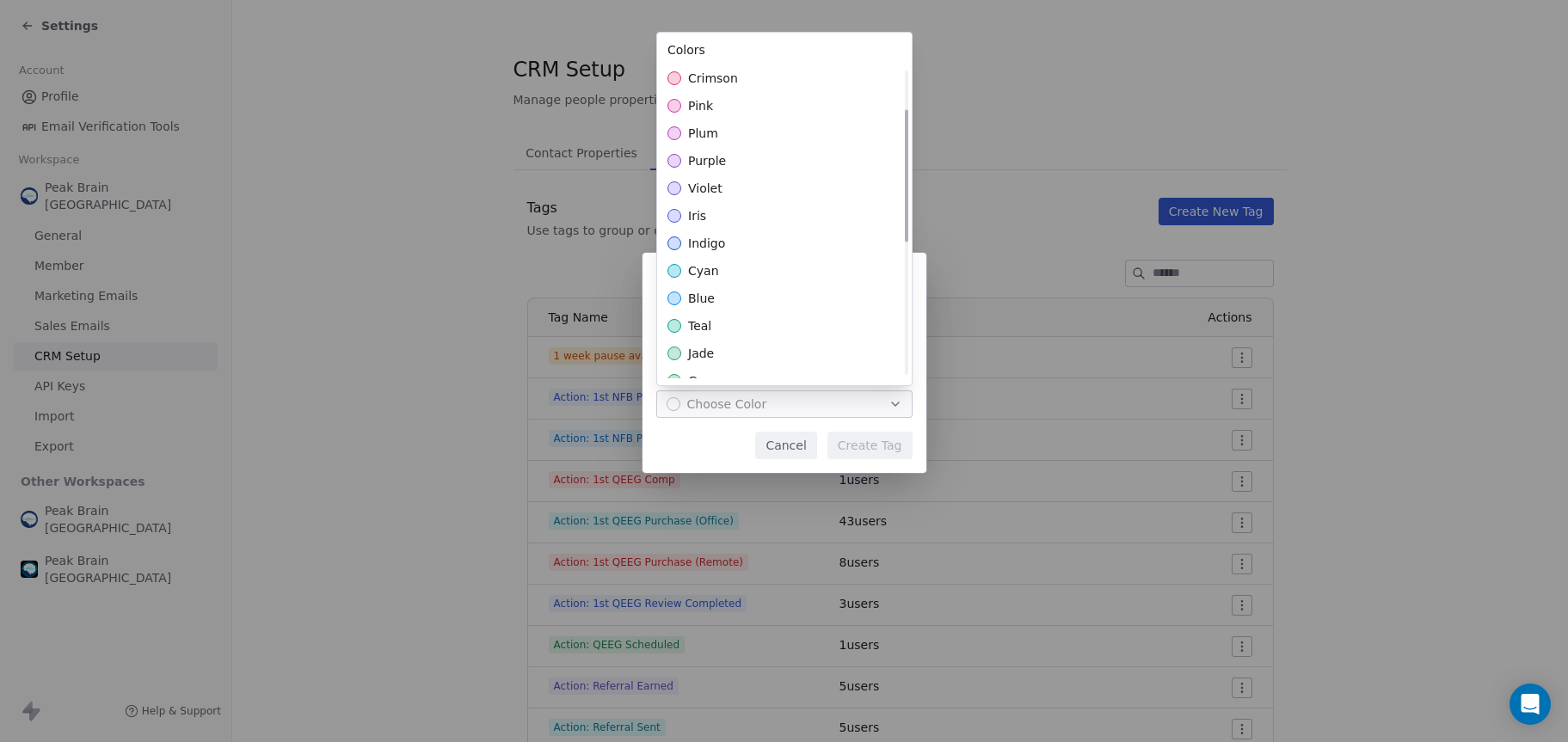
scroll to position [82, 0]
click at [725, 194] on div "purple" at bounding box center [784, 191] width 254 height 27
click at [731, 437] on div "Create New Tag Name ********* Color purple Cancel Create Tag" at bounding box center [784, 371] width 1568 height 292
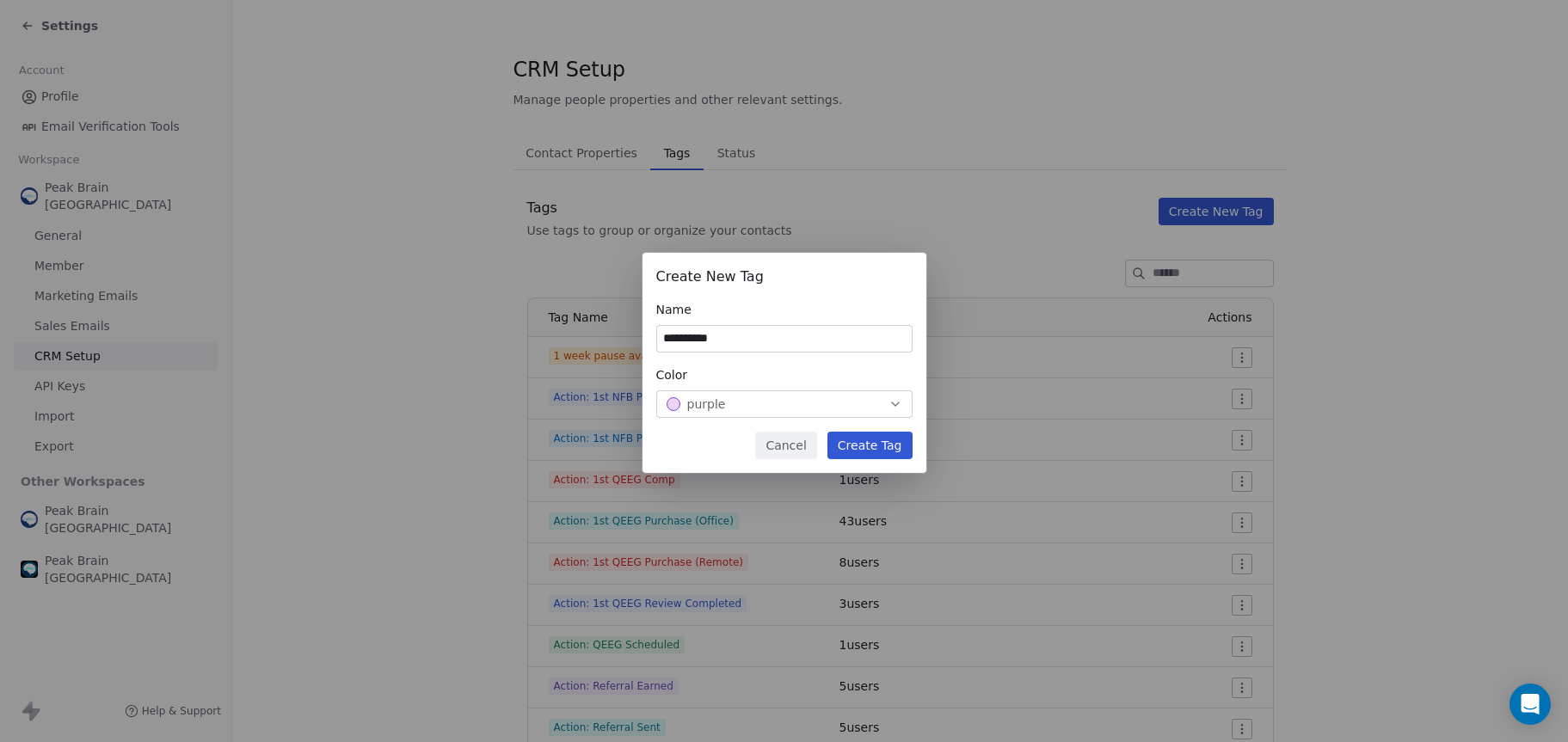
click at [895, 448] on button "Create Tag" at bounding box center [870, 445] width 85 height 27
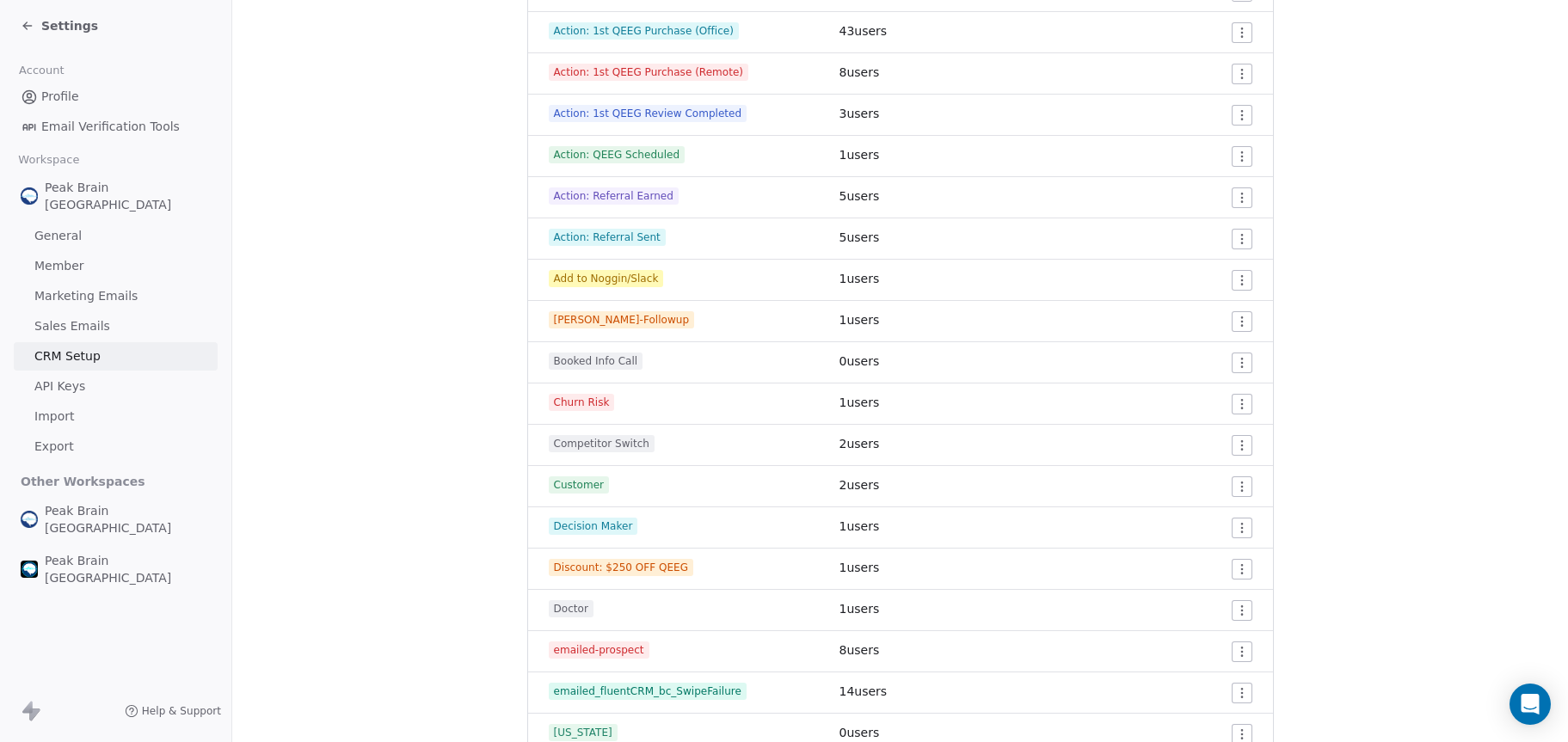
scroll to position [0, 0]
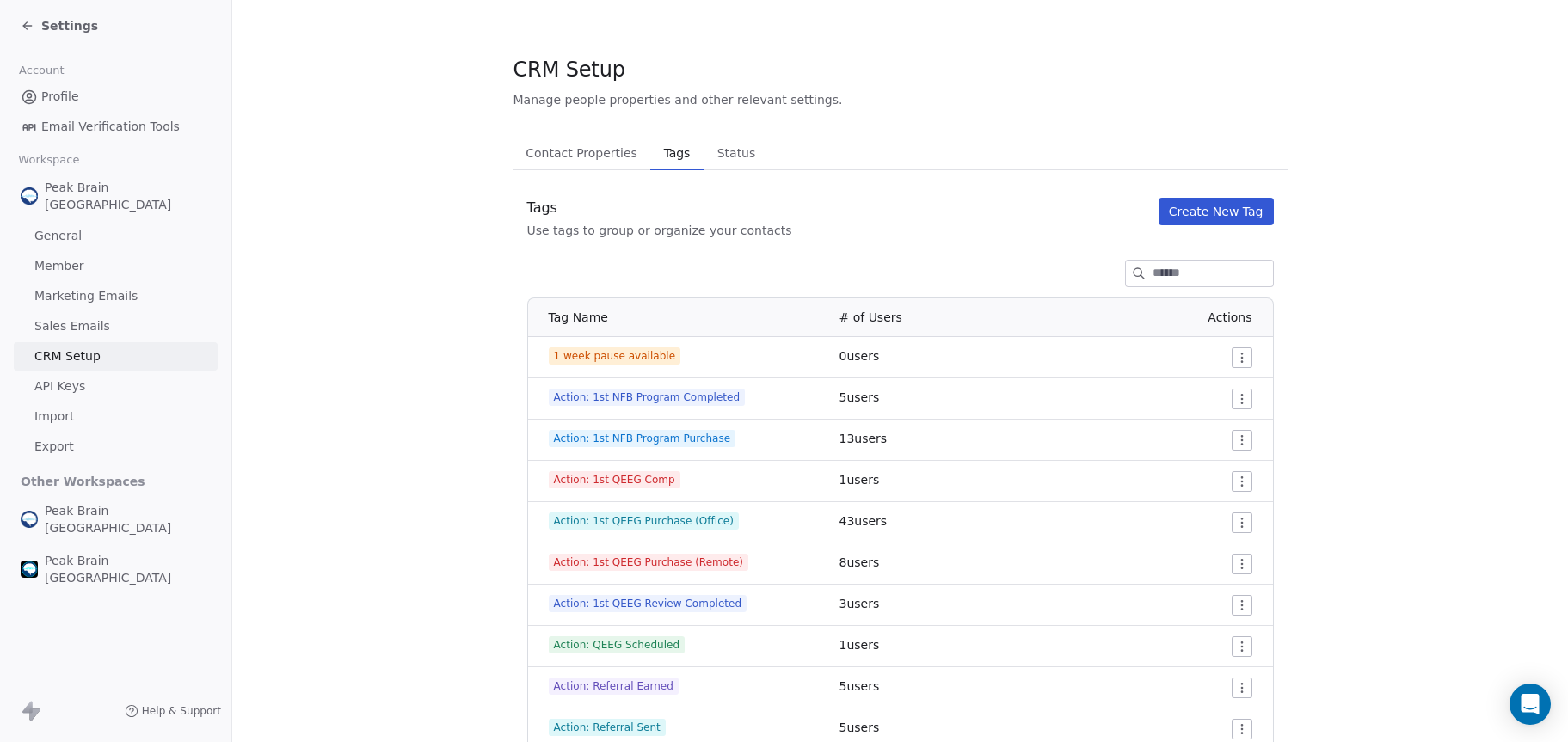
click at [1153, 261] on input at bounding box center [1213, 273] width 120 height 26
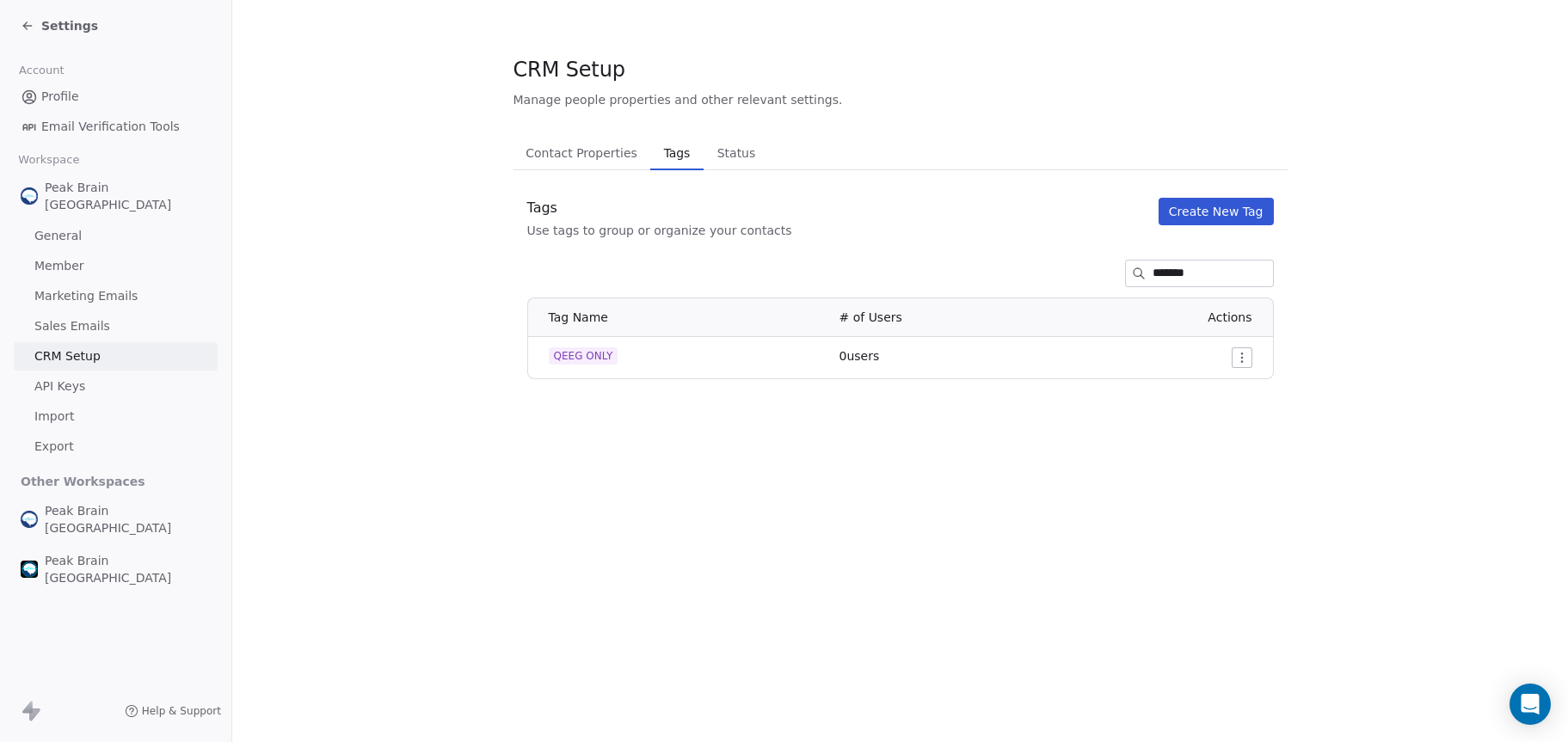
type input "*******"
click at [1079, 220] on div "Tags Use tags to group or organize your contacts Create New Tag" at bounding box center [900, 218] width 774 height 42
click at [46, 30] on span "Settings" at bounding box center [70, 25] width 57 height 17
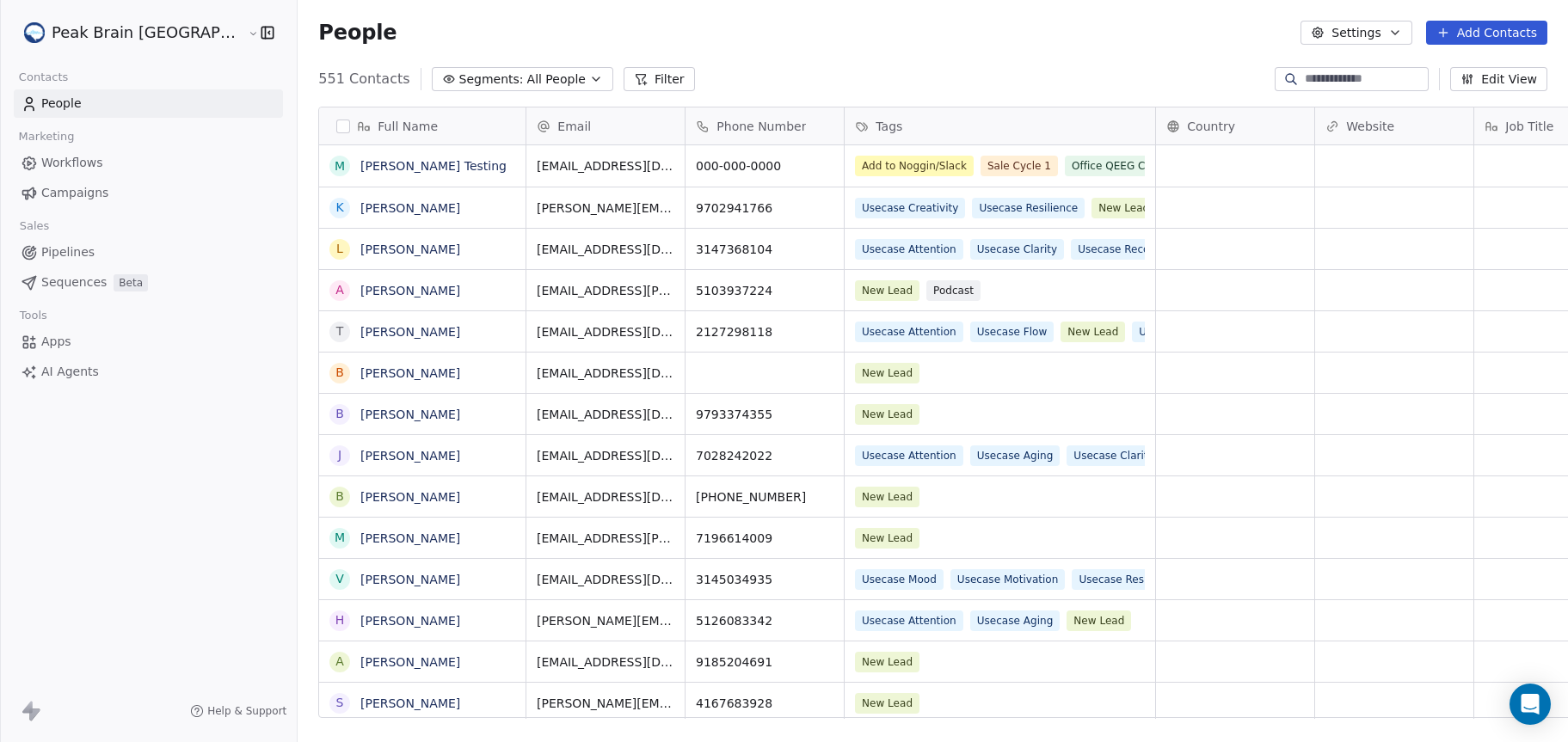
scroll to position [640, 1322]
click at [74, 255] on span "Pipelines" at bounding box center [68, 253] width 53 height 18
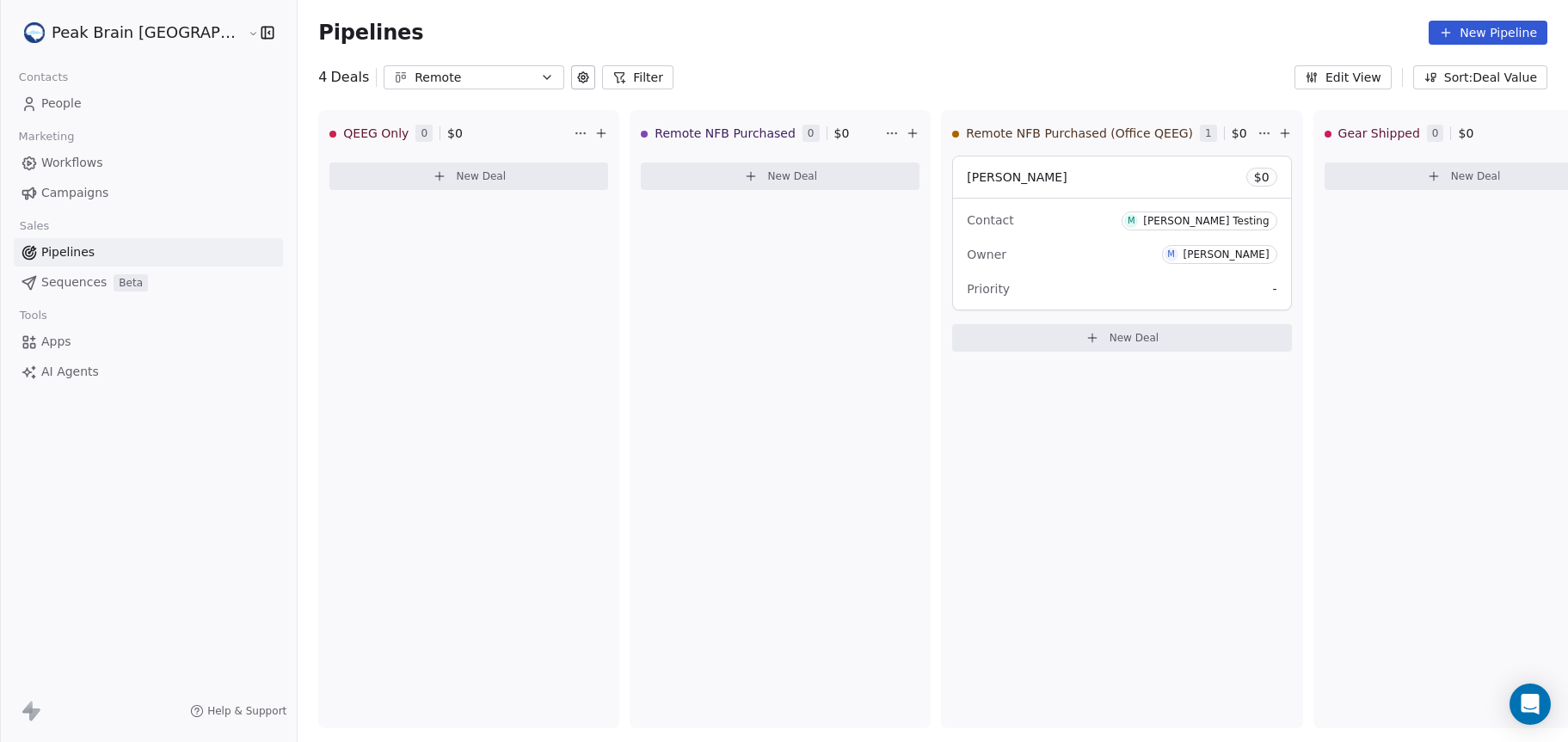
click at [111, 171] on link "Workflows" at bounding box center [148, 163] width 269 height 28
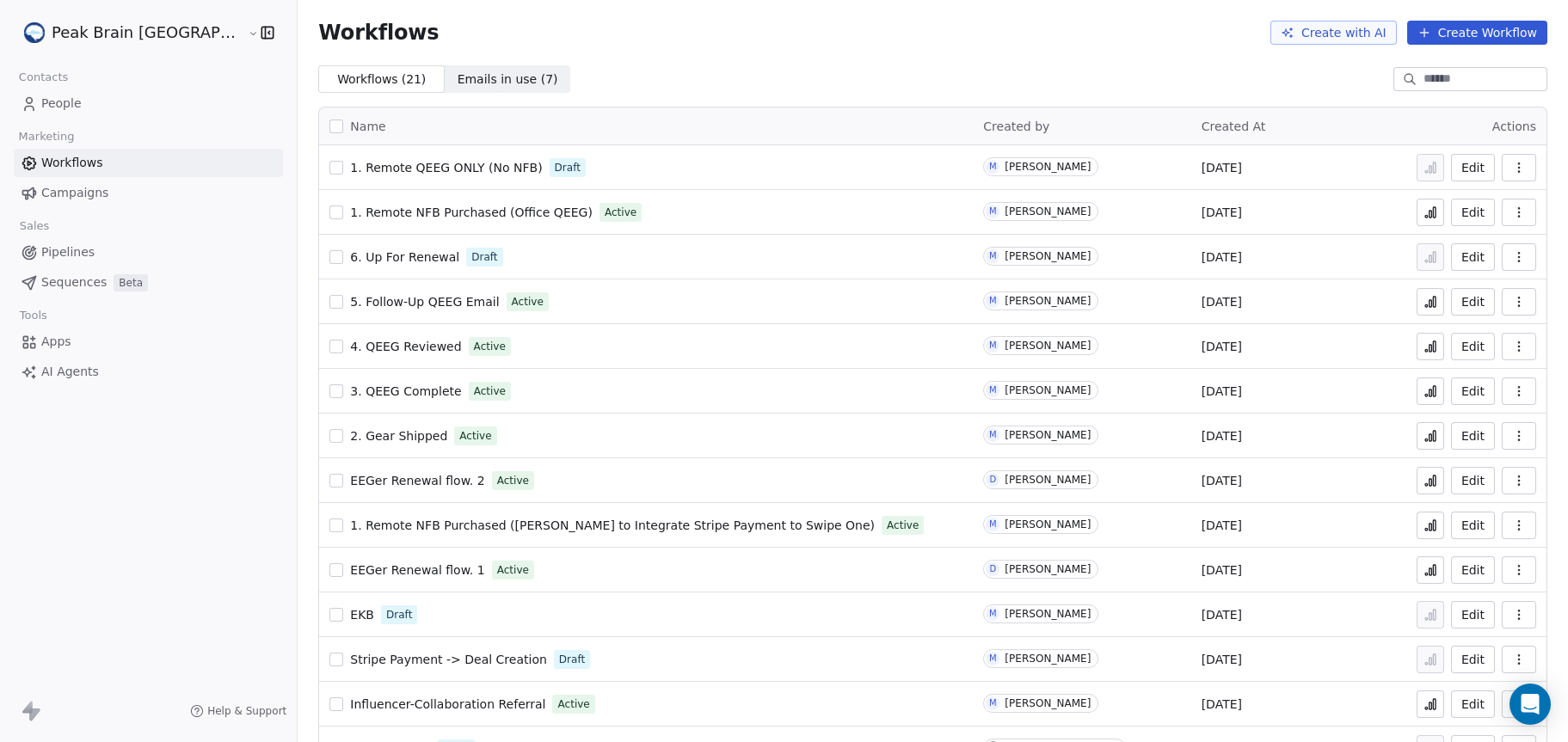
click at [363, 530] on span "1. Remote NFB Purchased ([PERSON_NAME] to Integrate Stripe Payment to Swipe One)" at bounding box center [612, 526] width 525 height 14
click at [54, 245] on span "Pipelines" at bounding box center [68, 253] width 53 height 18
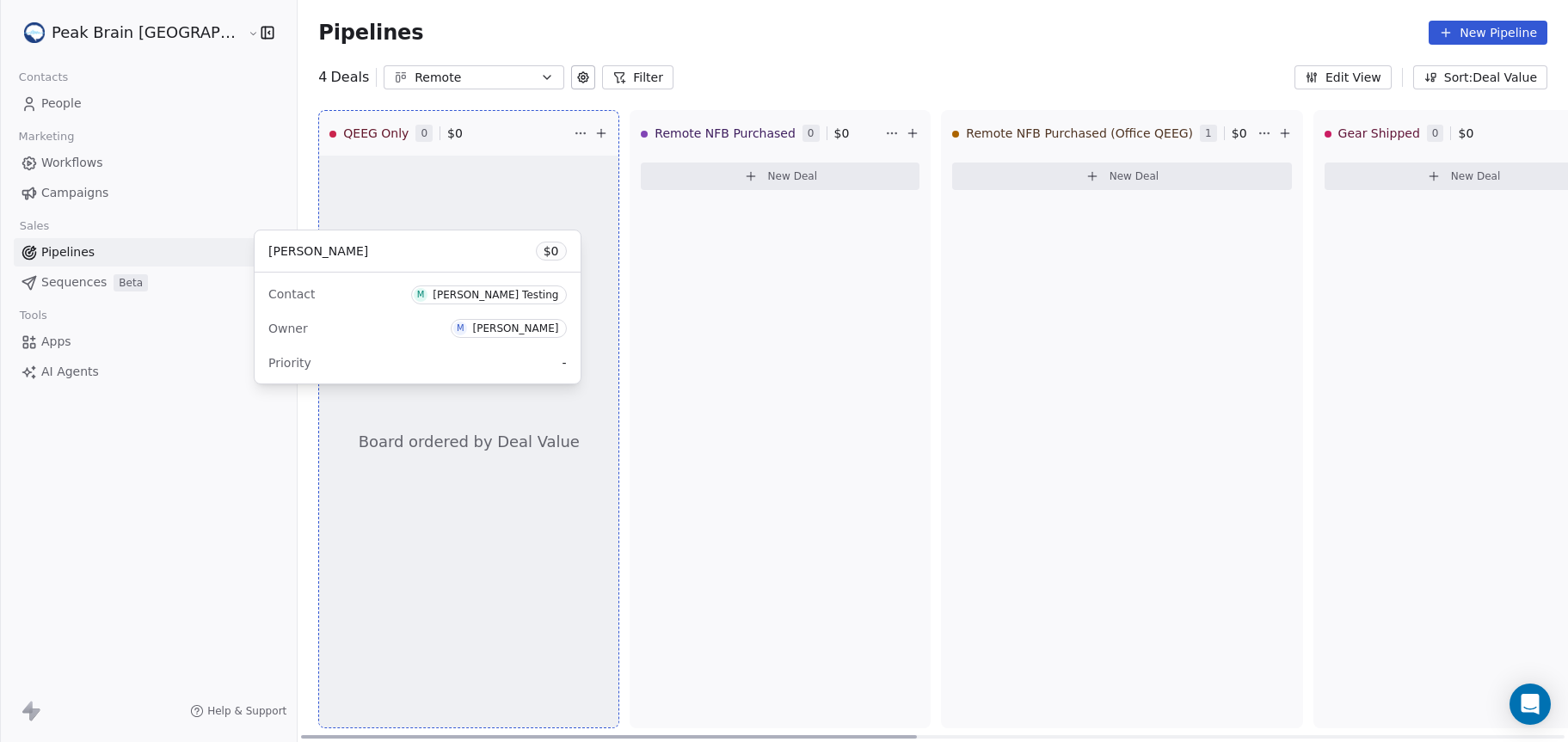
drag, startPoint x: 979, startPoint y: 188, endPoint x: 332, endPoint y: 255, distance: 650.5
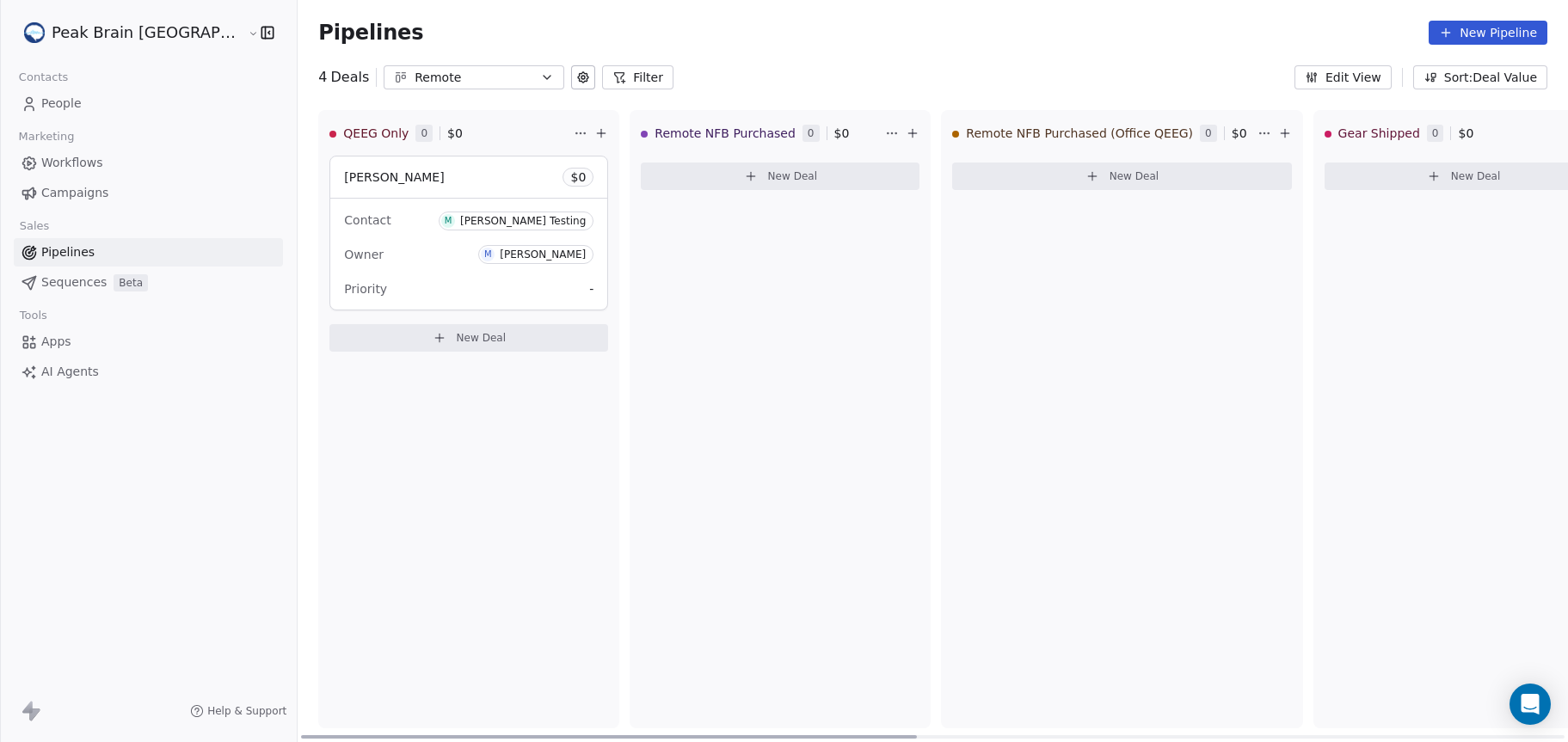
click at [379, 171] on div "[PERSON_NAME] Test $ 0" at bounding box center [469, 177] width 277 height 42
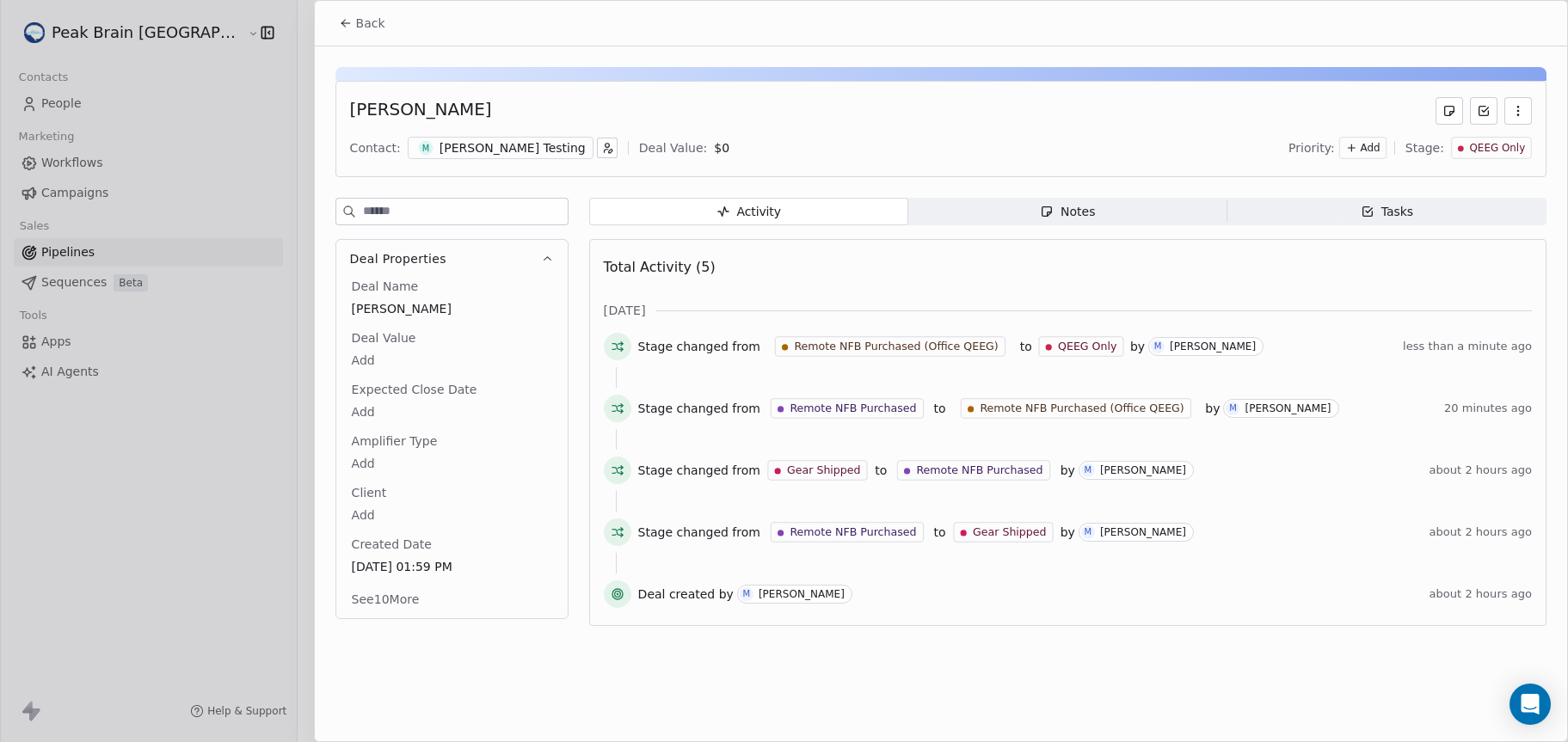
click at [459, 154] on div "[PERSON_NAME] Testing" at bounding box center [513, 148] width 147 height 17
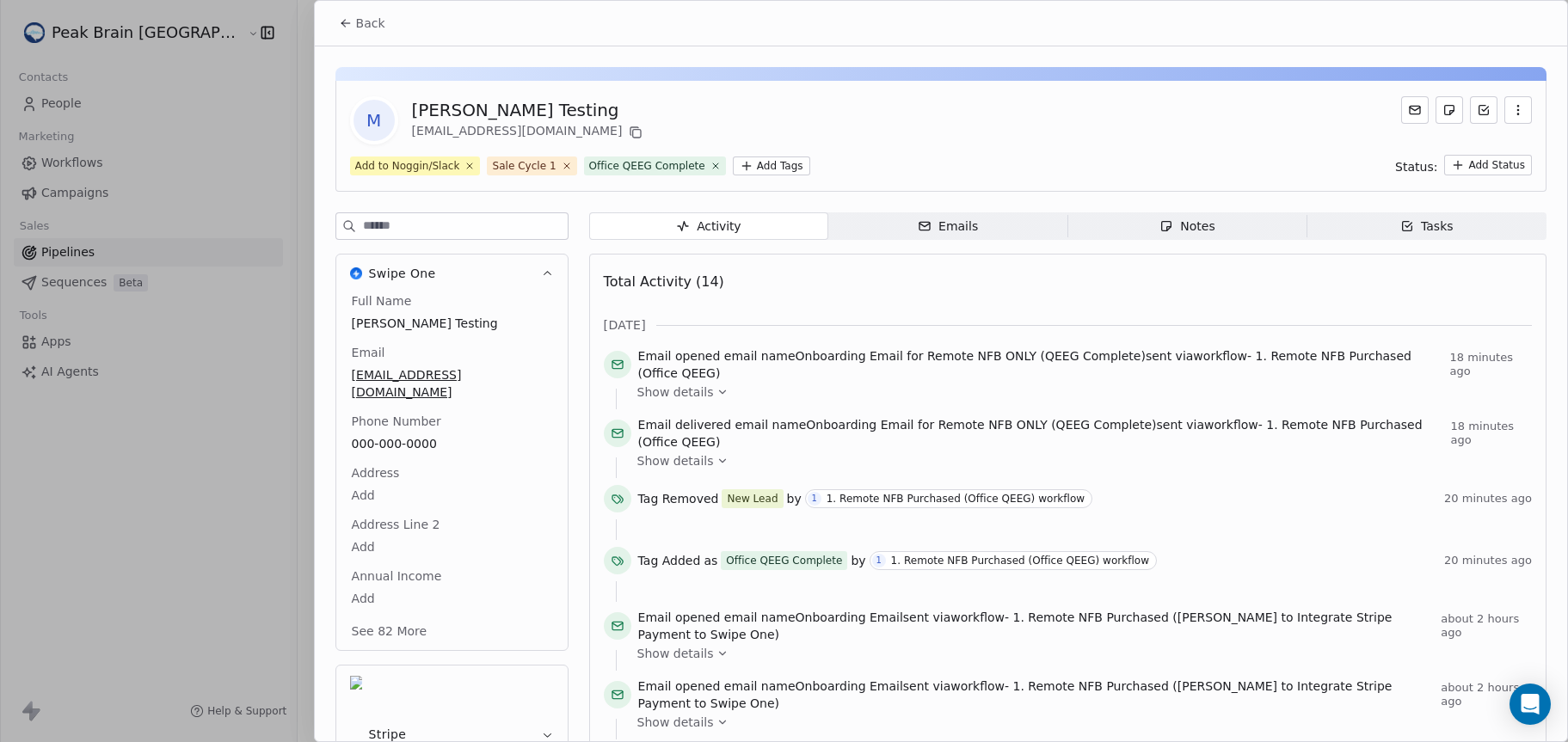
click at [359, 11] on button "Back" at bounding box center [362, 23] width 67 height 31
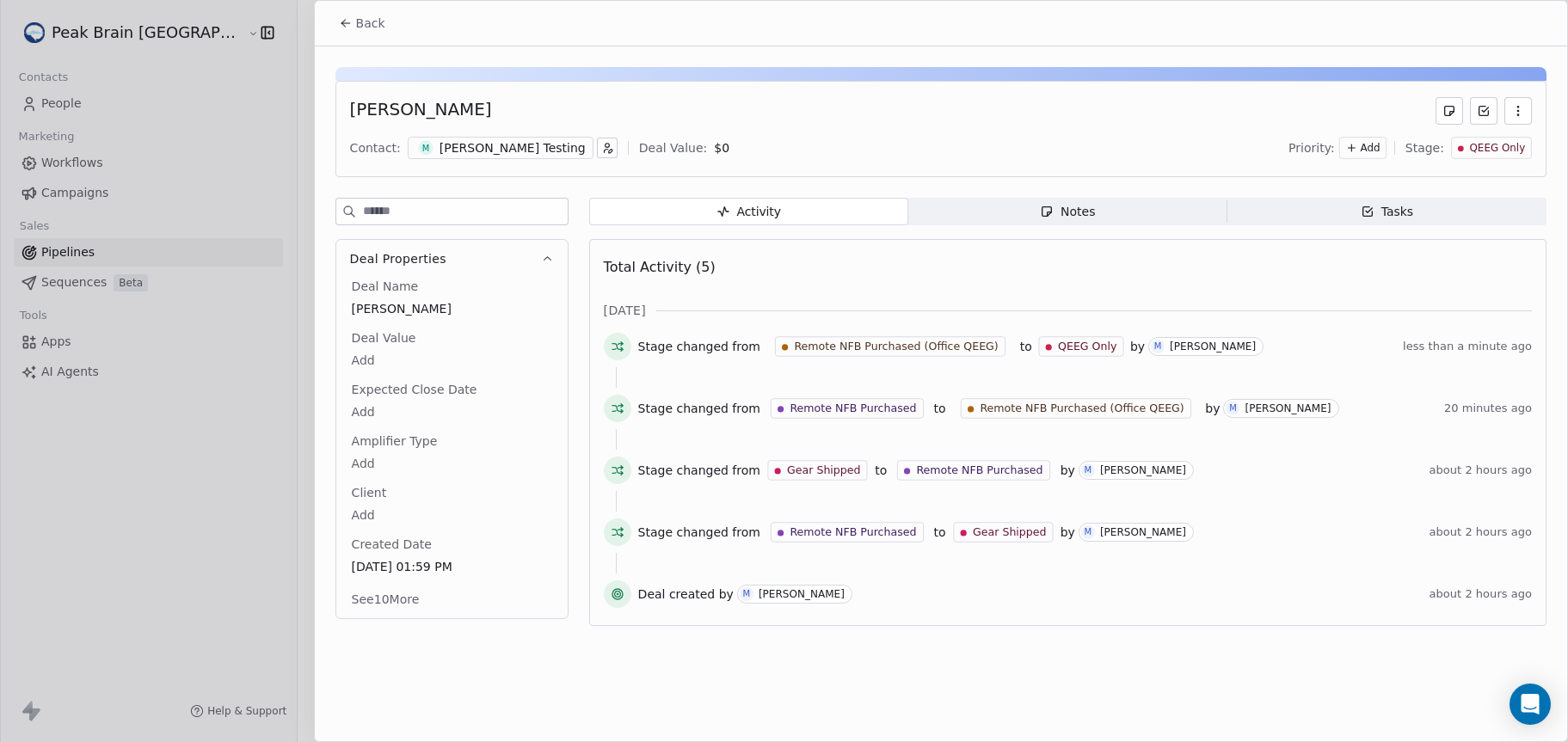
click at [344, 23] on icon at bounding box center [345, 23] width 8 height 0
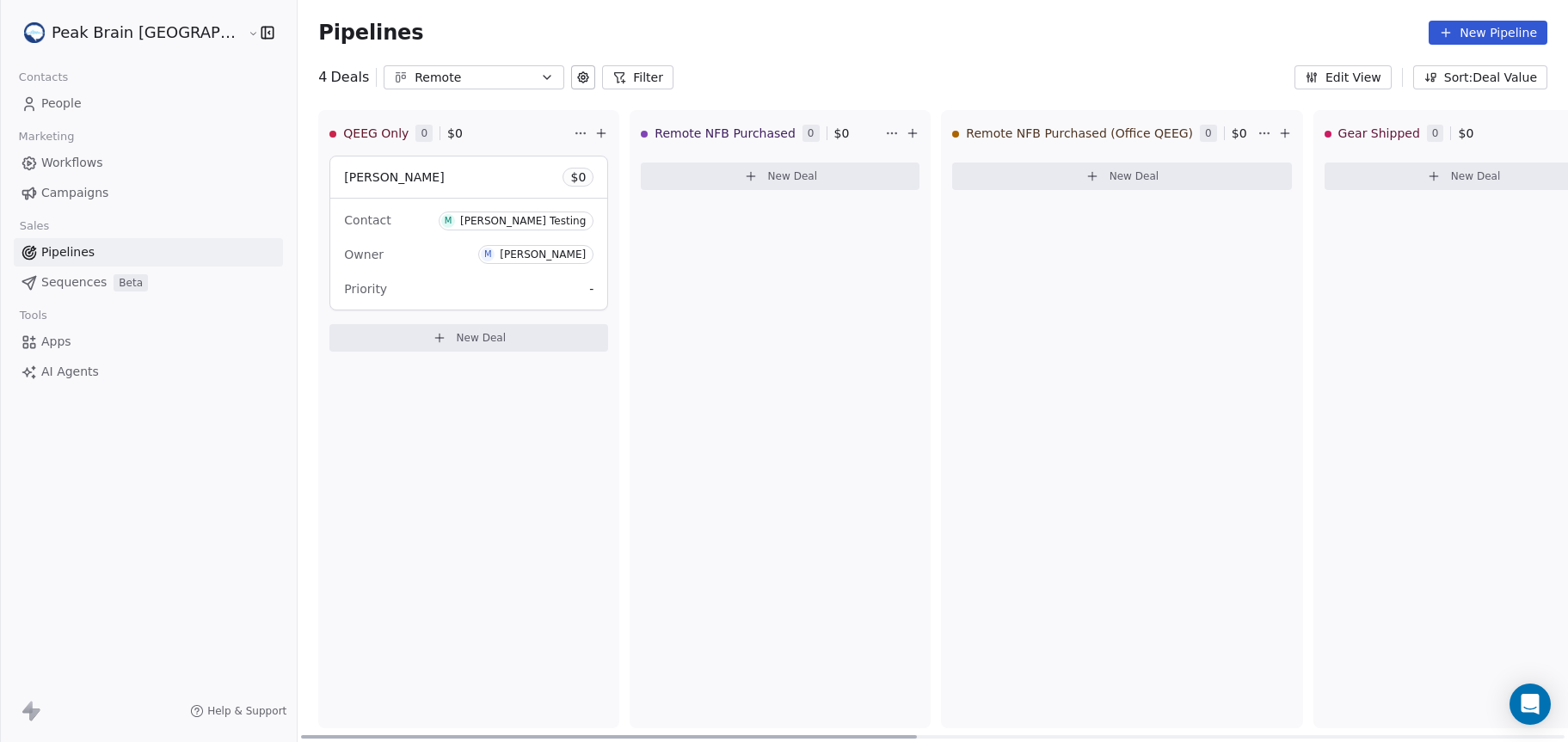
click at [388, 186] on div "[PERSON_NAME] Test $ 0" at bounding box center [469, 177] width 277 height 42
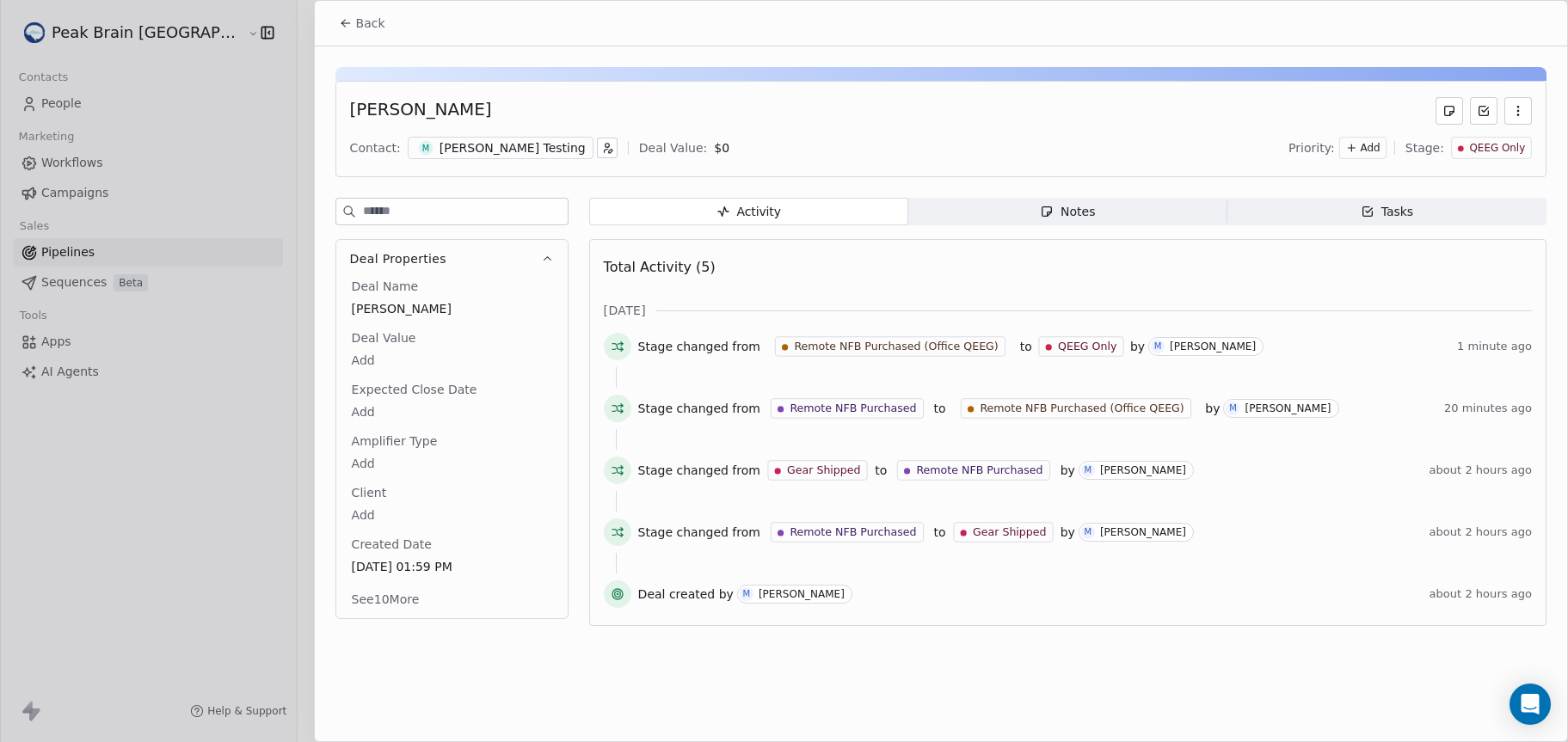
click at [516, 146] on div "[PERSON_NAME] Testing" at bounding box center [513, 148] width 147 height 17
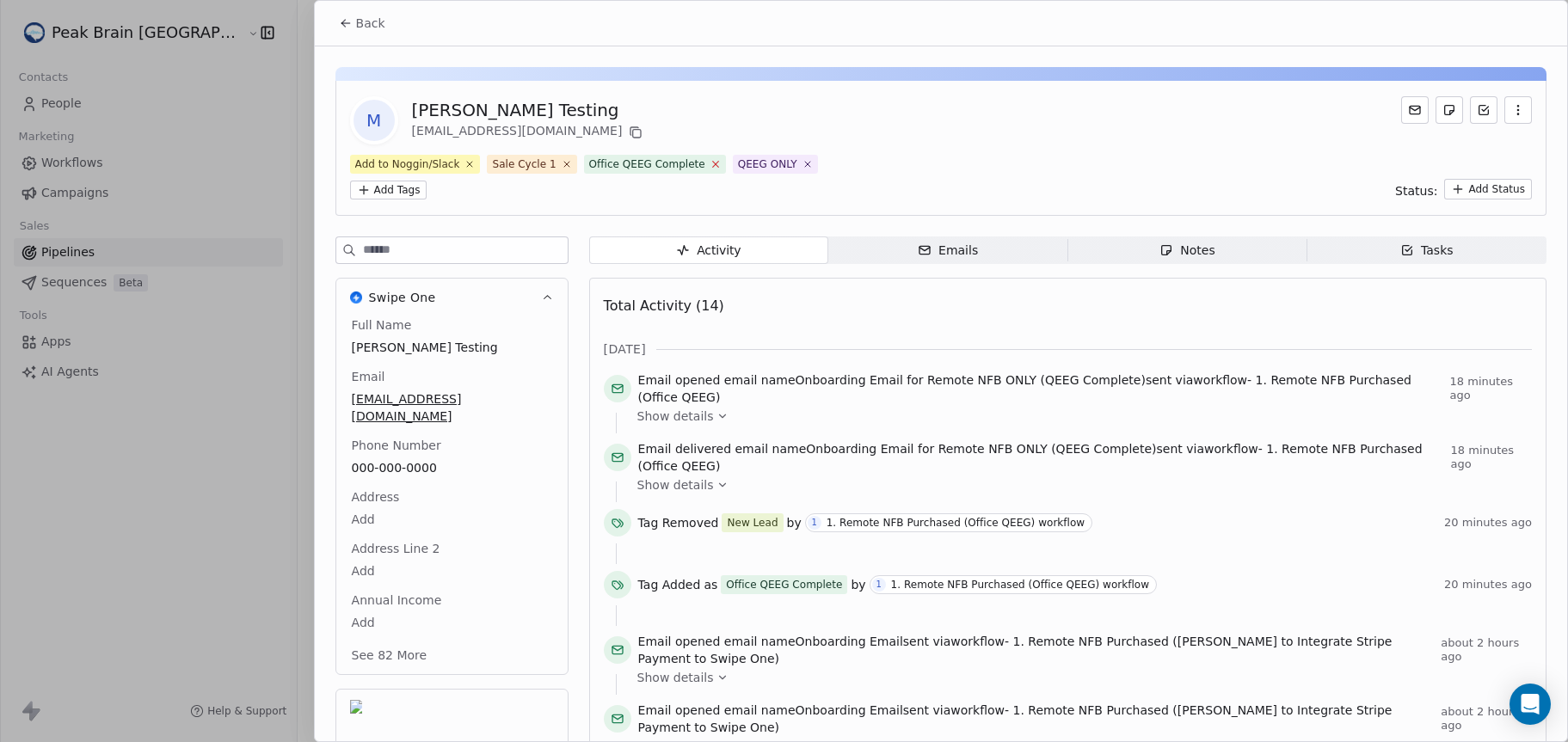
click at [709, 162] on icon at bounding box center [715, 163] width 11 height 11
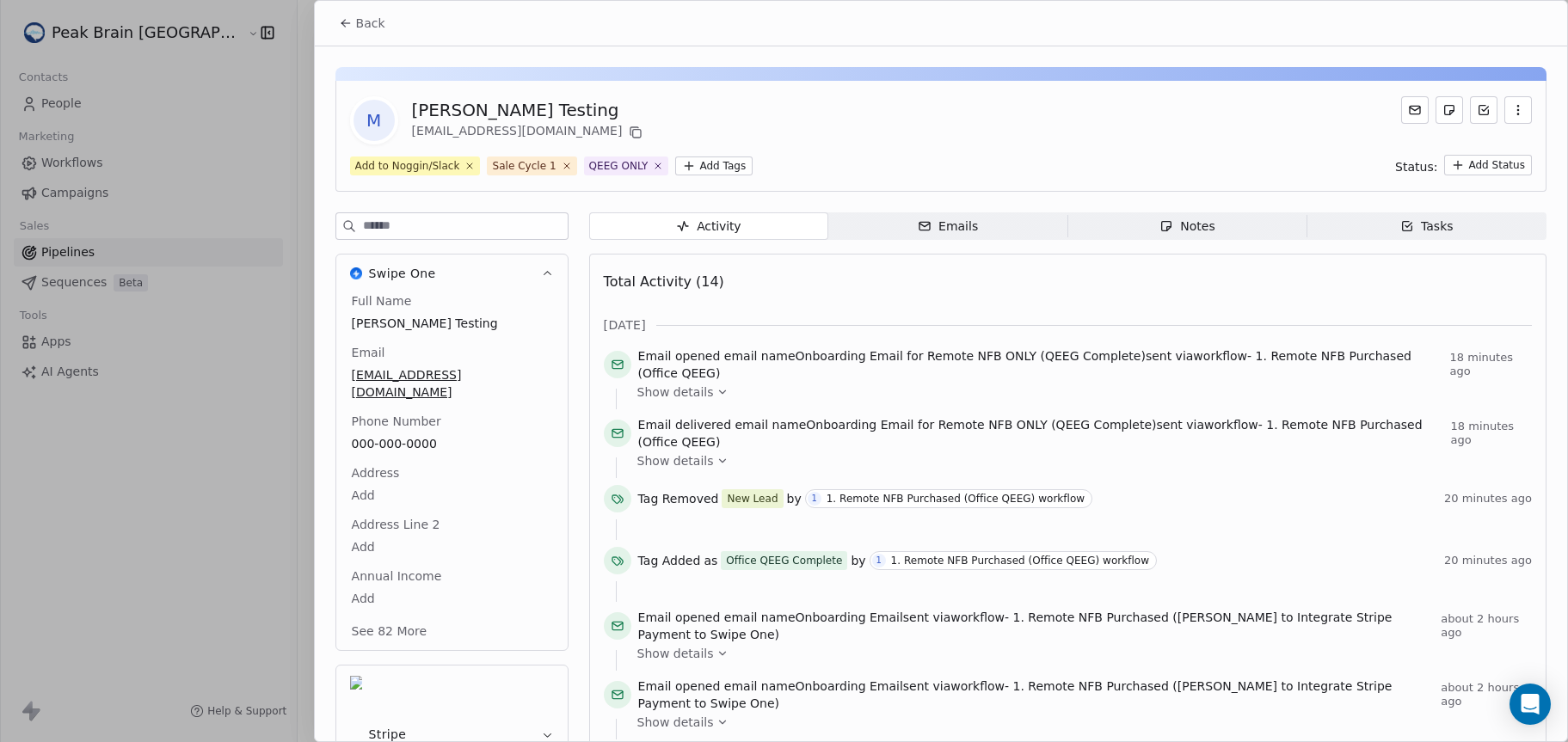
click at [342, 34] on button "Back" at bounding box center [362, 23] width 67 height 31
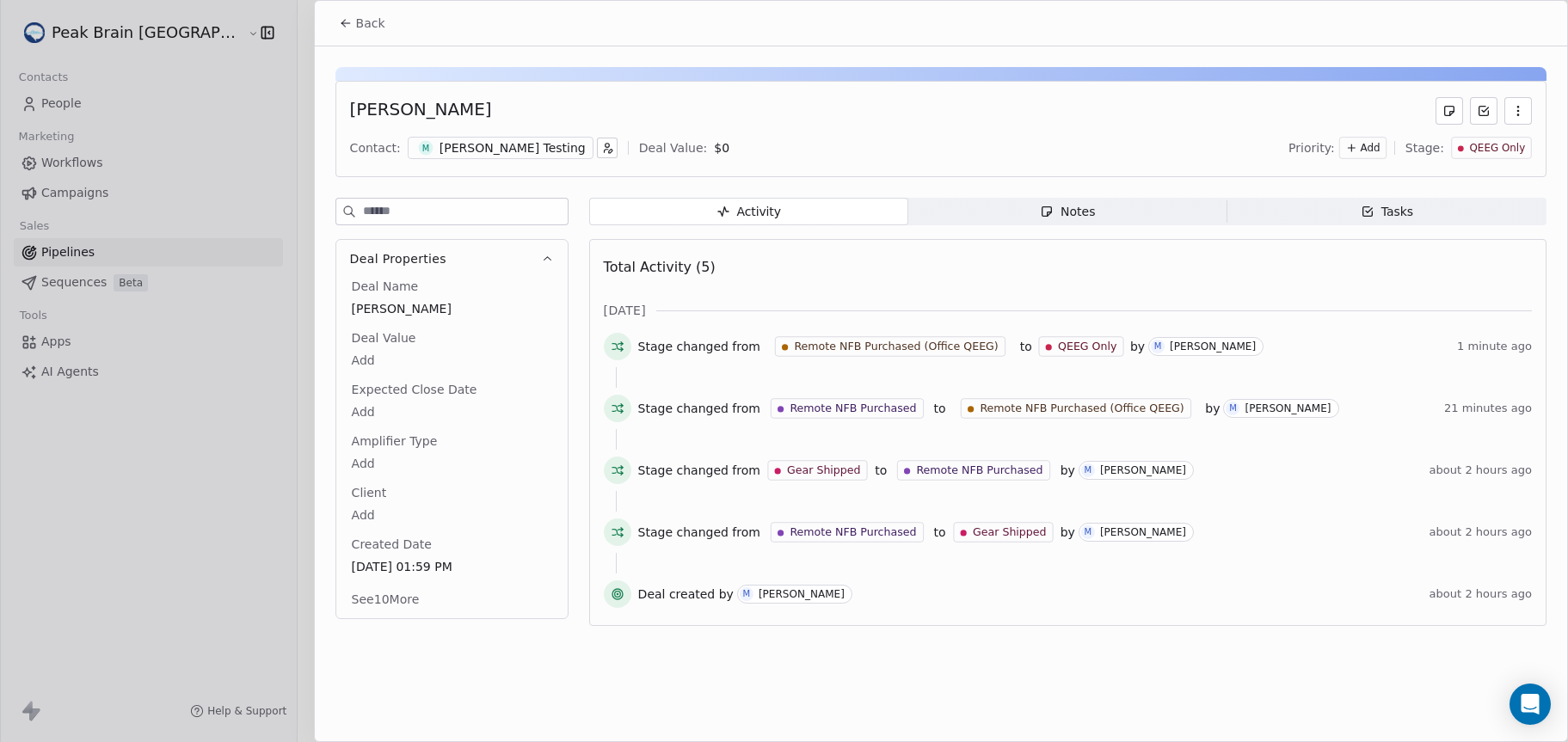
click at [354, 34] on button "Back" at bounding box center [362, 23] width 67 height 31
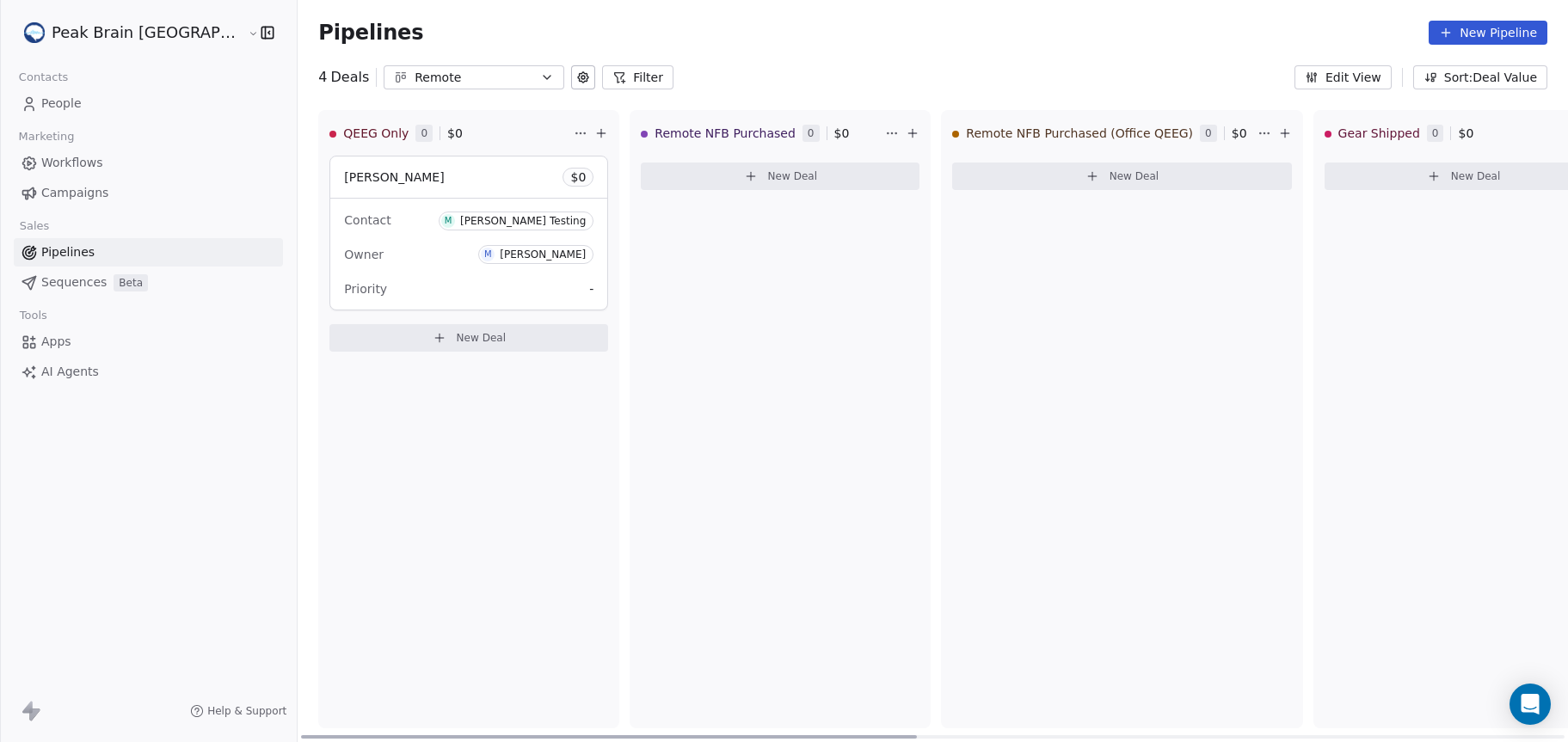
click at [357, 191] on div "[PERSON_NAME] Test $ 0" at bounding box center [469, 177] width 277 height 42
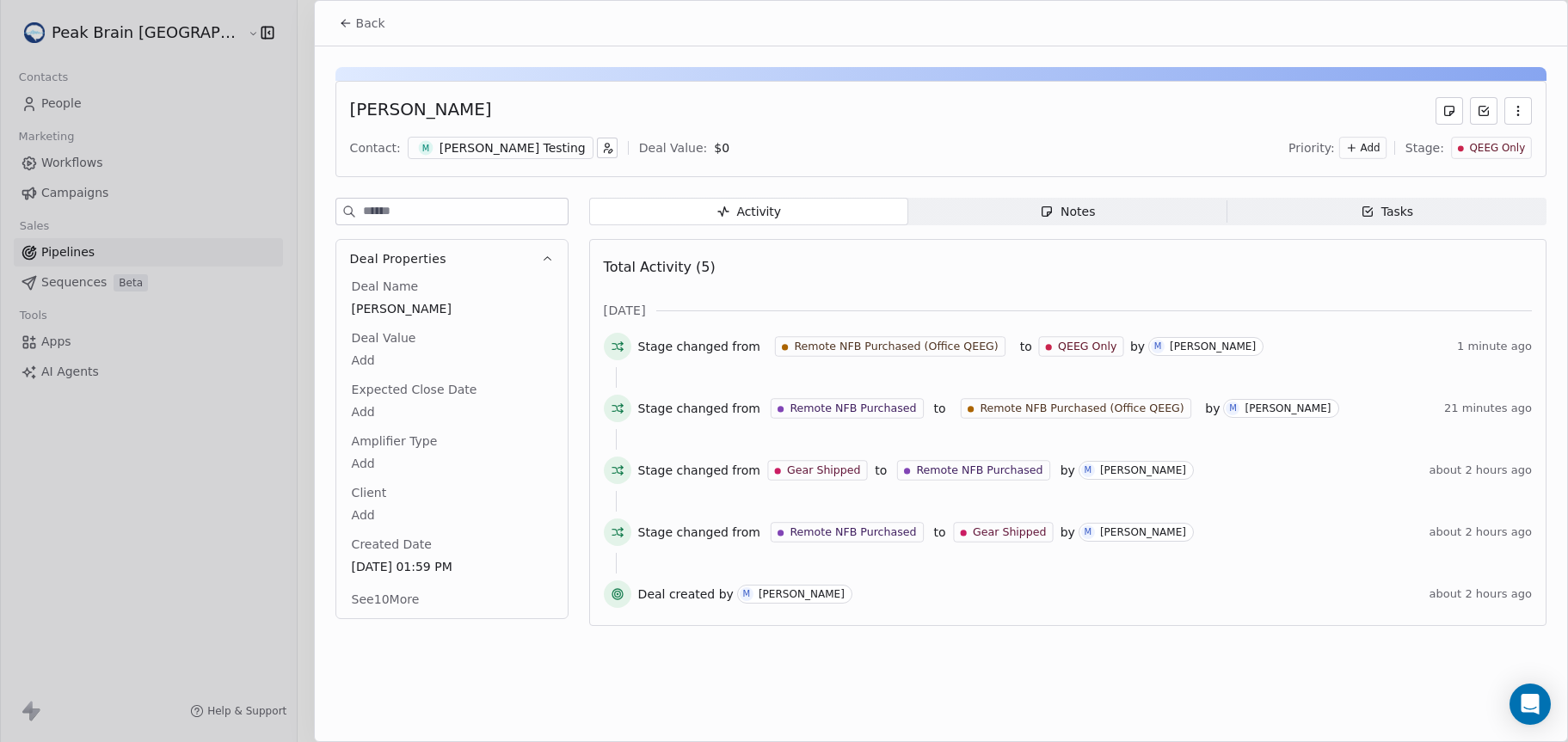
click at [484, 147] on div "[PERSON_NAME] Testing" at bounding box center [513, 148] width 147 height 17
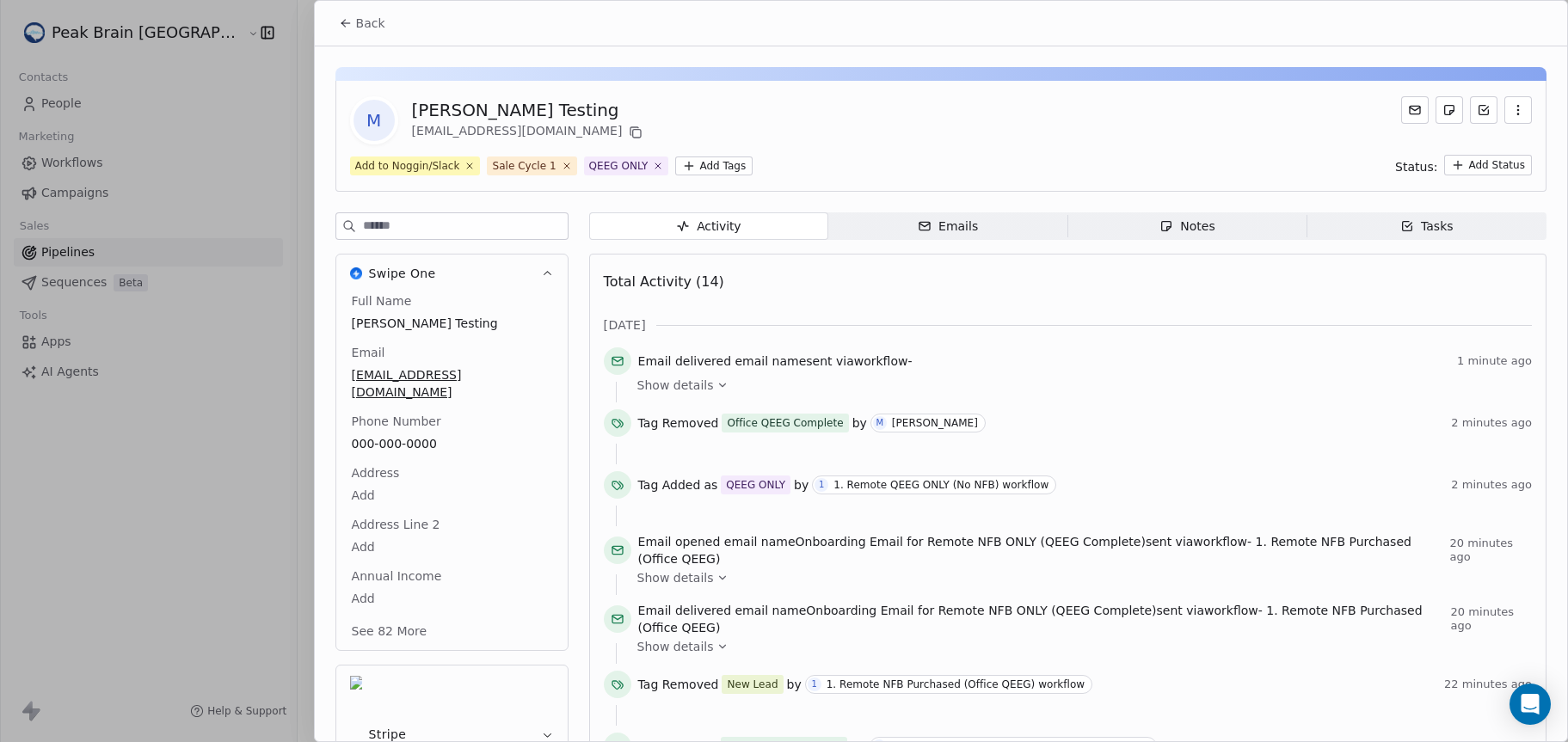
click at [375, 37] on button "Back" at bounding box center [362, 23] width 67 height 31
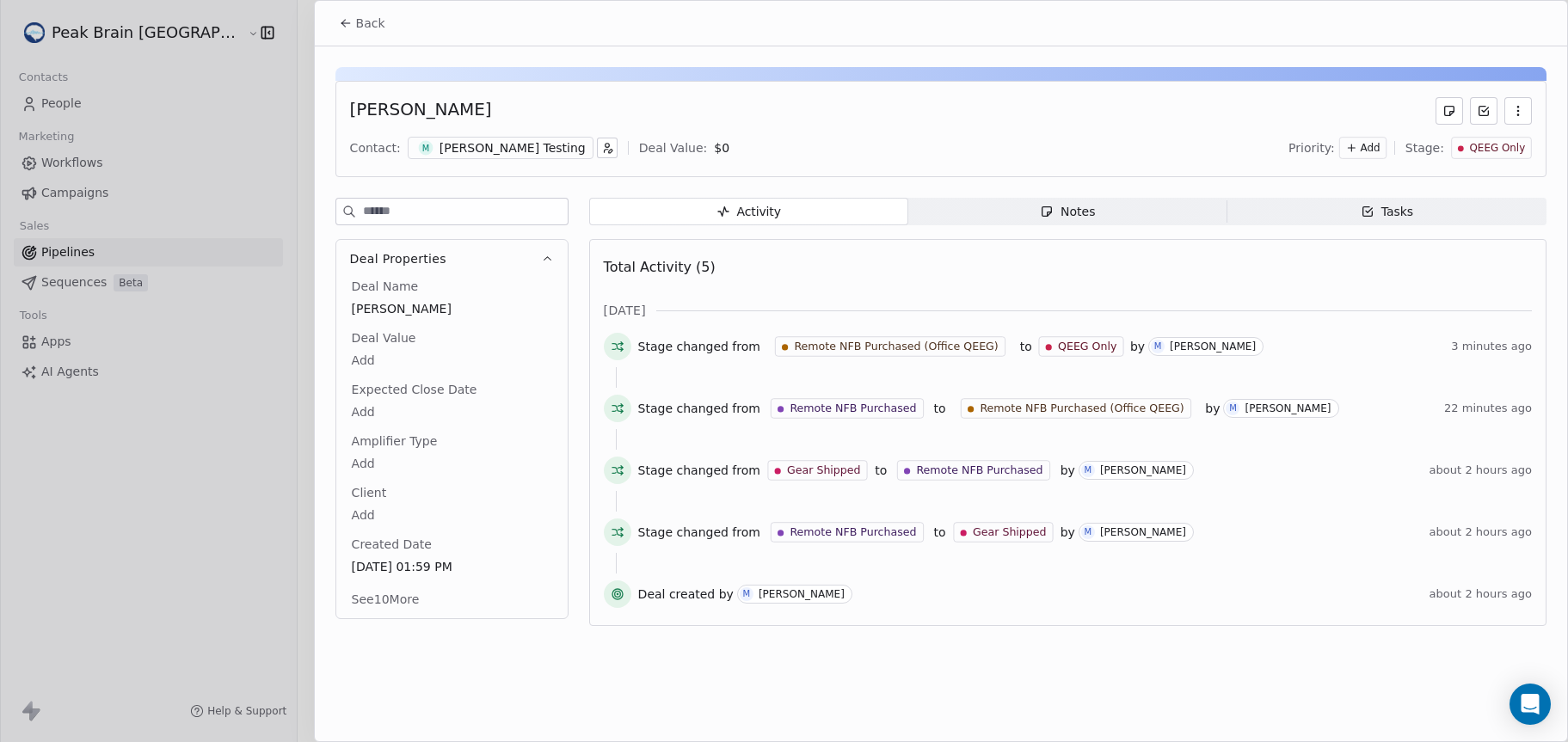
click at [494, 170] on div "[PERSON_NAME] Test Contact: M [PERSON_NAME] Testing Deal Value: $ 0 Priority: A…" at bounding box center [941, 129] width 1211 height 96
click at [497, 153] on div "[PERSON_NAME] Testing" at bounding box center [513, 148] width 147 height 17
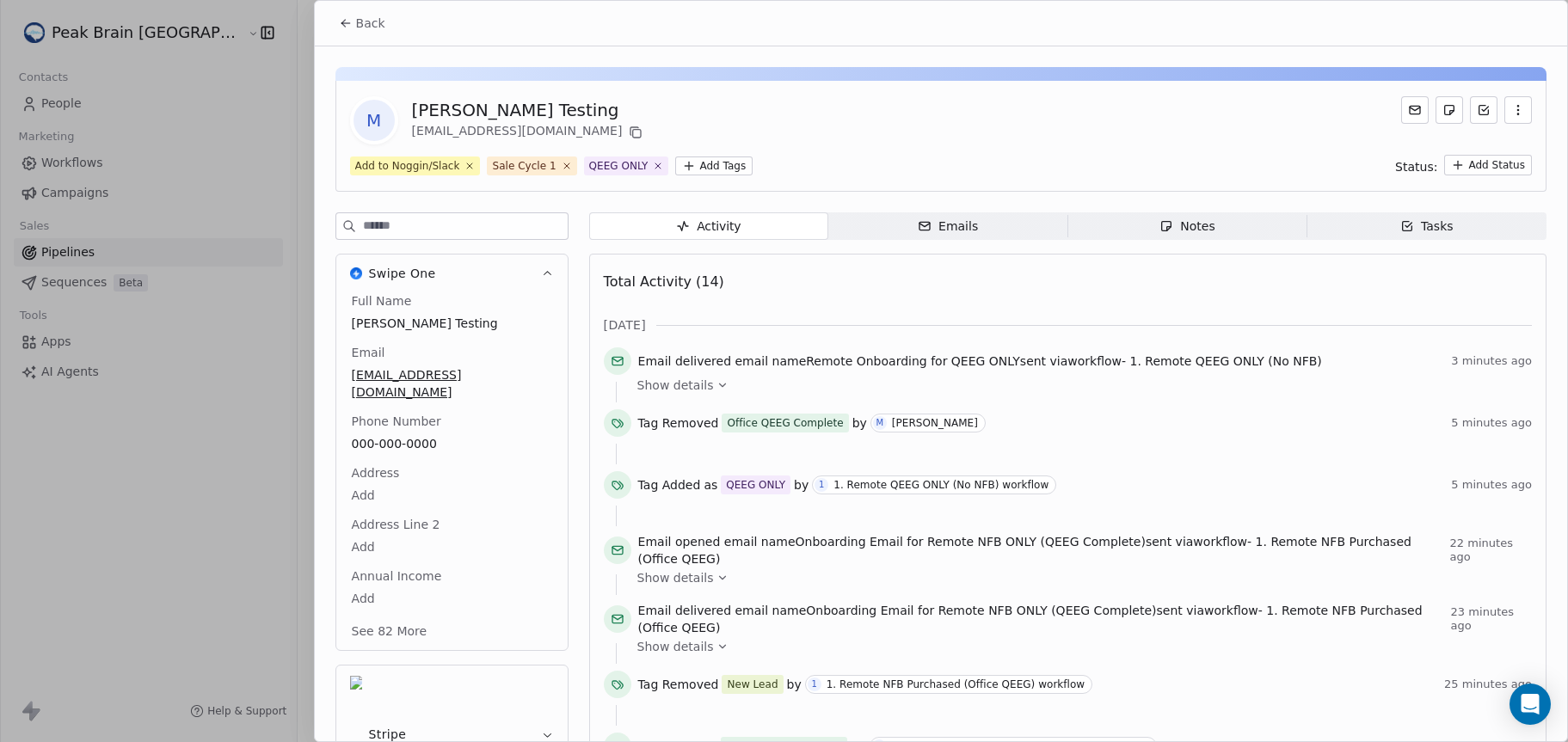
click at [370, 26] on span "Back" at bounding box center [370, 23] width 29 height 17
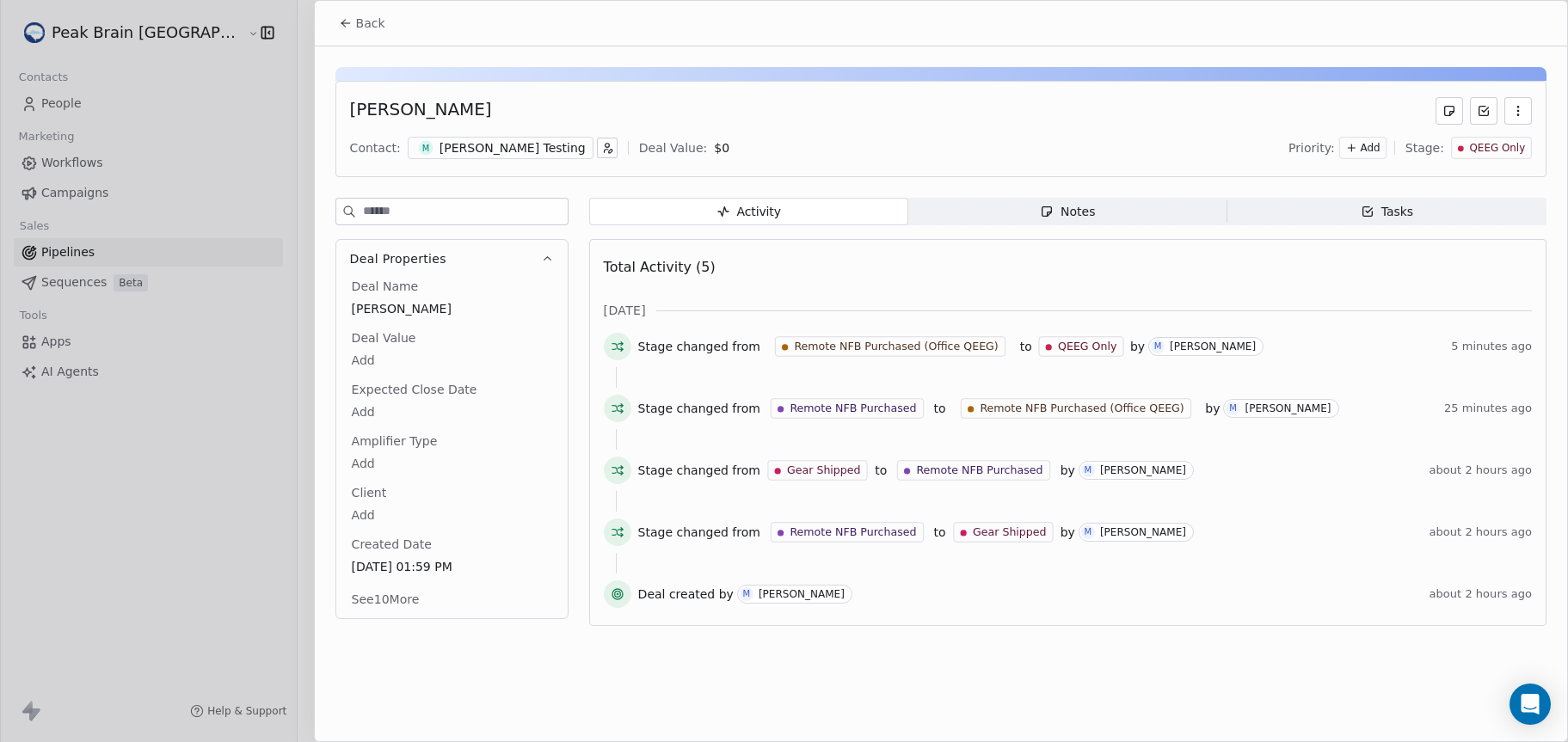
click at [357, 13] on button "Back" at bounding box center [362, 23] width 67 height 31
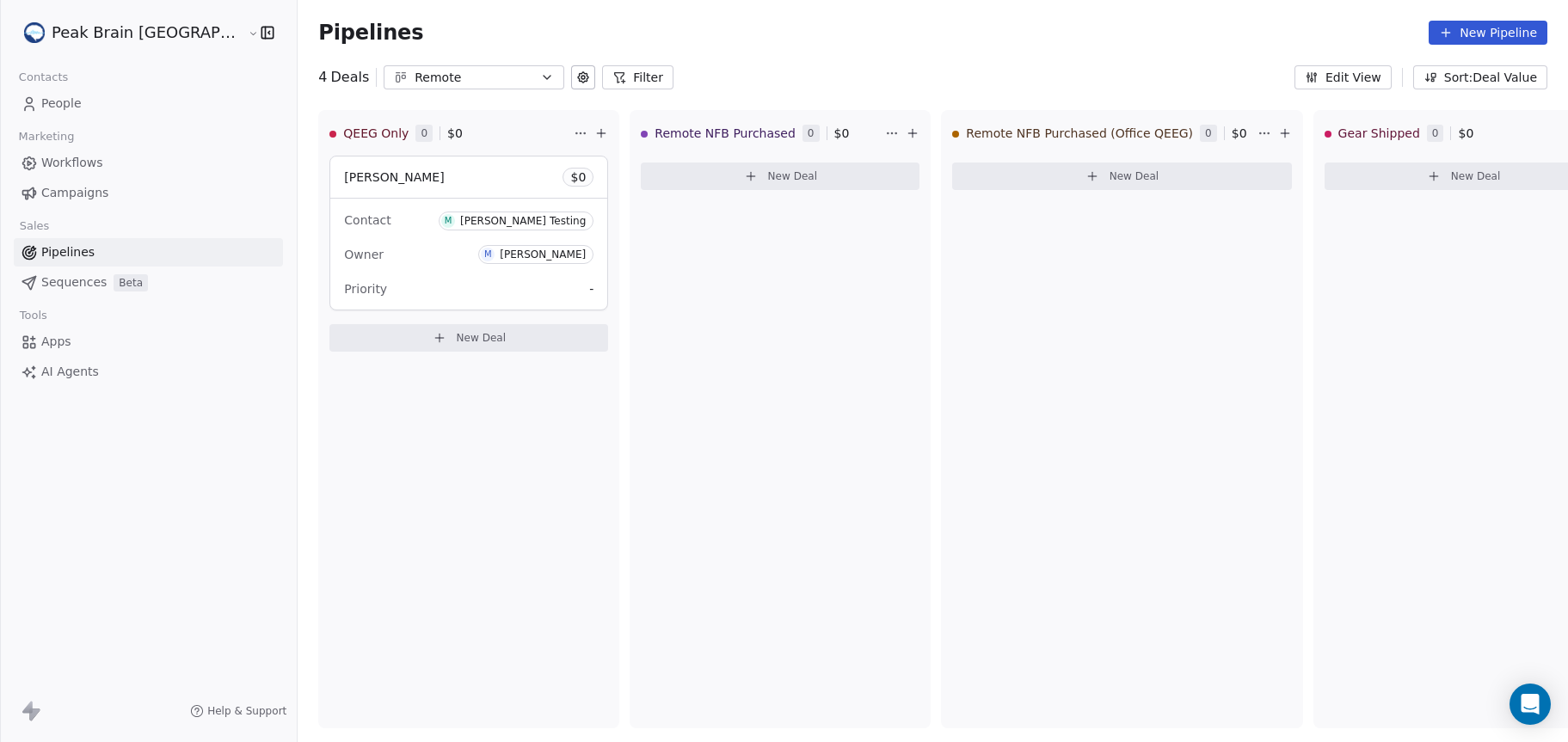
click at [75, 161] on span "Workflows" at bounding box center [72, 163] width 62 height 18
